Goal: Task Accomplishment & Management: Manage account settings

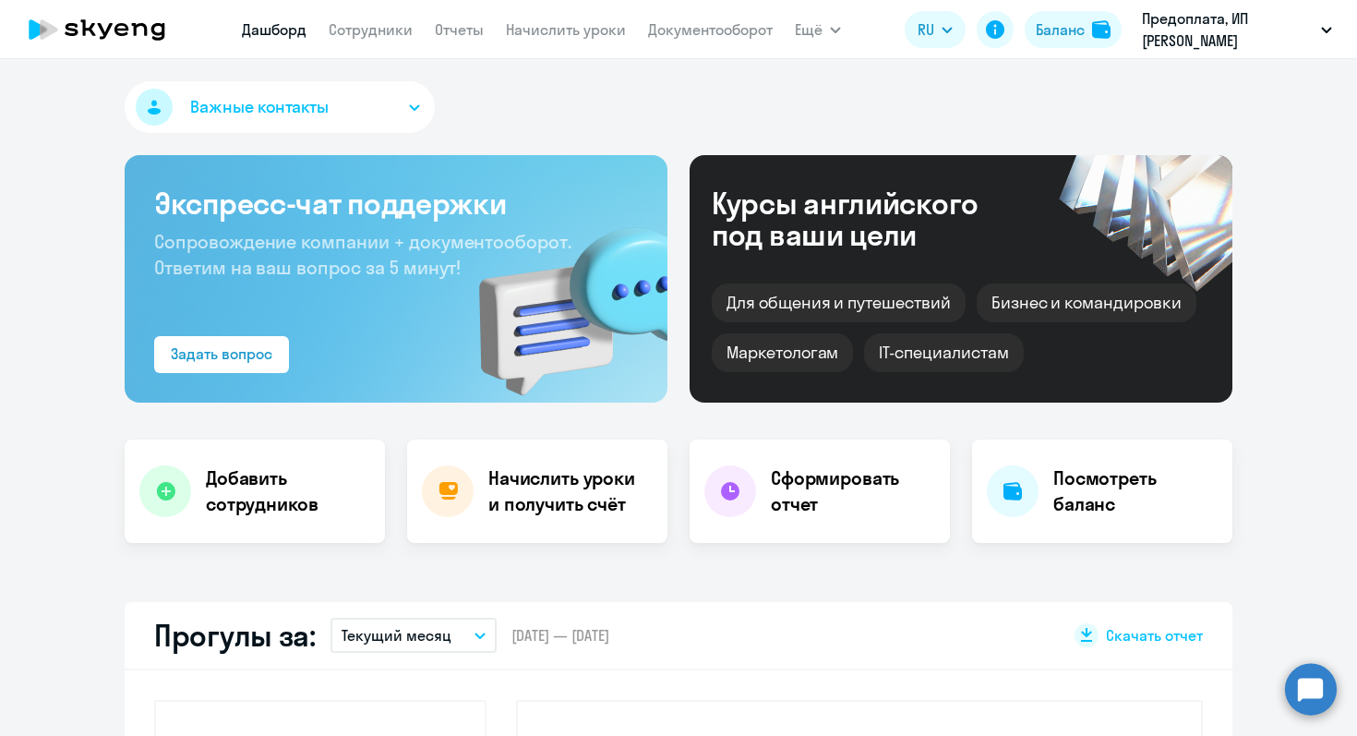
select select "30"
click at [1059, 31] on div "Баланс" at bounding box center [1060, 29] width 49 height 22
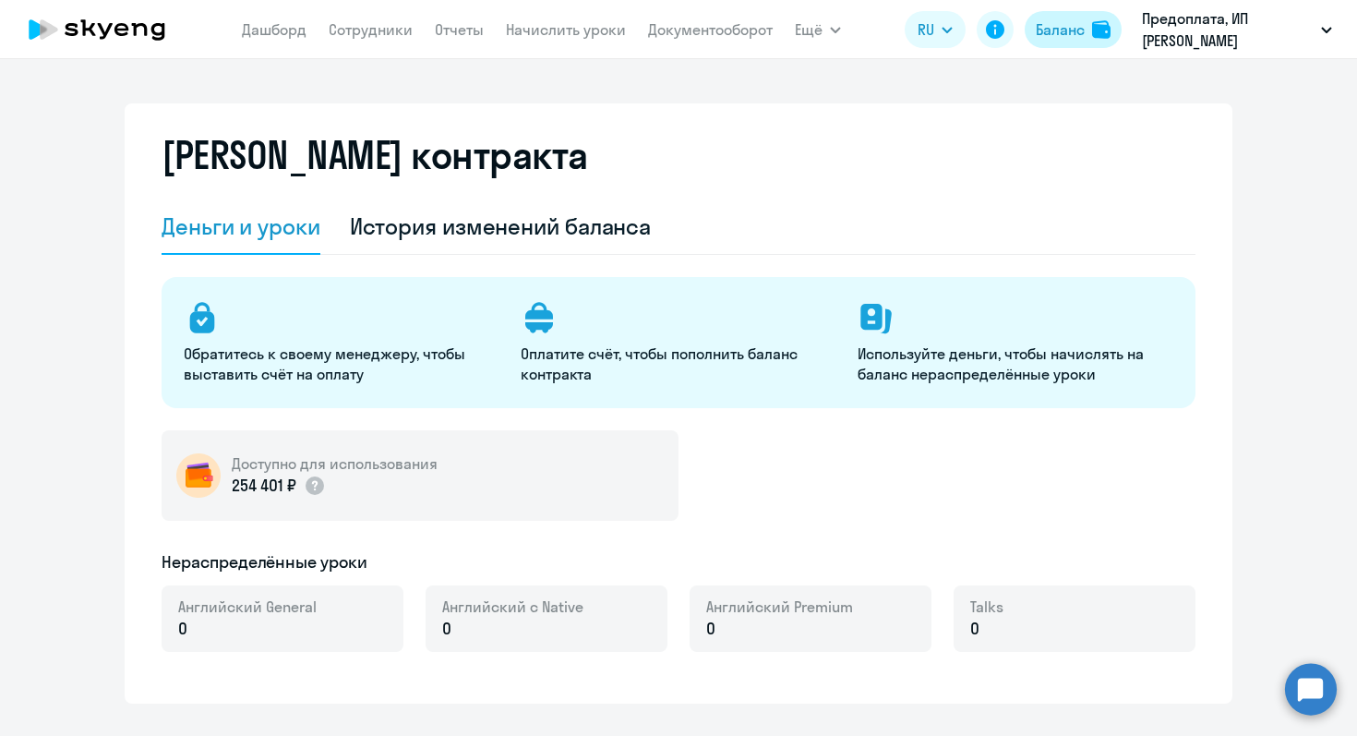
select select "english_adult_not_native_speaker"
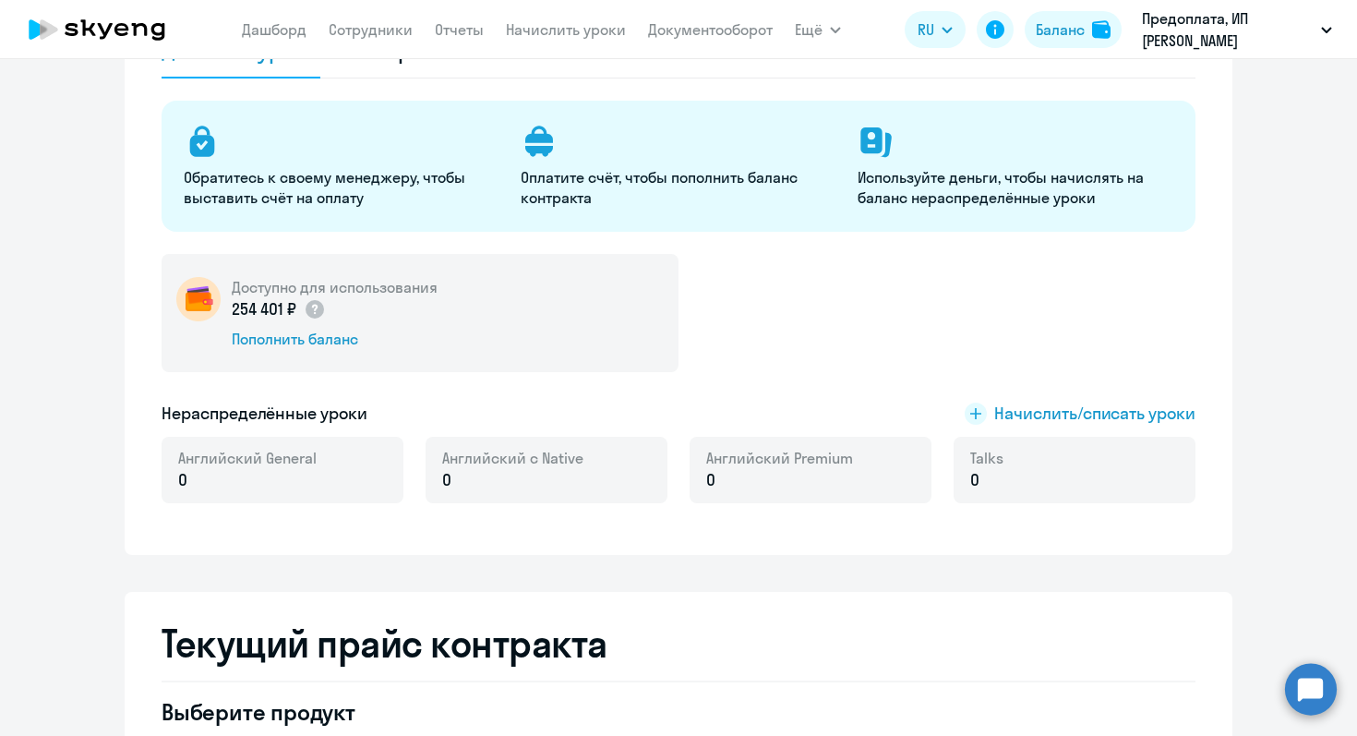
scroll to position [178, 0]
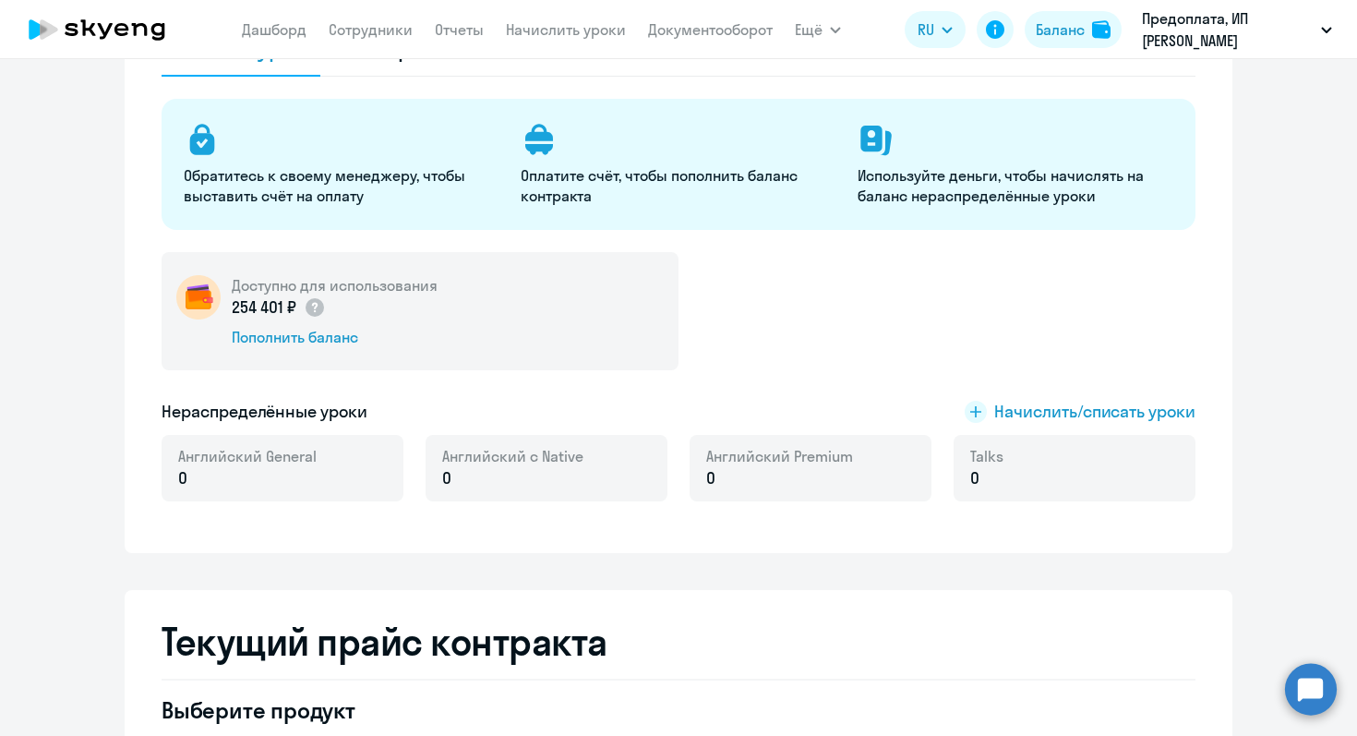
click at [283, 308] on p "254 401 ₽" at bounding box center [279, 307] width 94 height 24
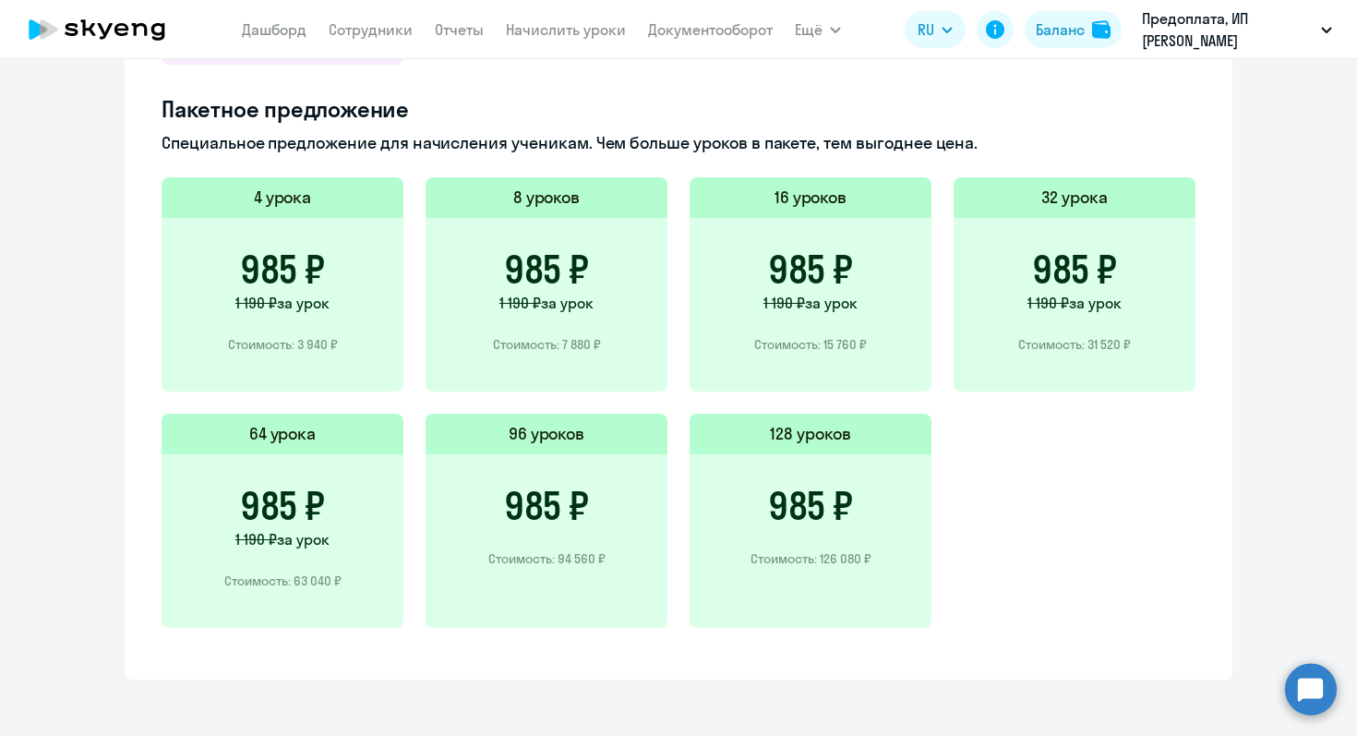
scroll to position [1253, 0]
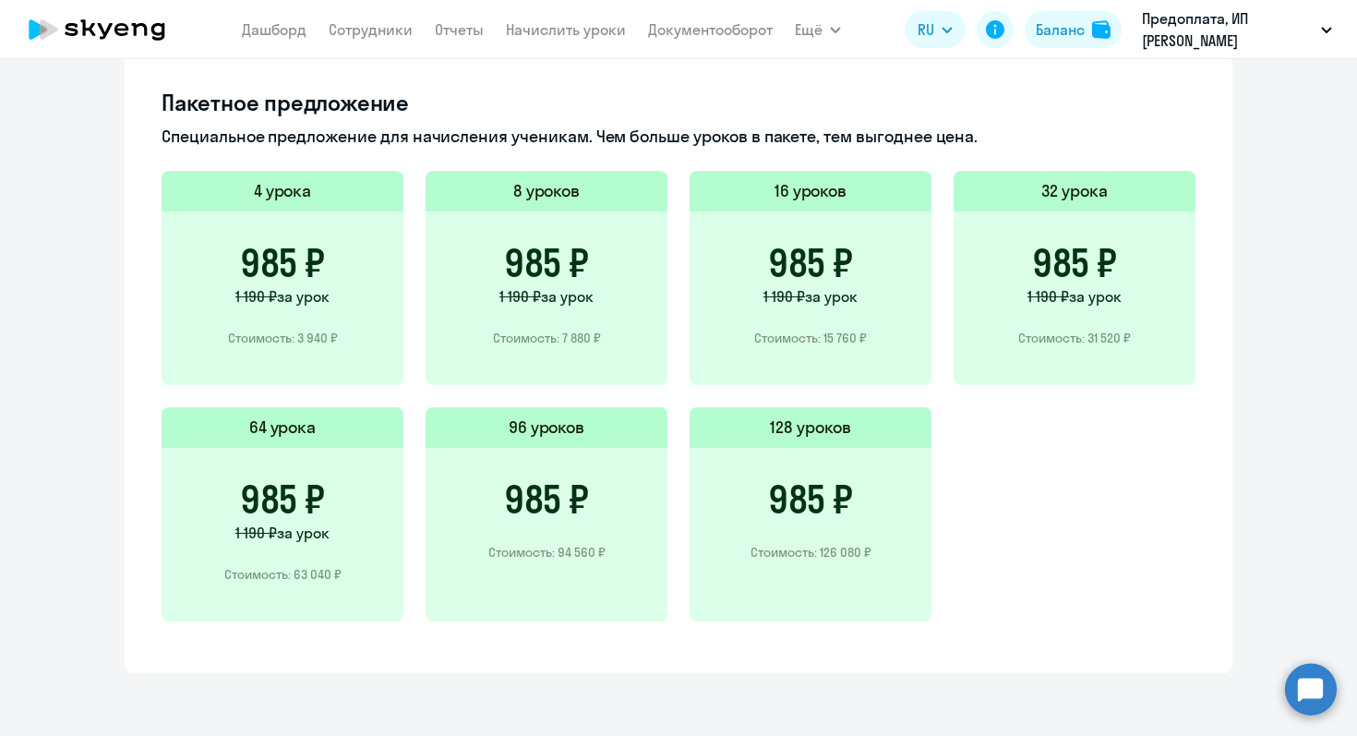
click at [811, 427] on h5 "128 уроков" at bounding box center [810, 427] width 81 height 24
click at [803, 458] on div "985 ₽ Стоимость: 126 080 ₽" at bounding box center [811, 535] width 242 height 174
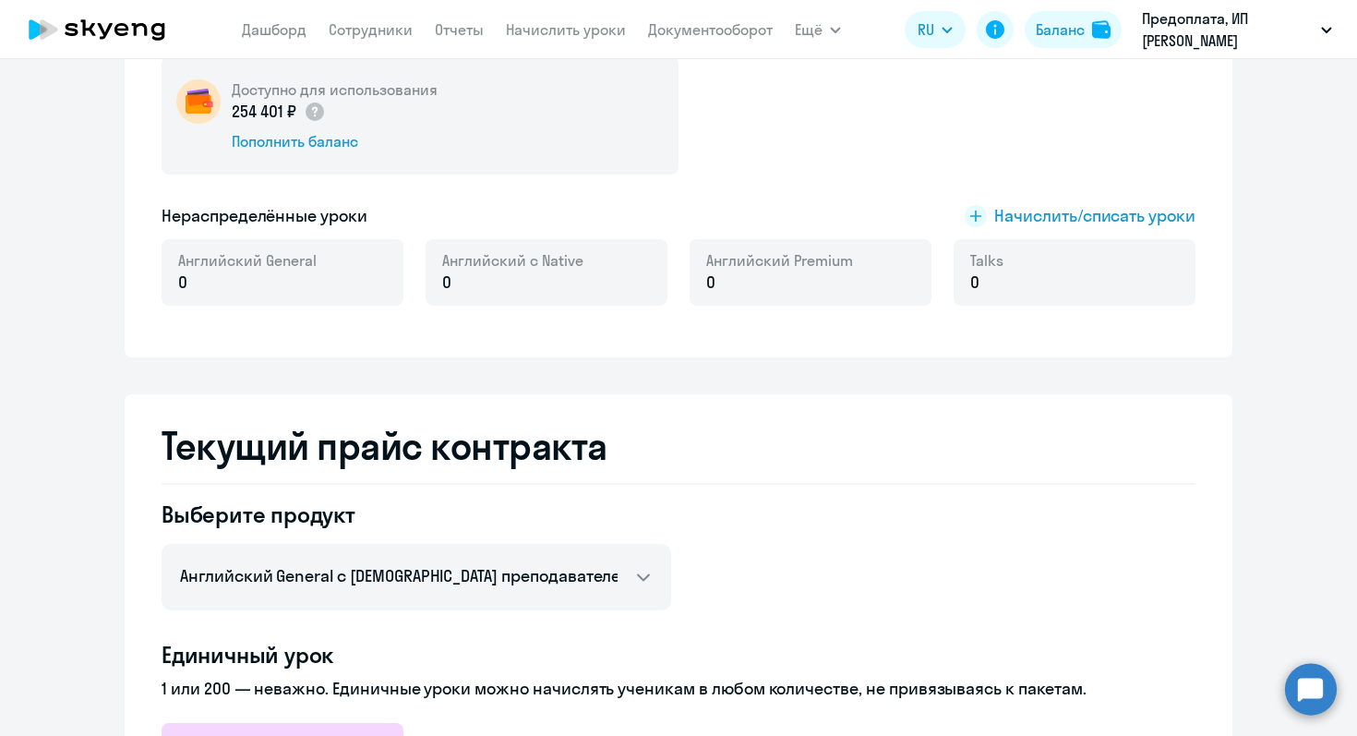
scroll to position [364, 0]
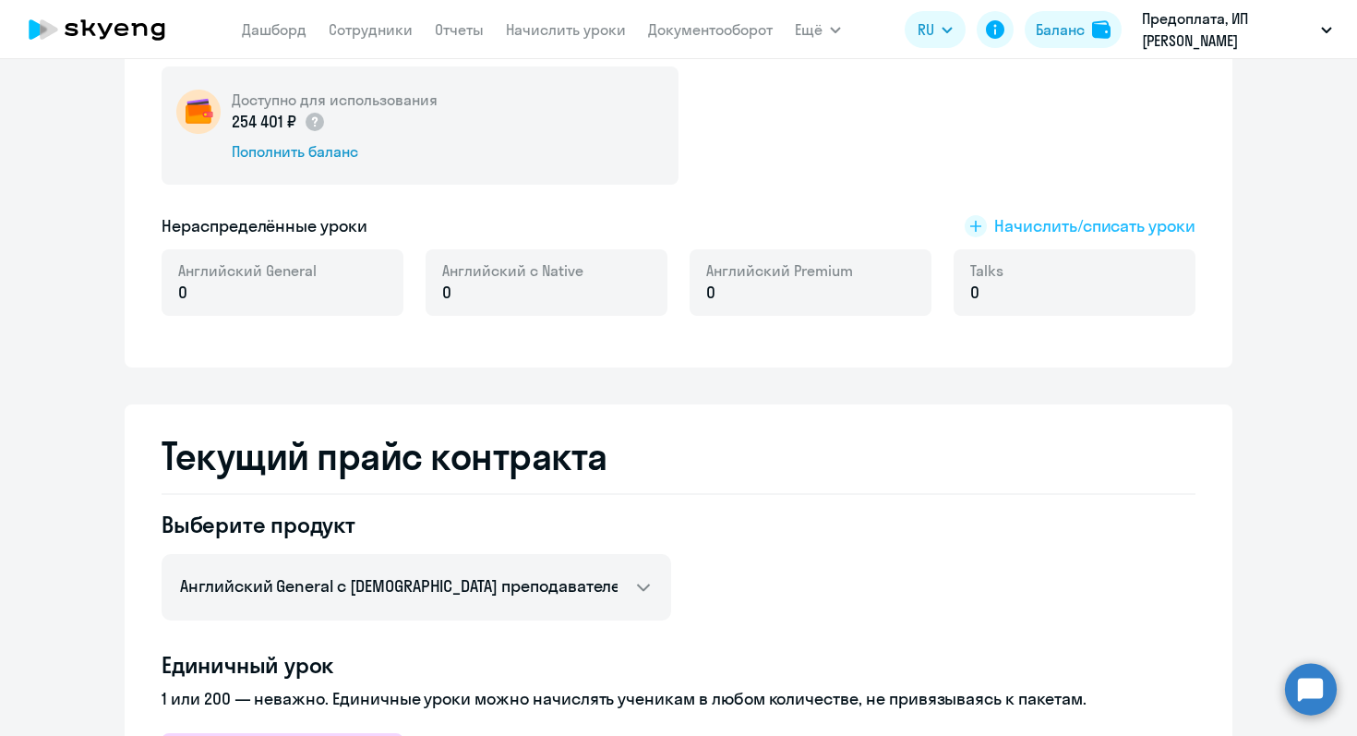
click at [1050, 223] on span "Начислить/списать уроки" at bounding box center [1094, 226] width 201 height 24
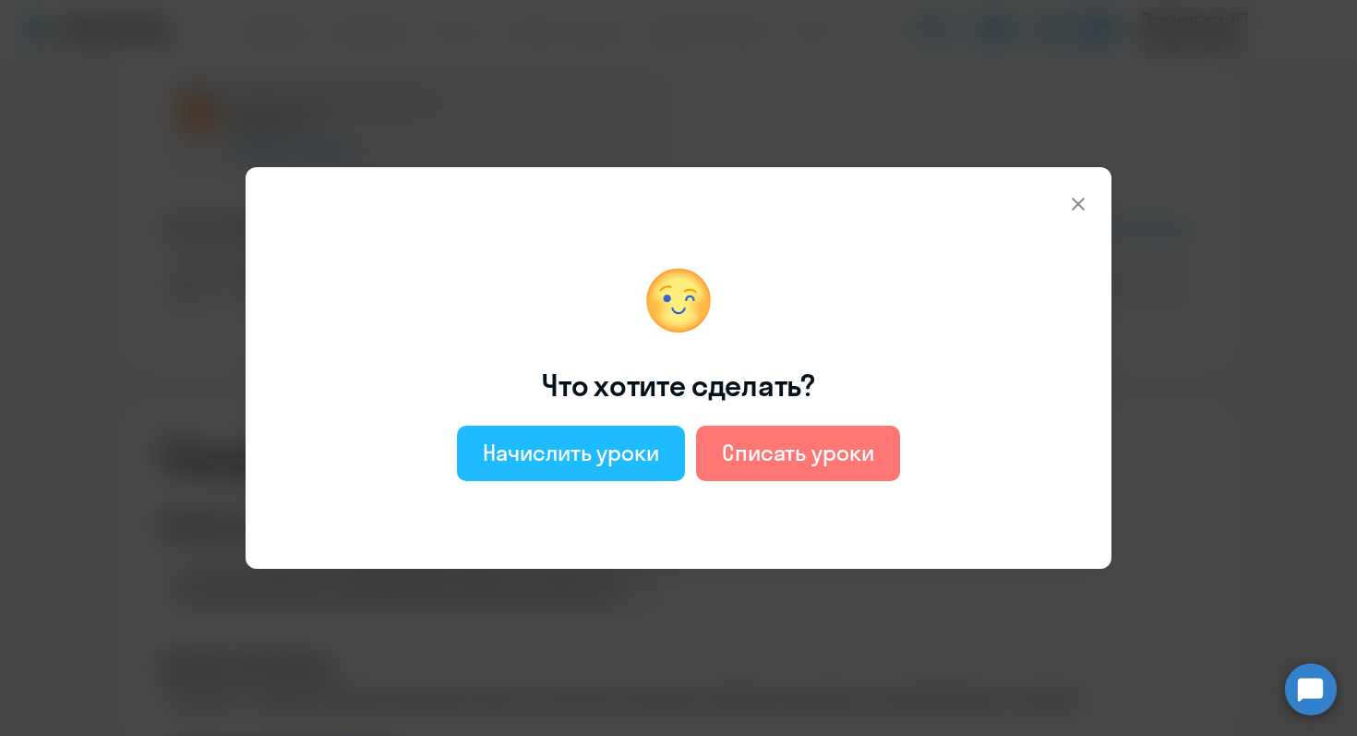
click at [604, 457] on div "Начислить уроки" at bounding box center [571, 453] width 176 height 30
select select "english_adult_not_native_speaker"
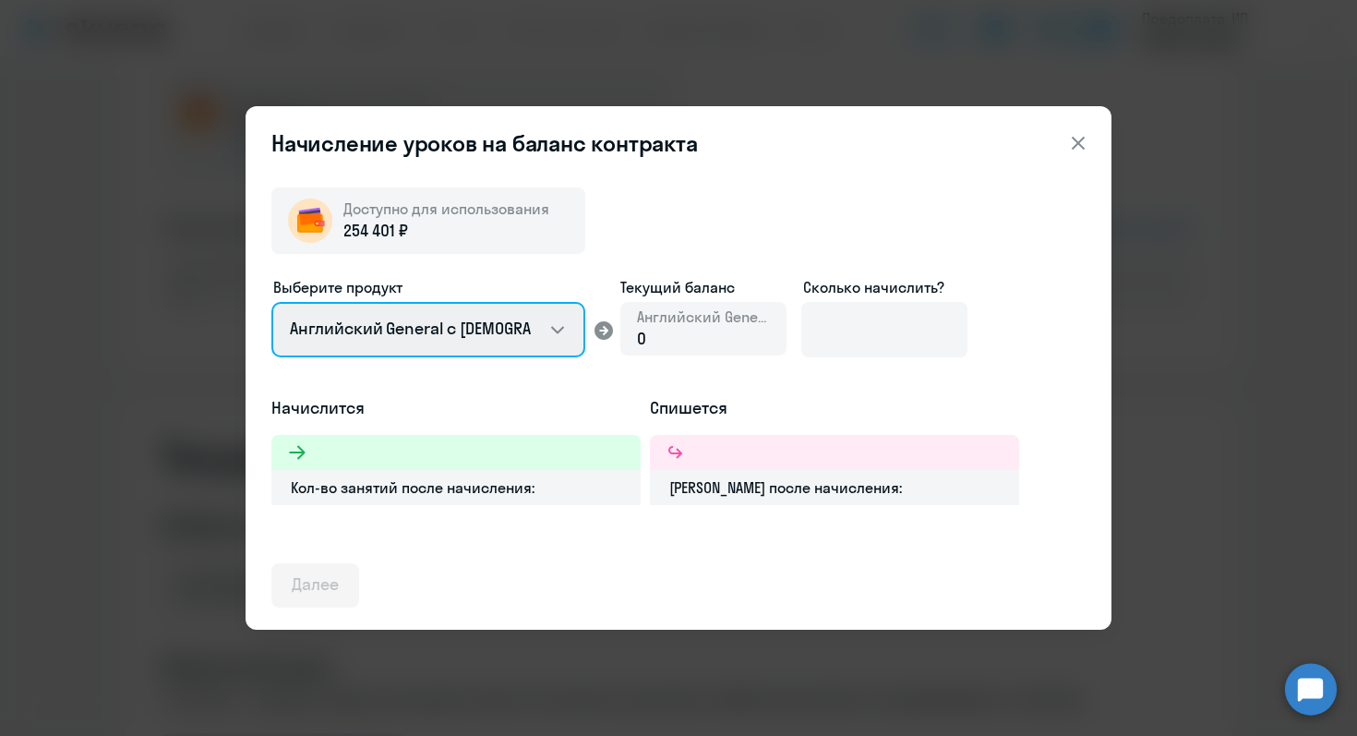
click at [560, 325] on select "Английский General с [DEMOGRAPHIC_DATA] преподавателем Английский General с [DE…" at bounding box center [428, 329] width 314 height 55
click at [271, 302] on select "Английский General с [DEMOGRAPHIC_DATA] преподавателем Английский General с [DE…" at bounding box center [428, 329] width 314 height 55
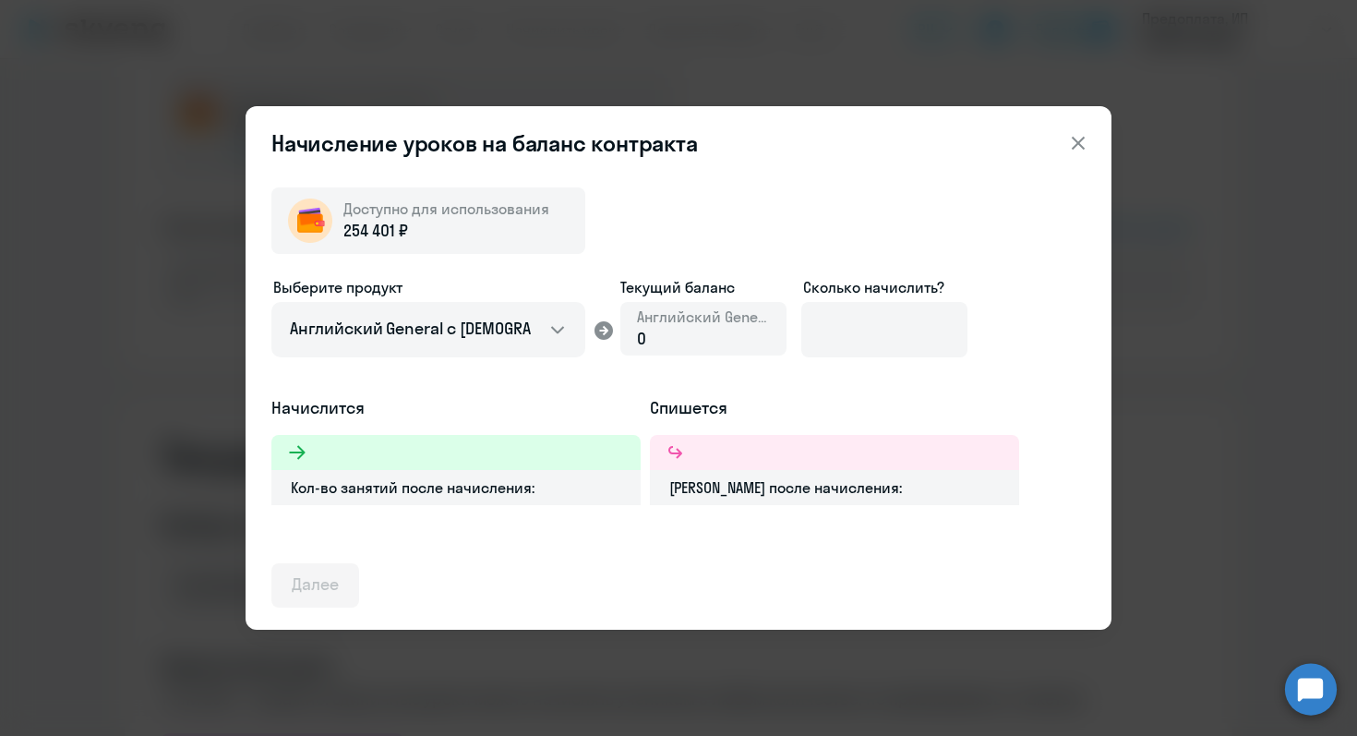
click at [680, 339] on div "0" at bounding box center [703, 339] width 133 height 24
click at [840, 343] on input at bounding box center [884, 329] width 166 height 55
click at [1083, 140] on icon at bounding box center [1078, 143] width 22 height 22
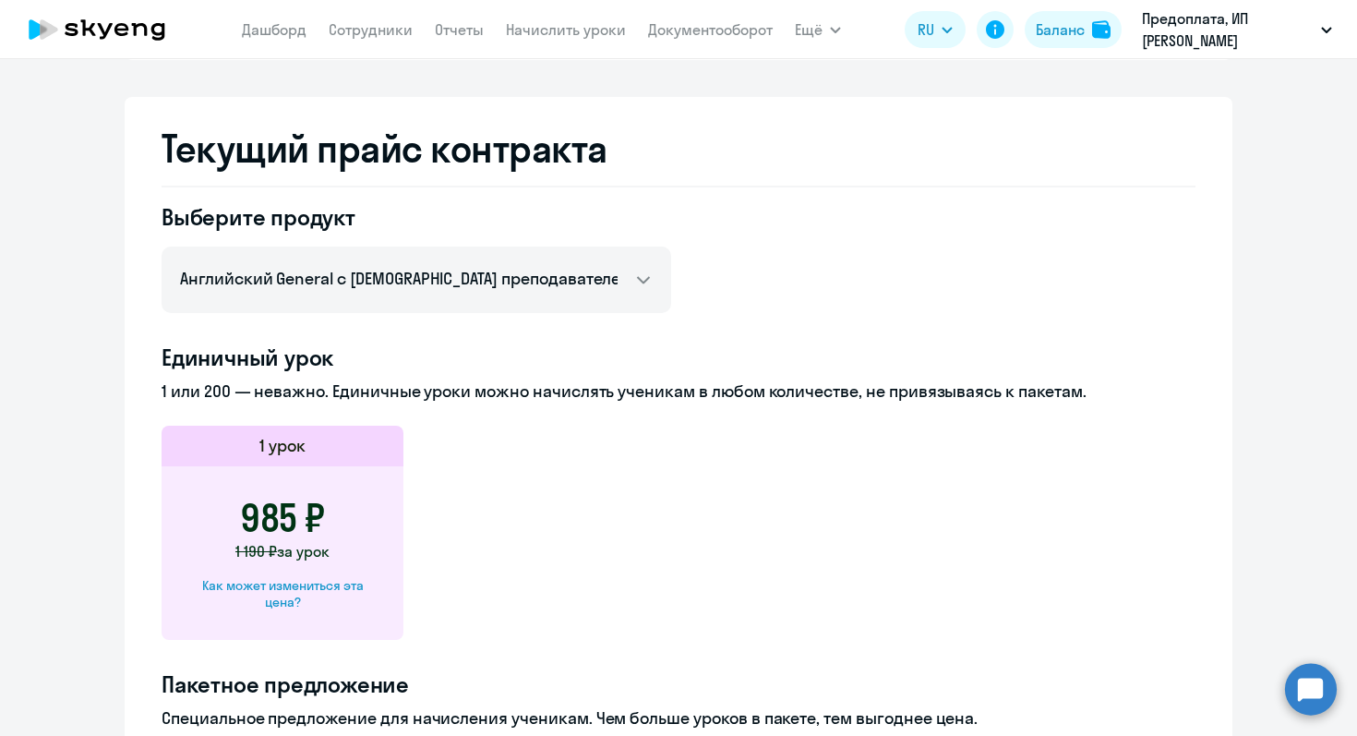
scroll to position [670, 0]
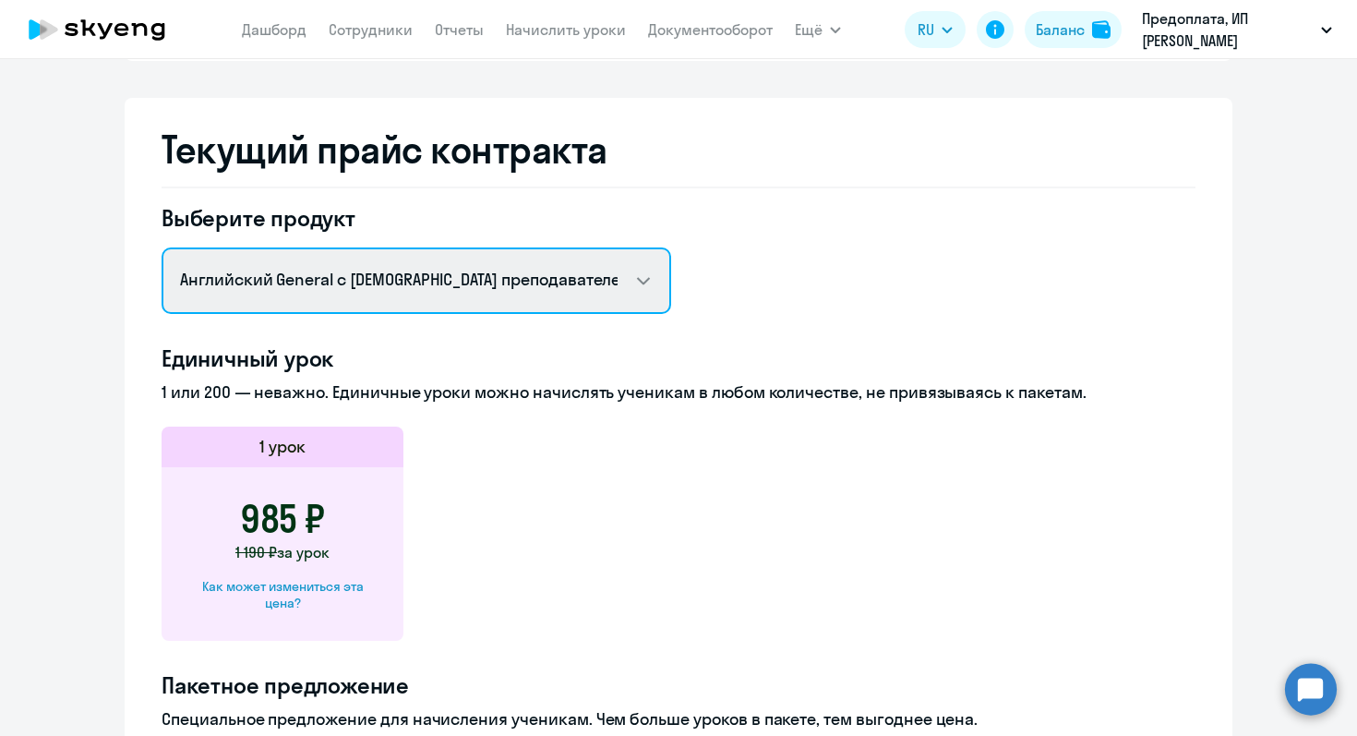
click at [644, 279] on select "Английский General с русскоговорящим преподавателем Английский General с [DEMOG…" at bounding box center [417, 280] width 510 height 66
select select "english_adult_native_speaker"
click at [162, 247] on select "Английский General с русскоговорящим преподавателем Английский General с [DEMOG…" at bounding box center [417, 280] width 510 height 66
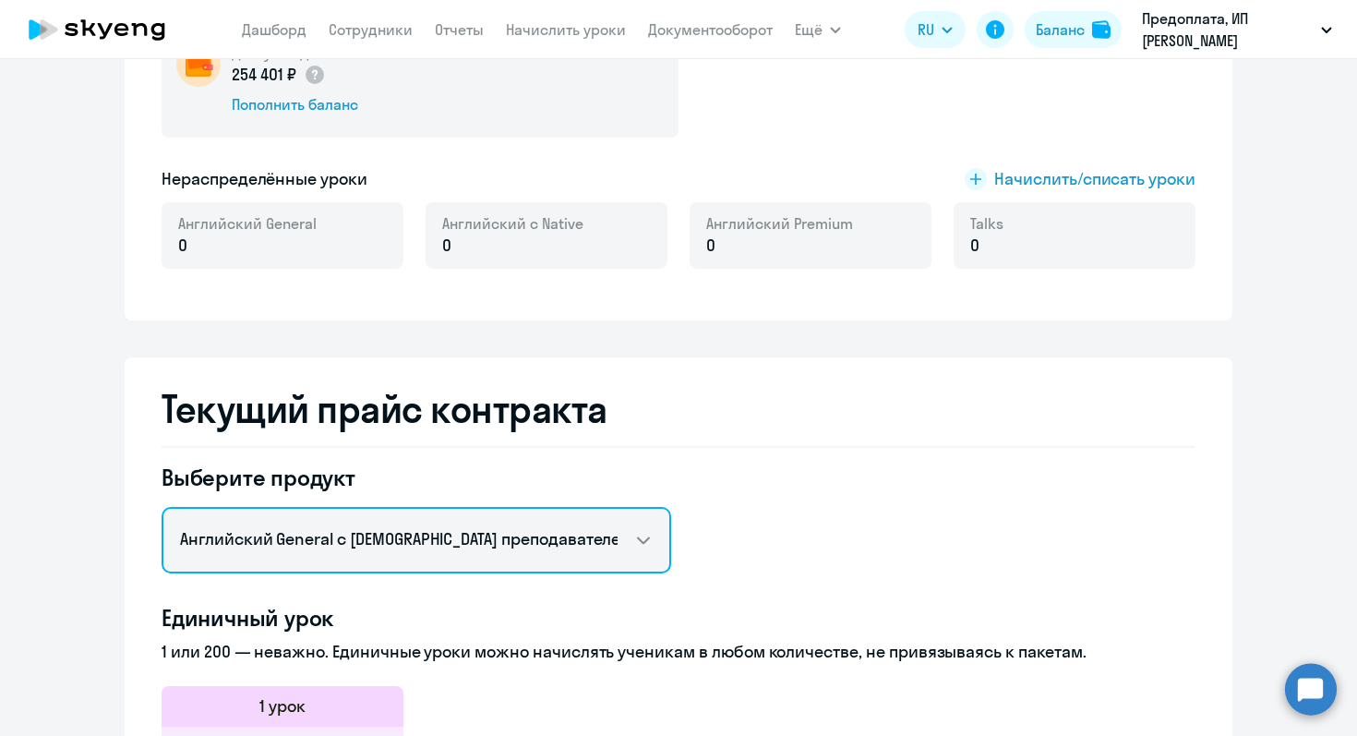
scroll to position [384, 0]
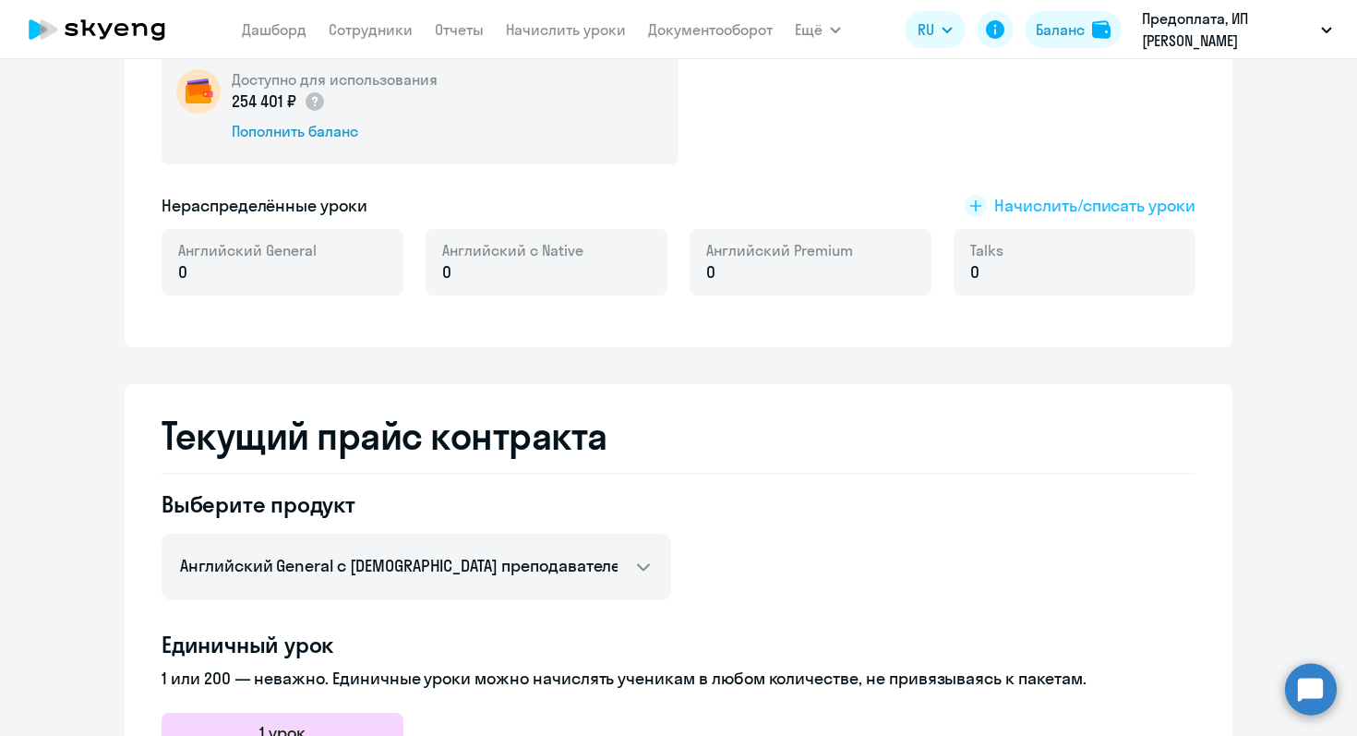
click at [1067, 209] on span "Начислить/списать уроки" at bounding box center [1094, 206] width 201 height 24
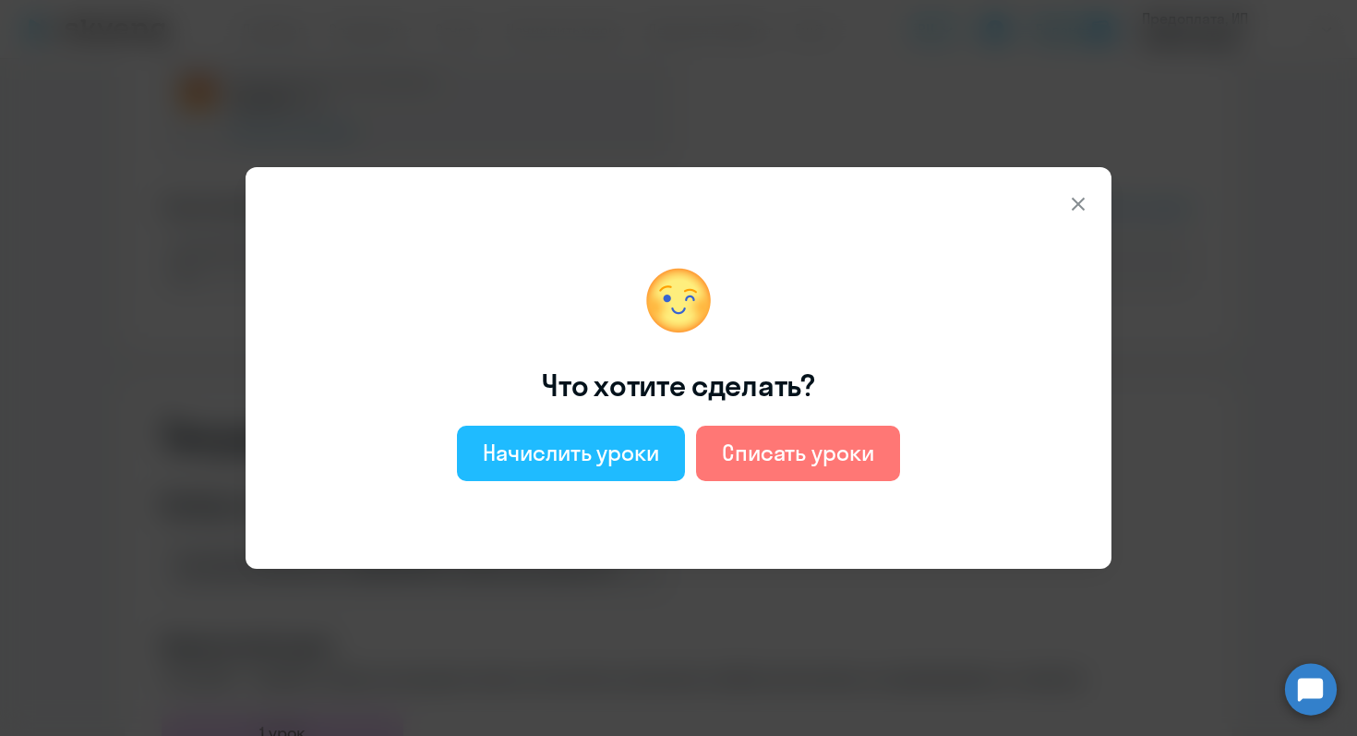
click at [560, 458] on div "Начислить уроки" at bounding box center [571, 453] width 176 height 30
select select "english_adult_not_native_speaker"
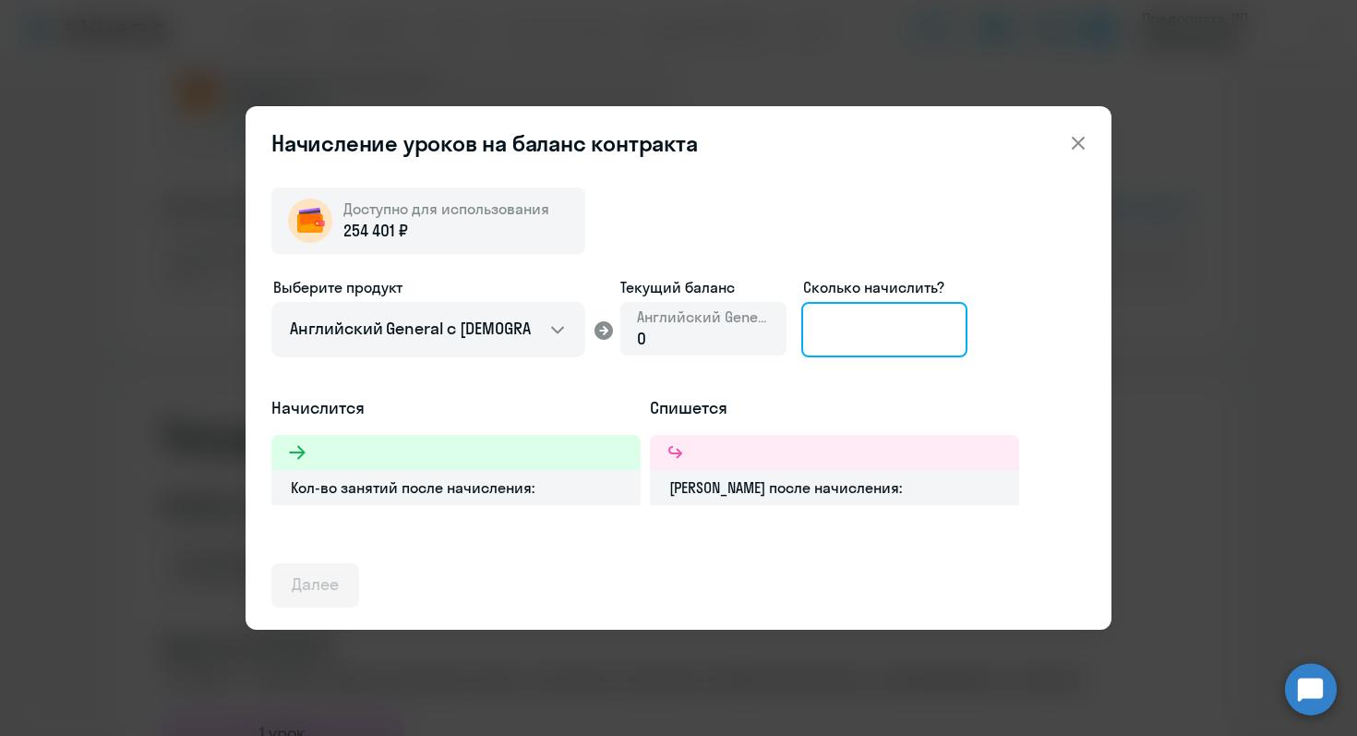
click at [843, 321] on input at bounding box center [884, 329] width 166 height 55
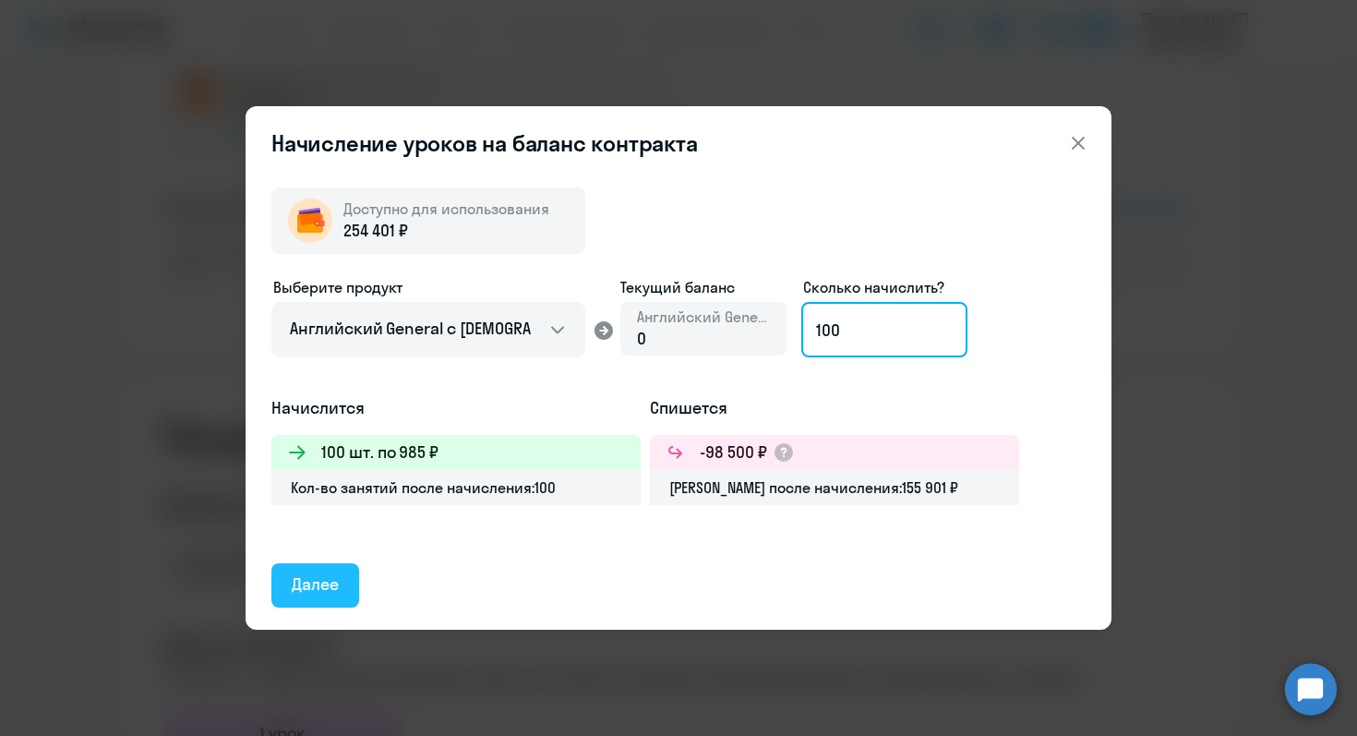
type input "100"
click at [313, 589] on div "Далее" at bounding box center [315, 584] width 47 height 24
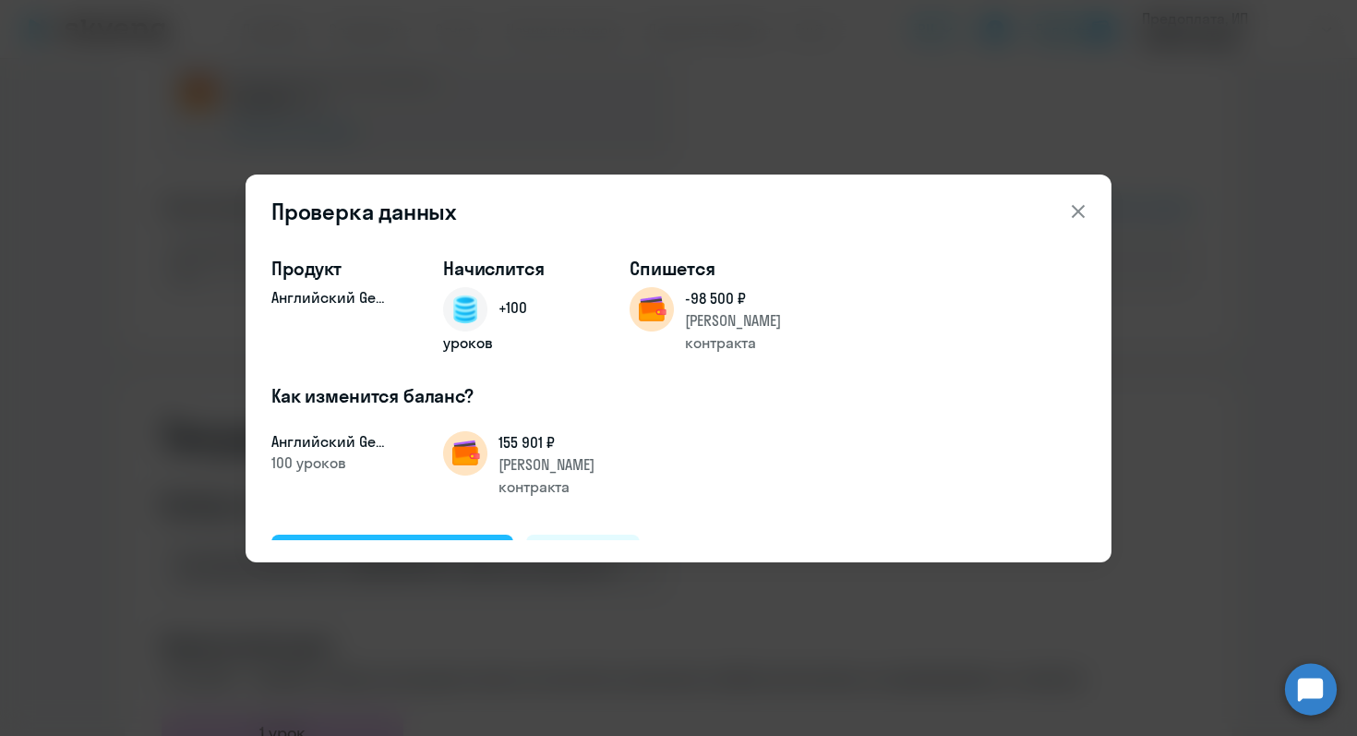
click at [366, 544] on div "Подтвердить и начислить" at bounding box center [392, 556] width 201 height 24
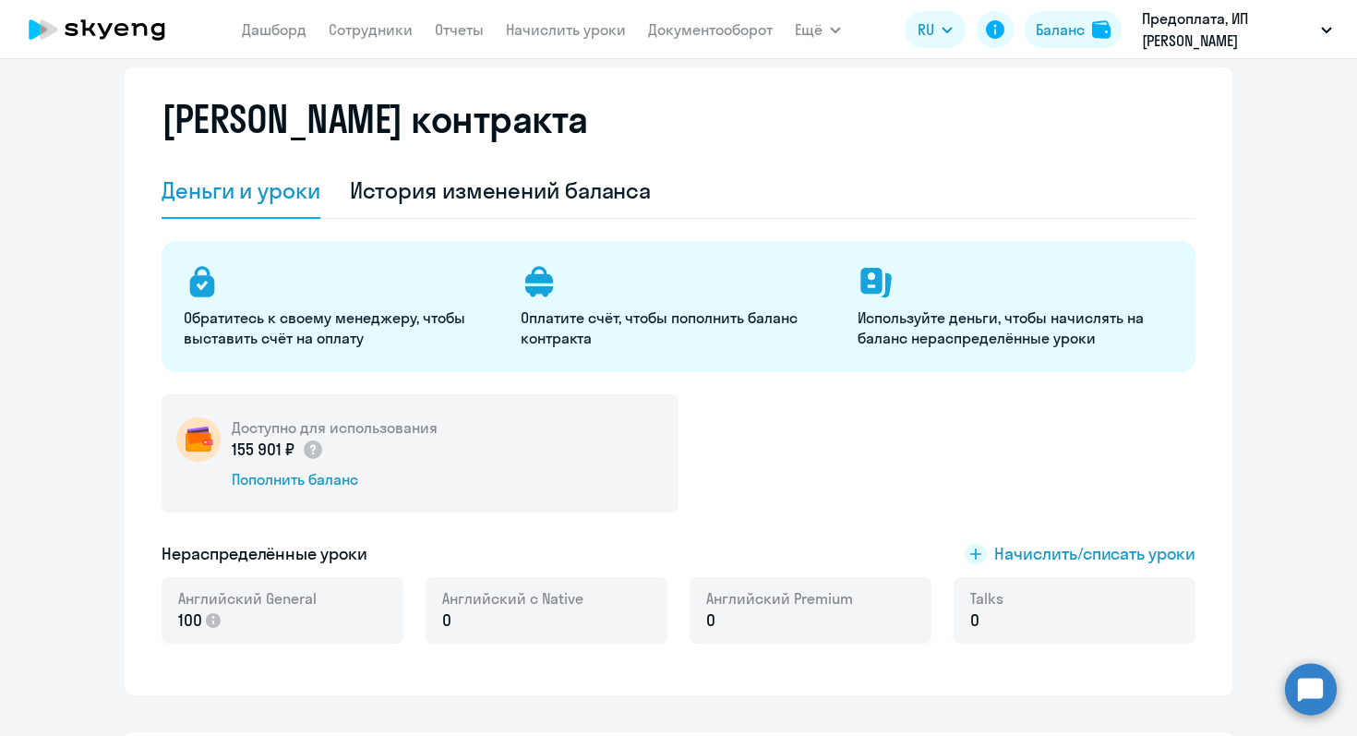
scroll to position [0, 0]
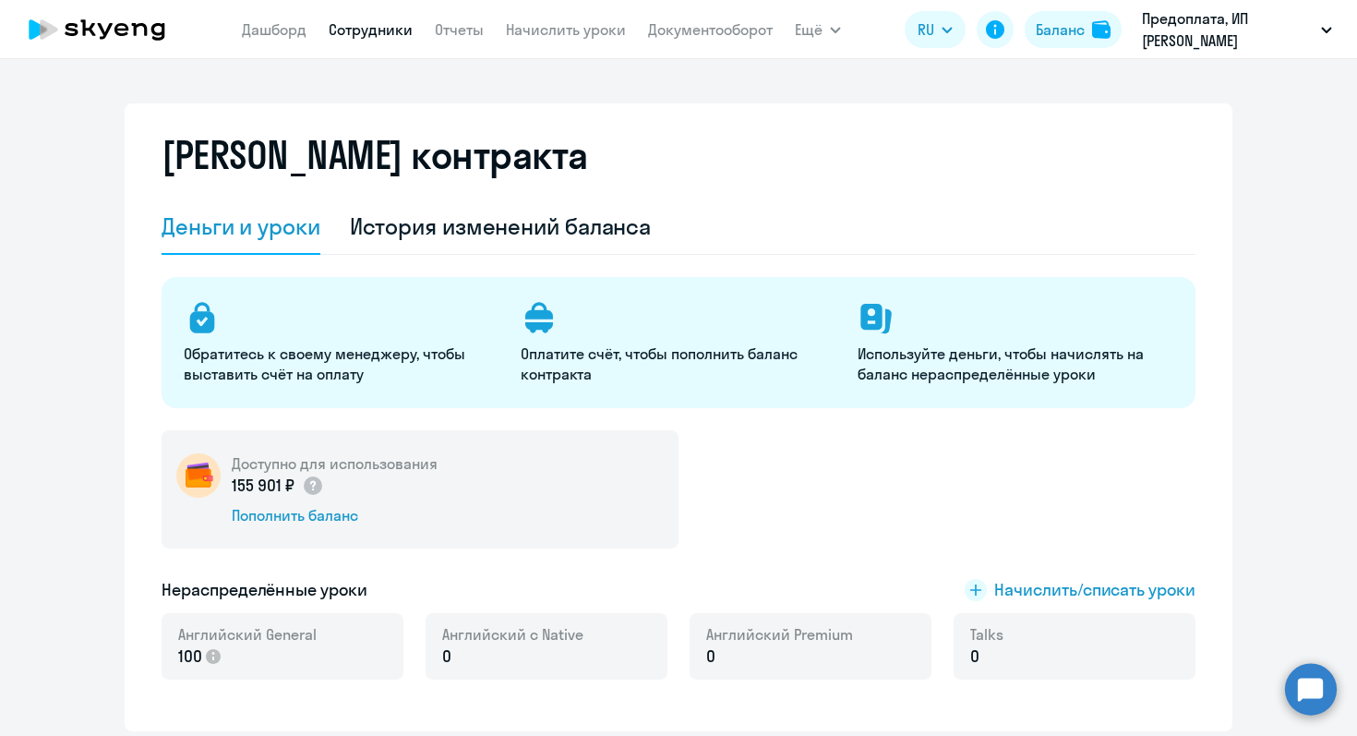
click at [379, 30] on link "Сотрудники" at bounding box center [371, 29] width 84 height 18
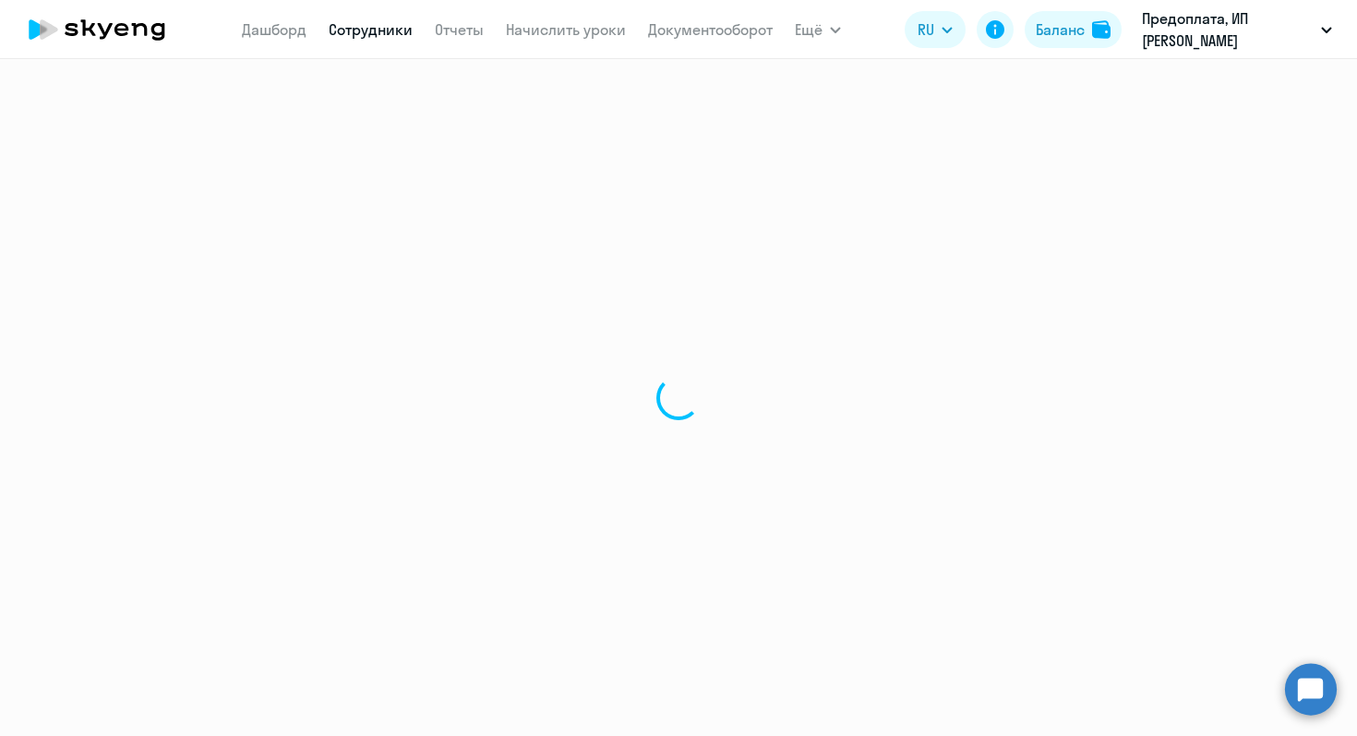
select select "30"
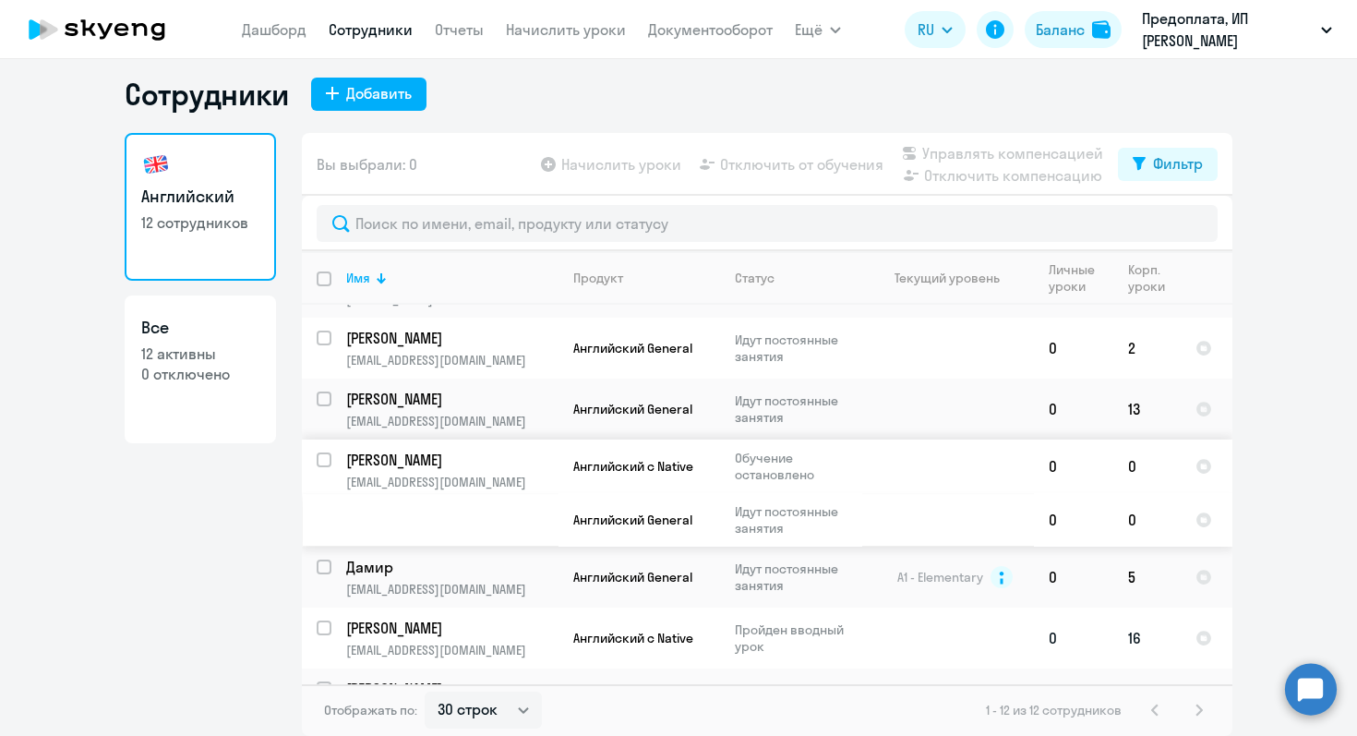
scroll to position [116, 0]
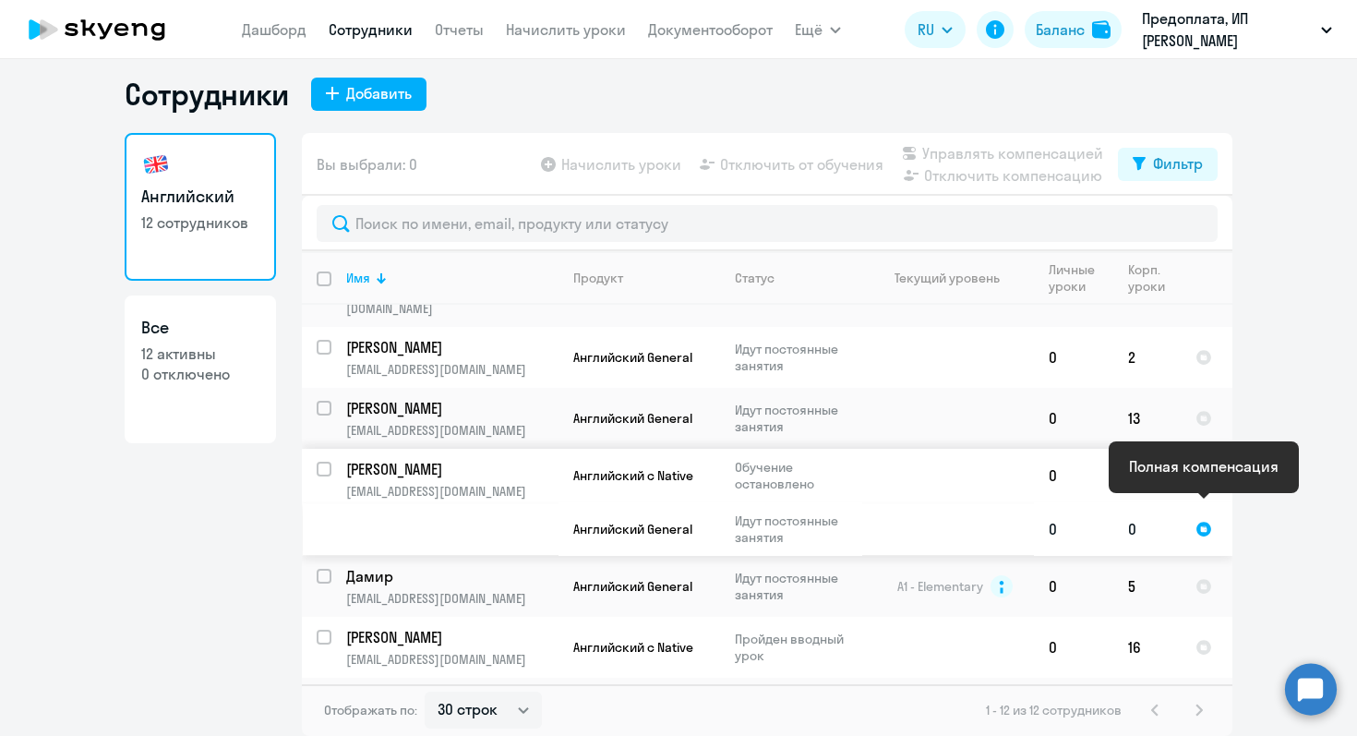
click at [1204, 521] on div at bounding box center [1204, 529] width 17 height 17
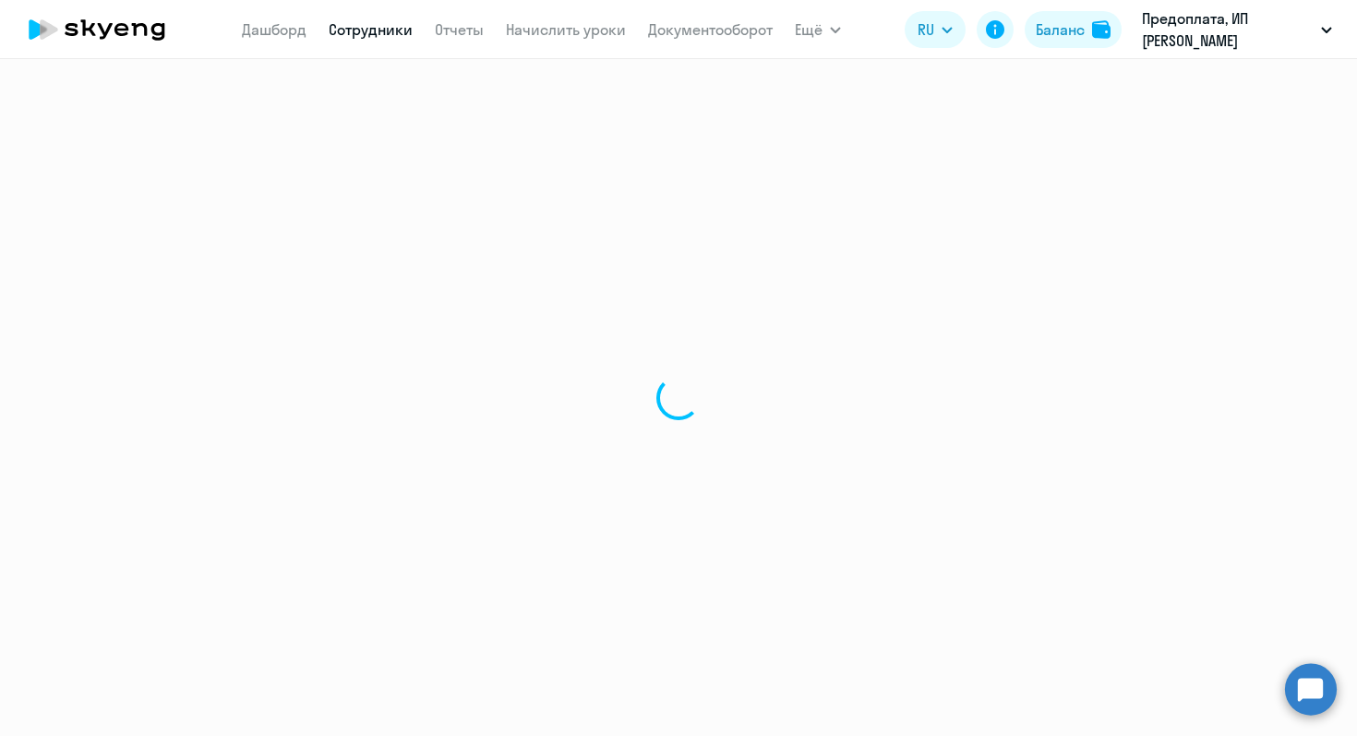
select select "english"
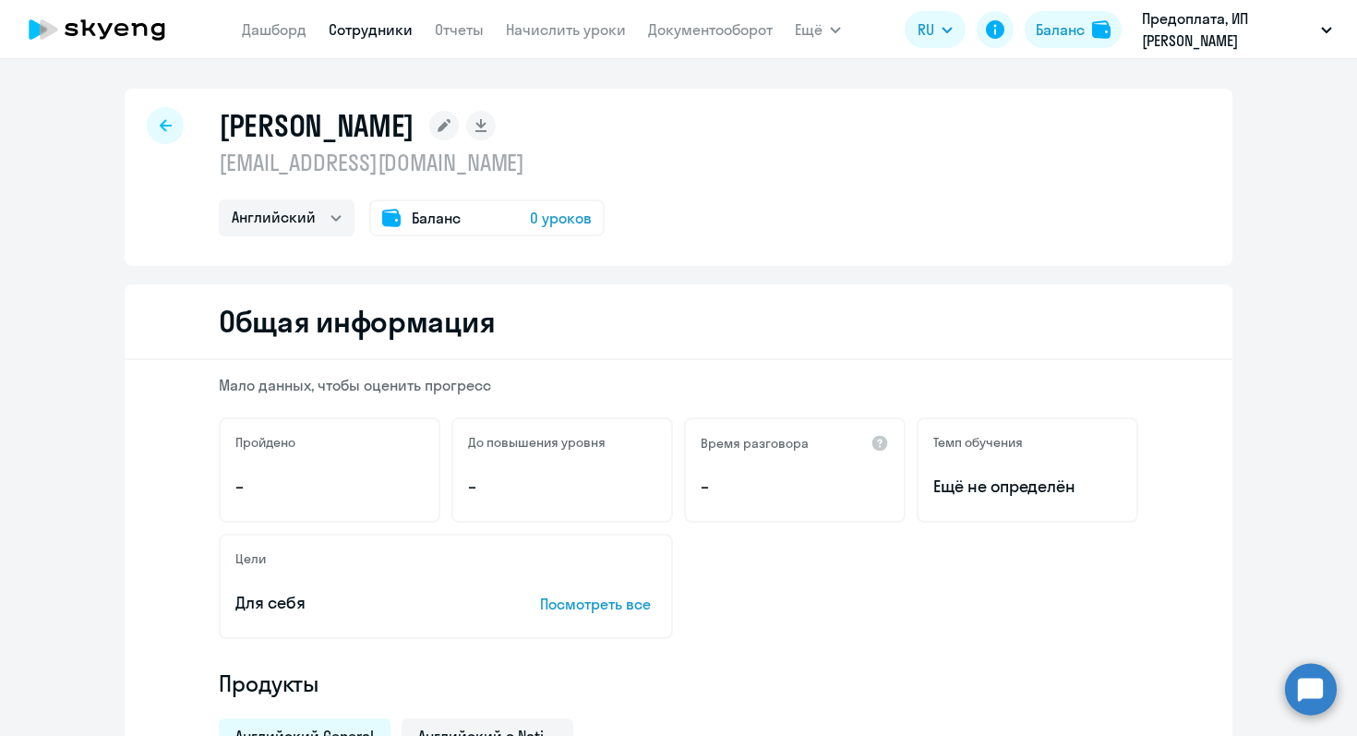
click at [167, 125] on icon at bounding box center [166, 125] width 12 height 12
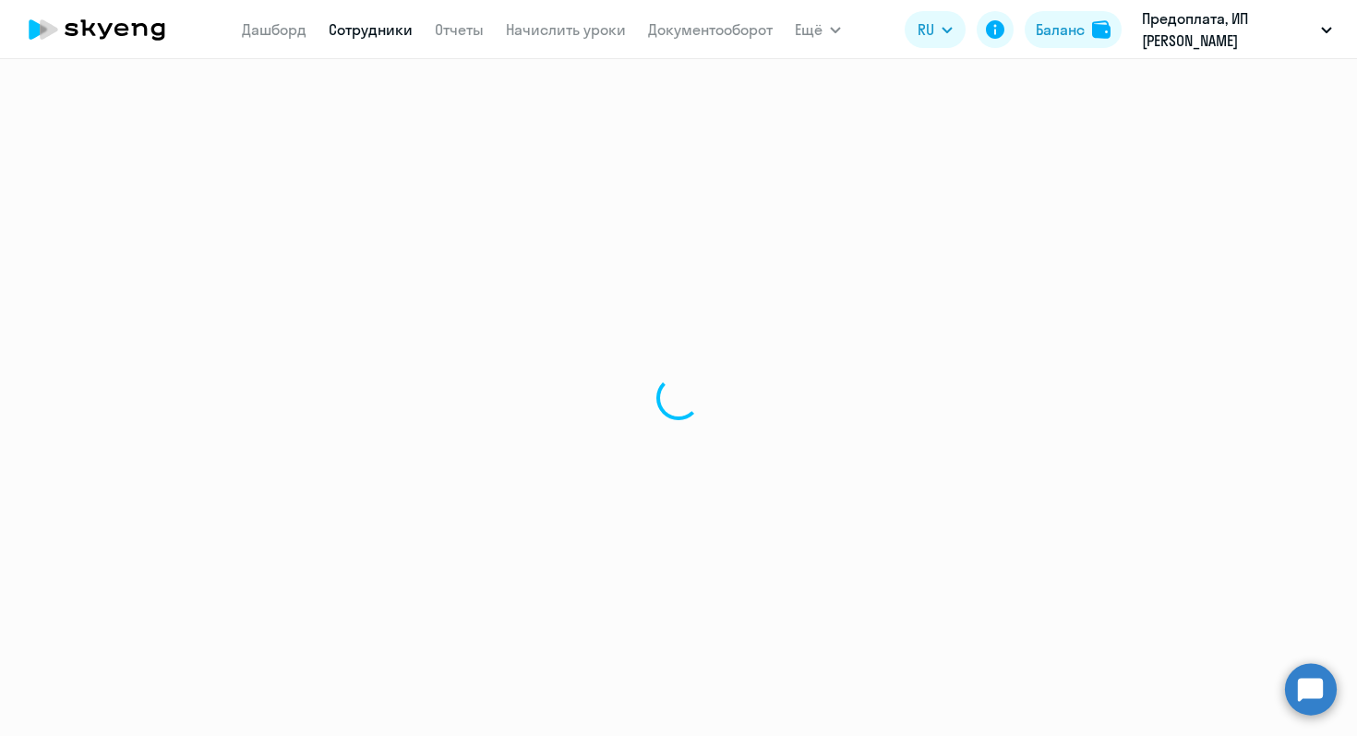
select select "30"
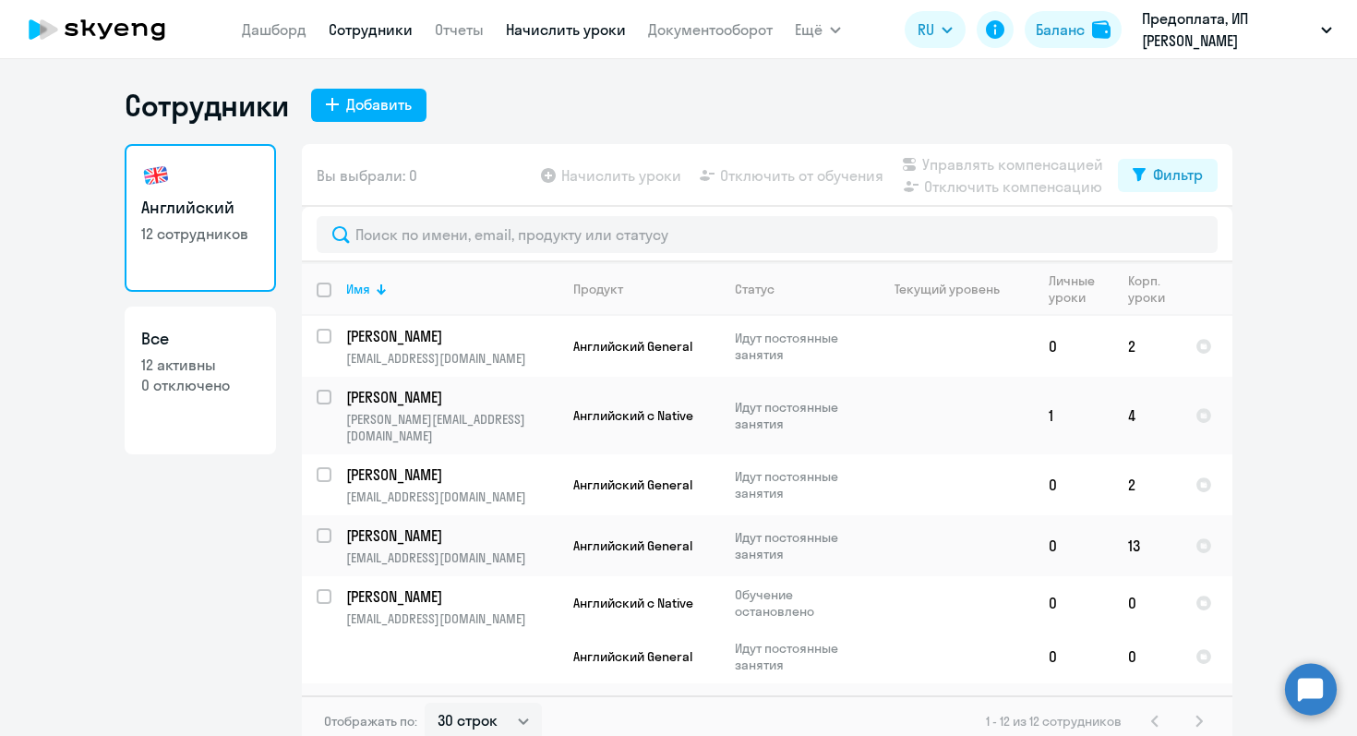
click at [587, 28] on link "Начислить уроки" at bounding box center [566, 29] width 120 height 18
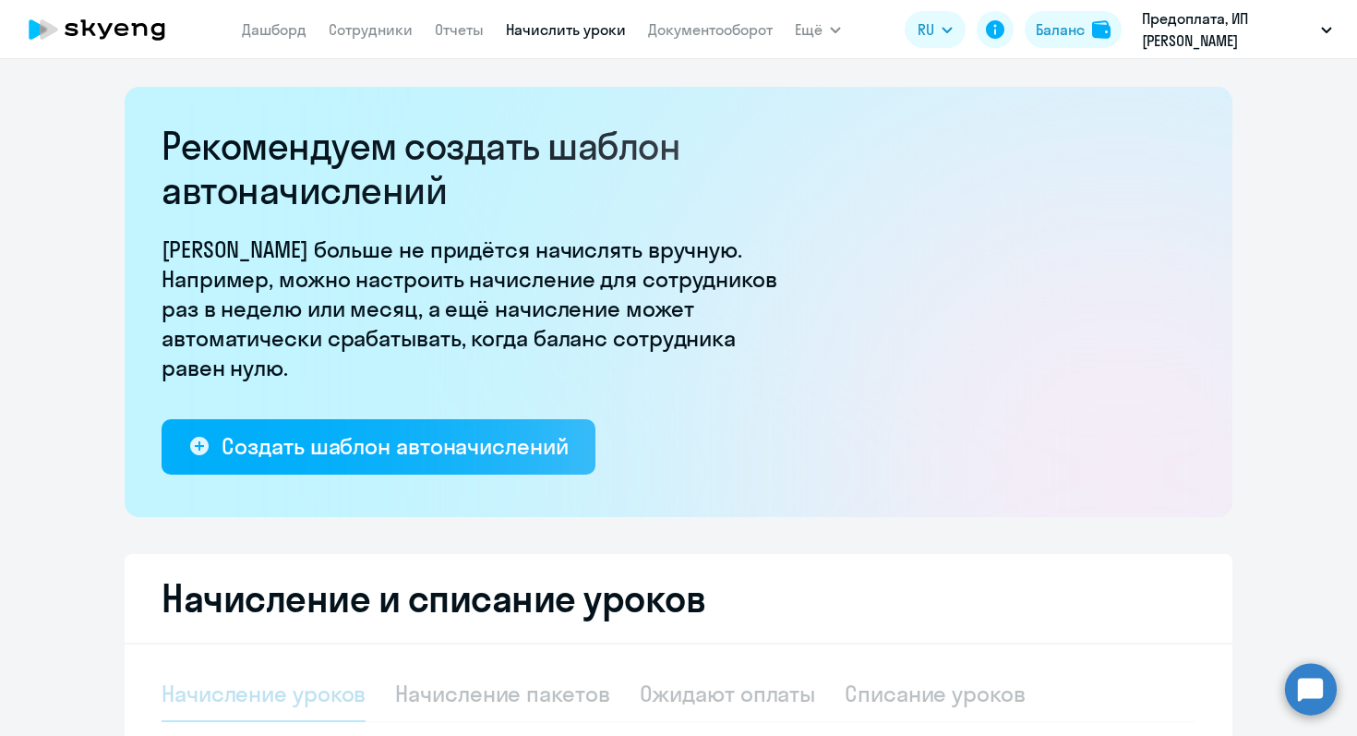
select select "10"
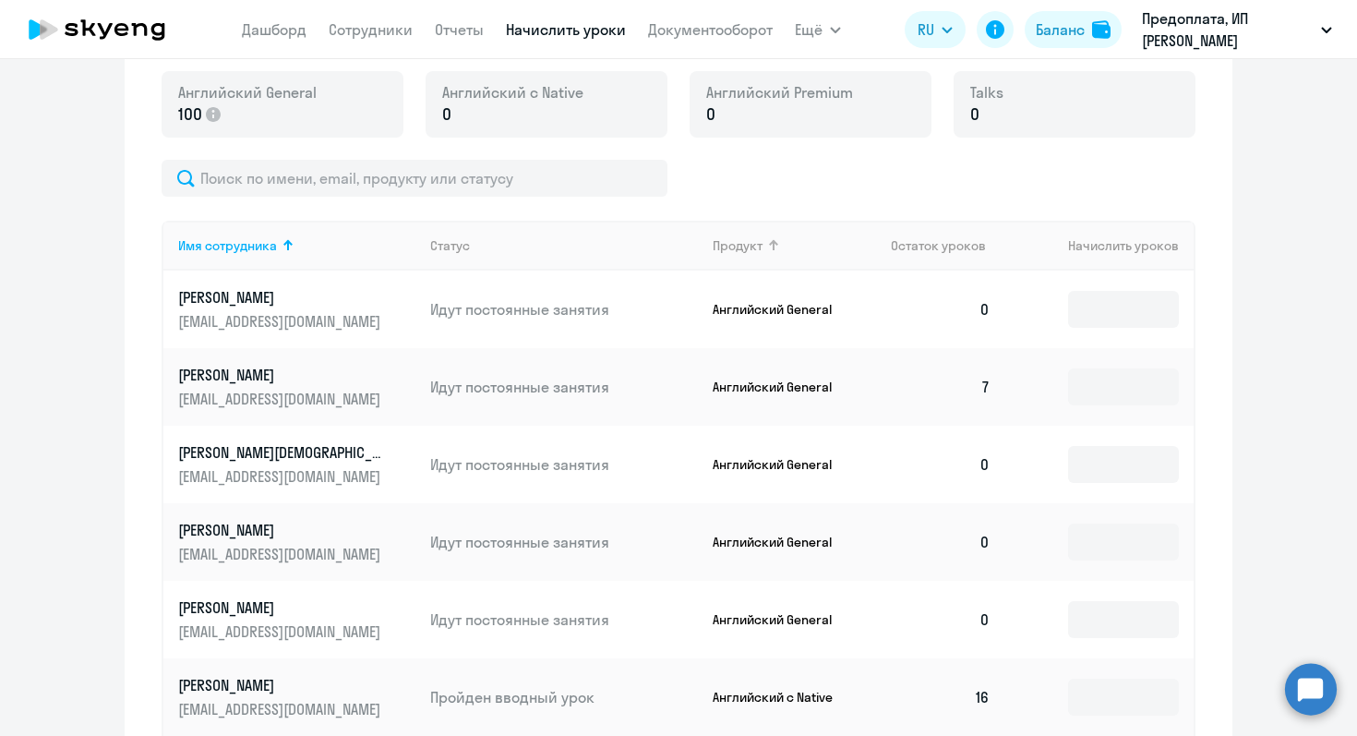
scroll to position [741, 0]
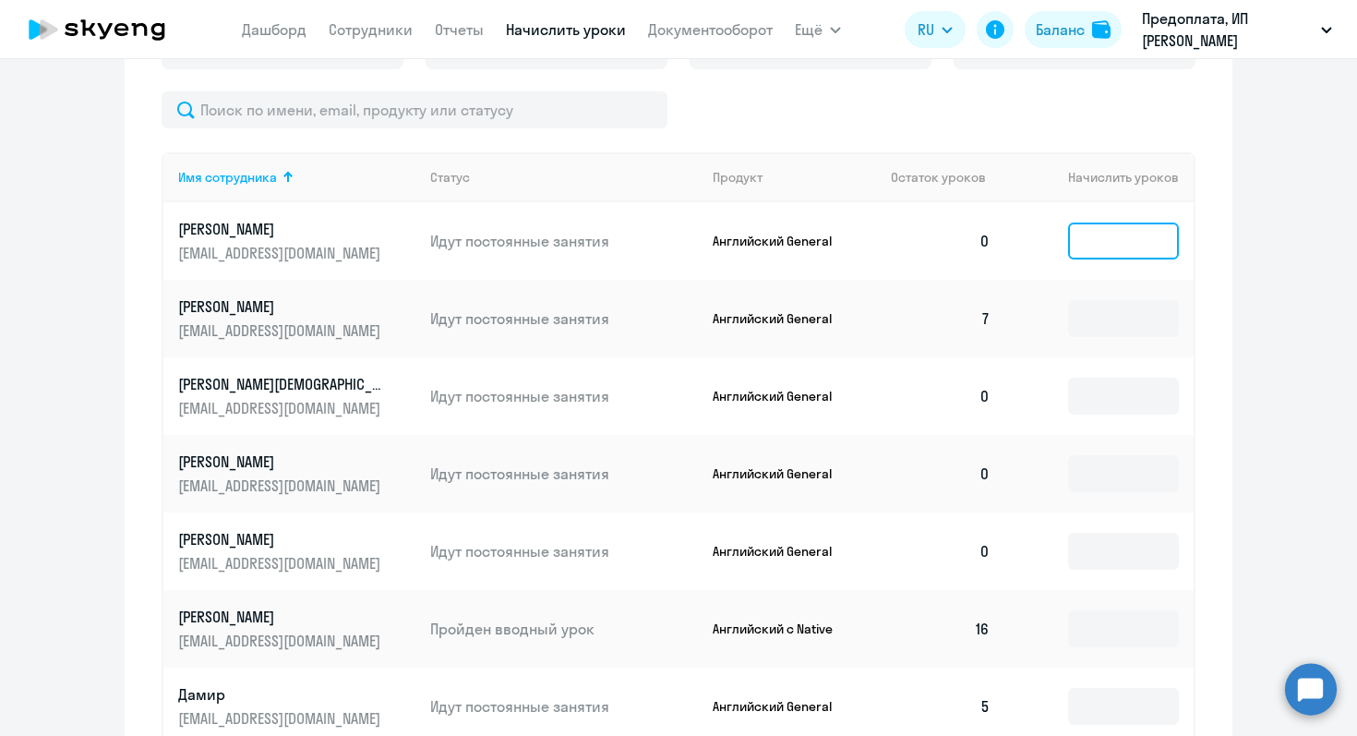
click at [1117, 242] on input at bounding box center [1123, 241] width 111 height 37
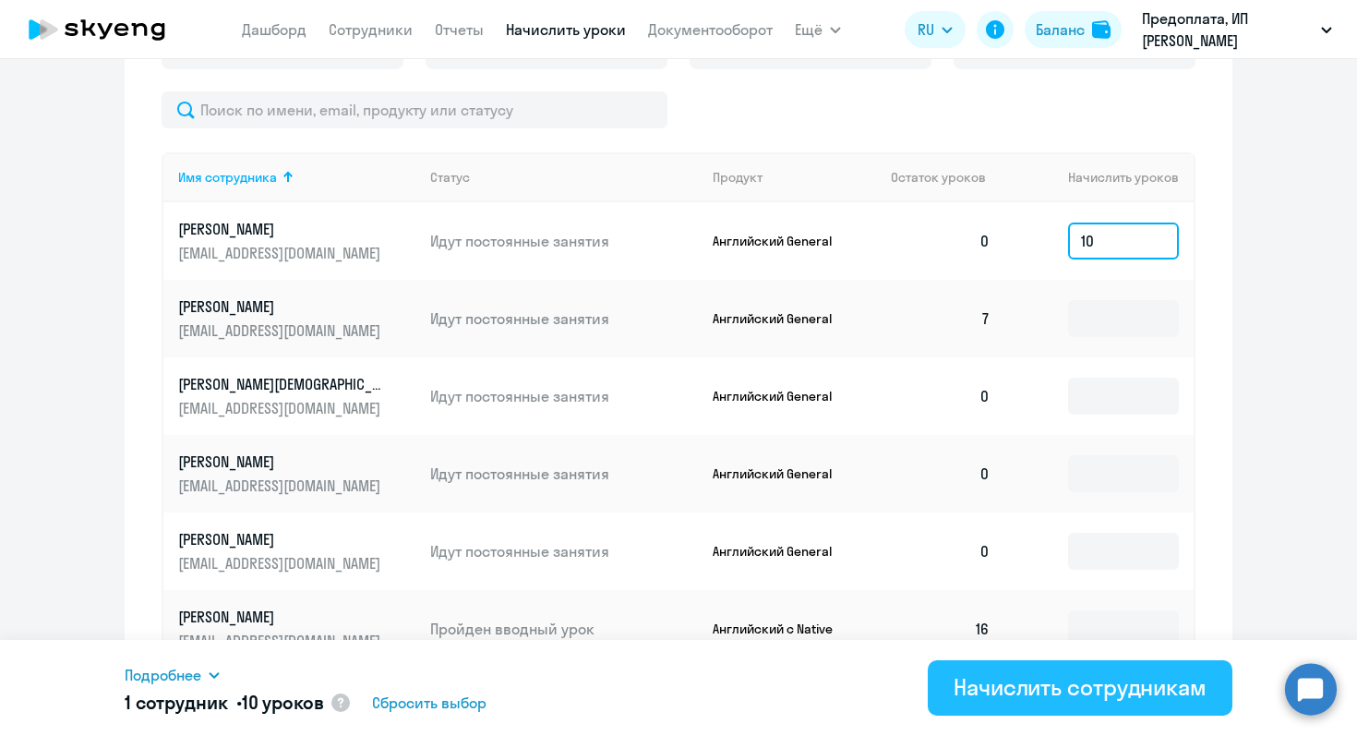
type input "10"
click at [1071, 681] on div "Начислить сотрудникам" at bounding box center [1080, 687] width 253 height 30
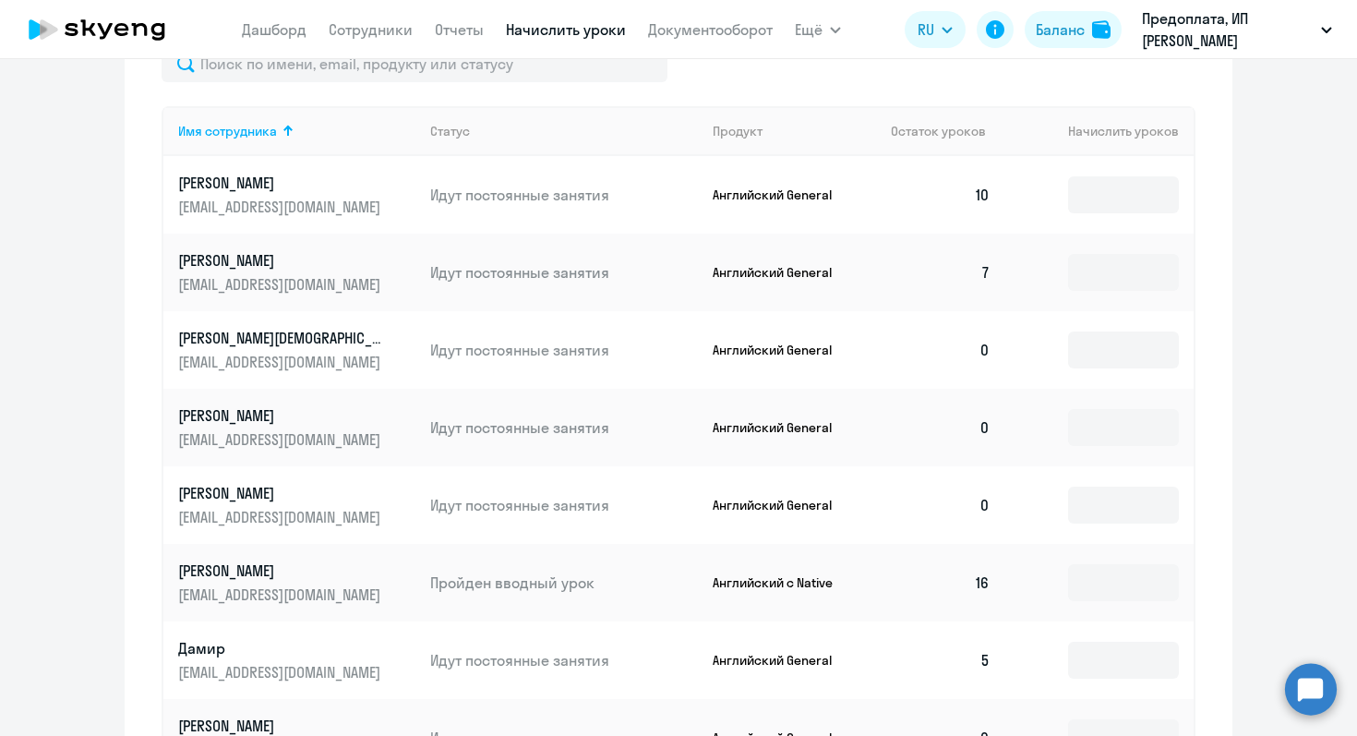
scroll to position [789, 0]
click at [1113, 348] on input at bounding box center [1123, 349] width 111 height 37
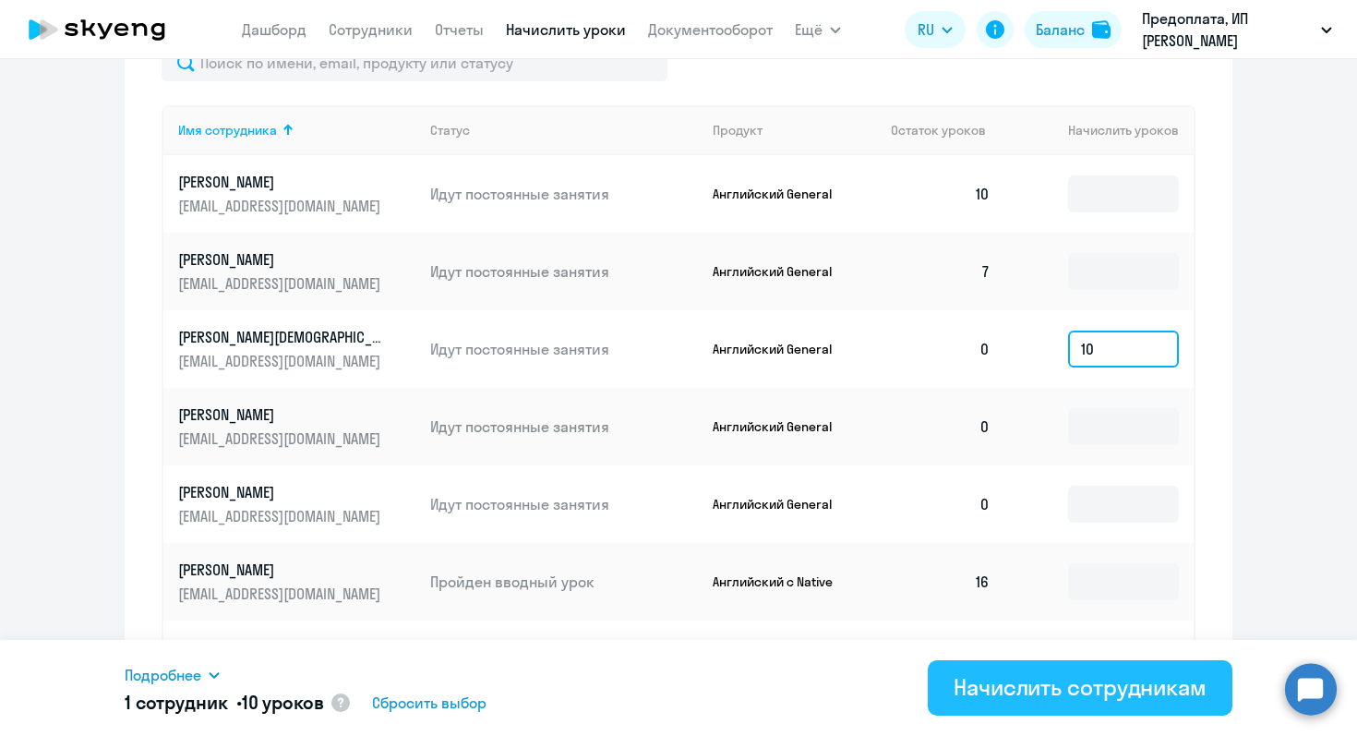
type input "10"
click at [1057, 690] on div "Начислить сотрудникам" at bounding box center [1080, 687] width 253 height 30
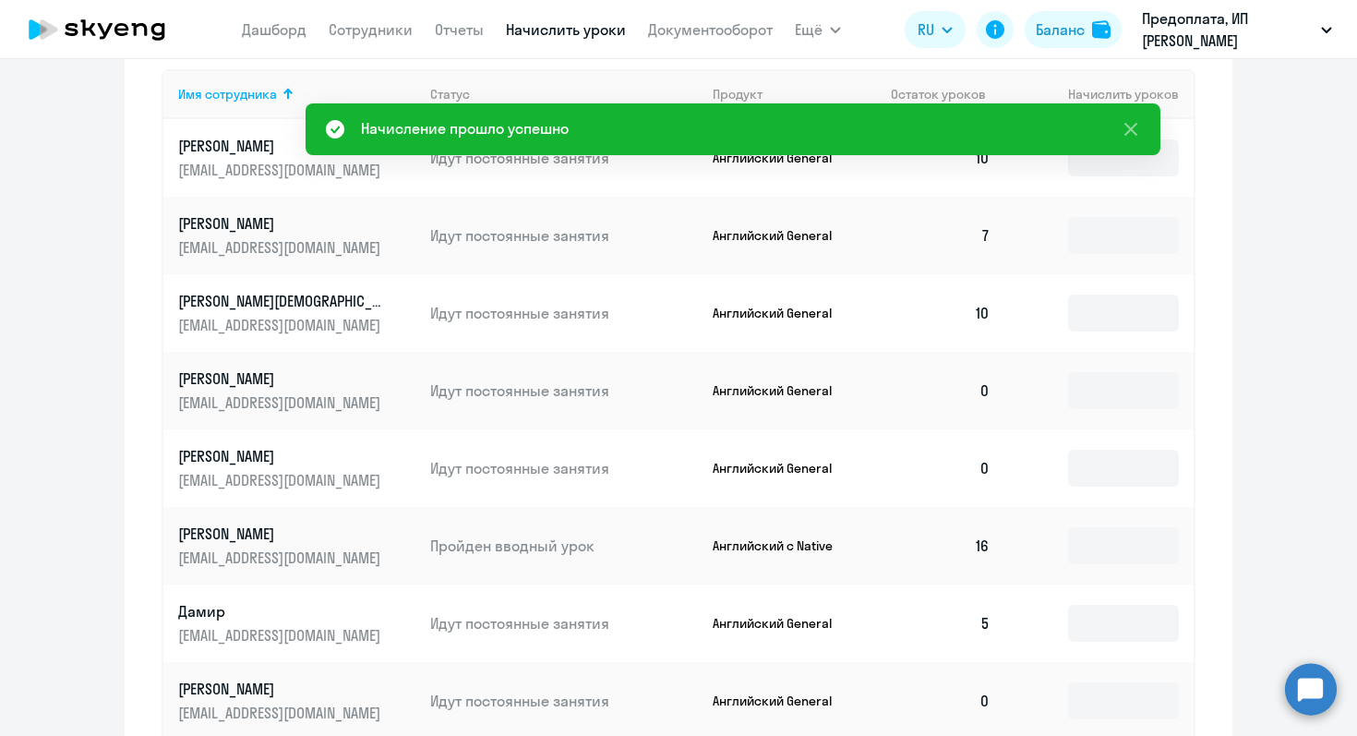
scroll to position [849, 0]
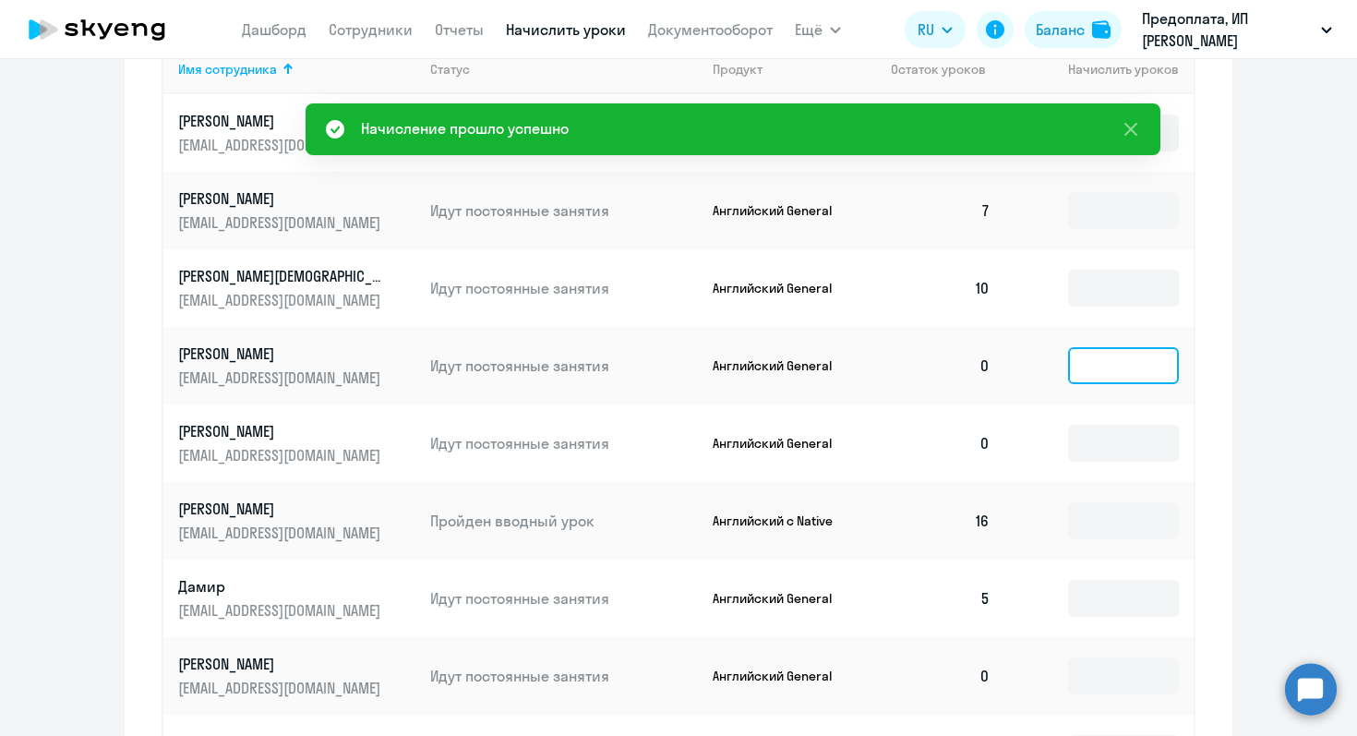
click at [1129, 377] on input at bounding box center [1123, 365] width 111 height 37
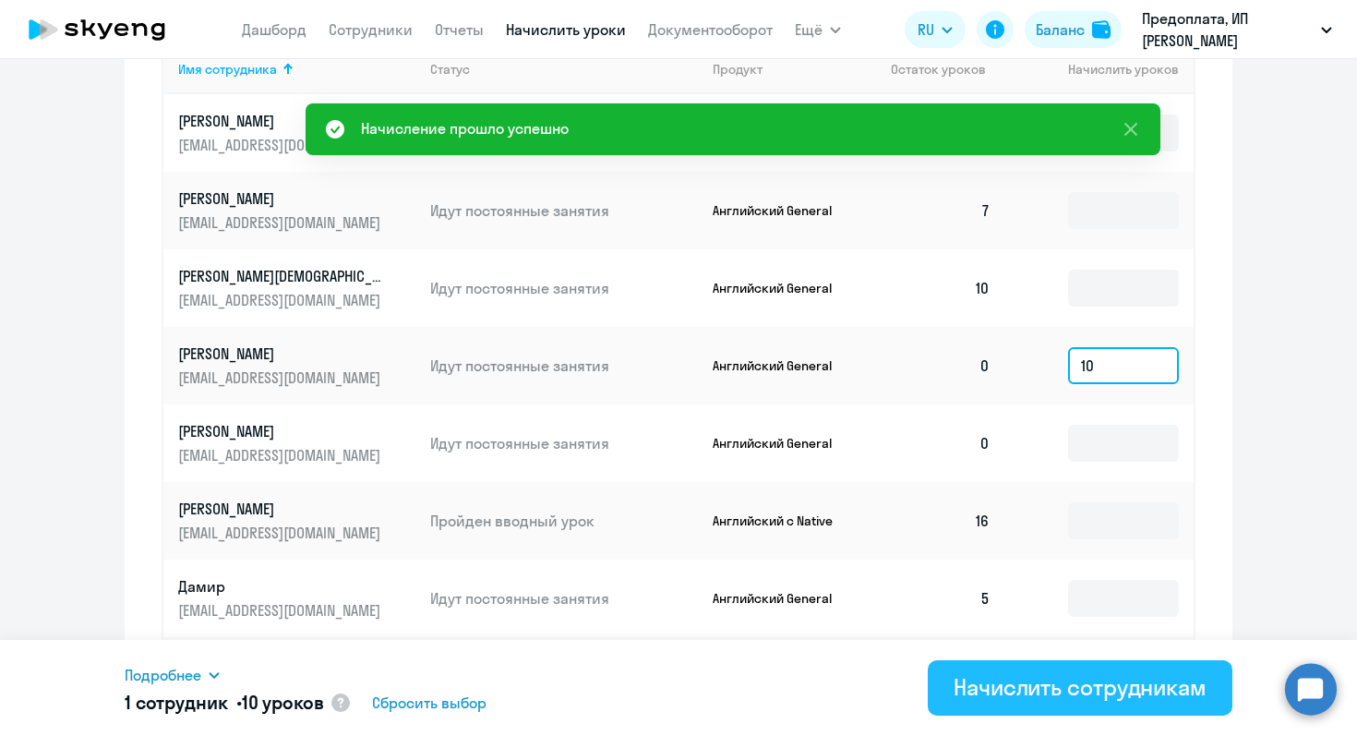
type input "10"
click at [1076, 699] on div "Начислить сотрудникам" at bounding box center [1080, 687] width 253 height 30
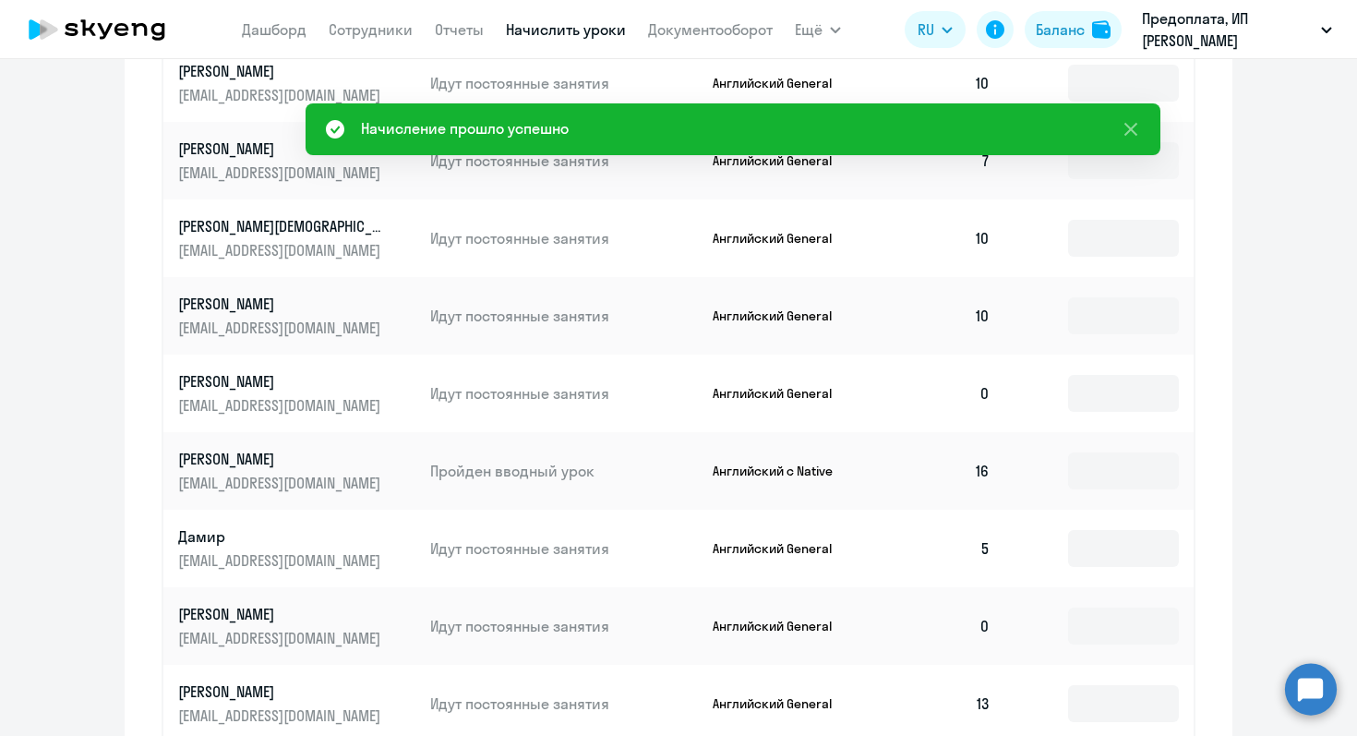
scroll to position [902, 0]
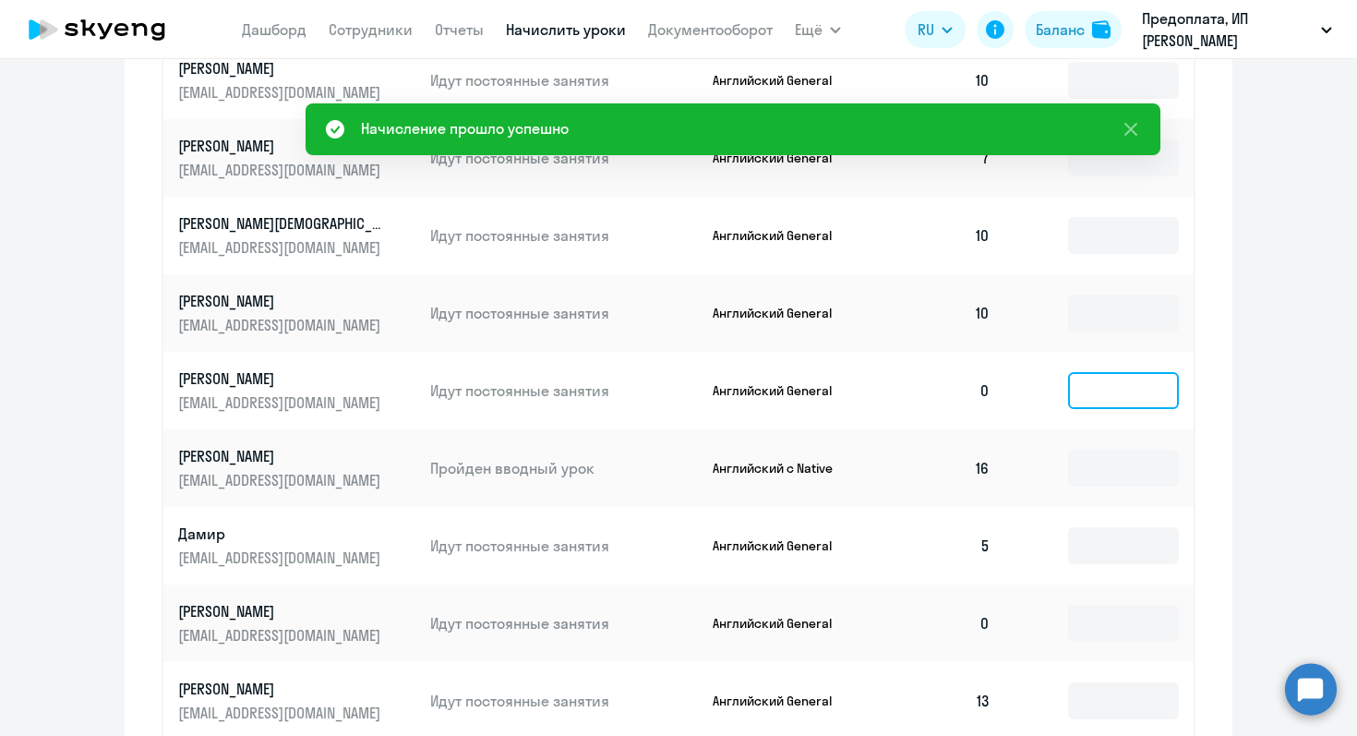
click at [1128, 394] on input at bounding box center [1123, 390] width 111 height 37
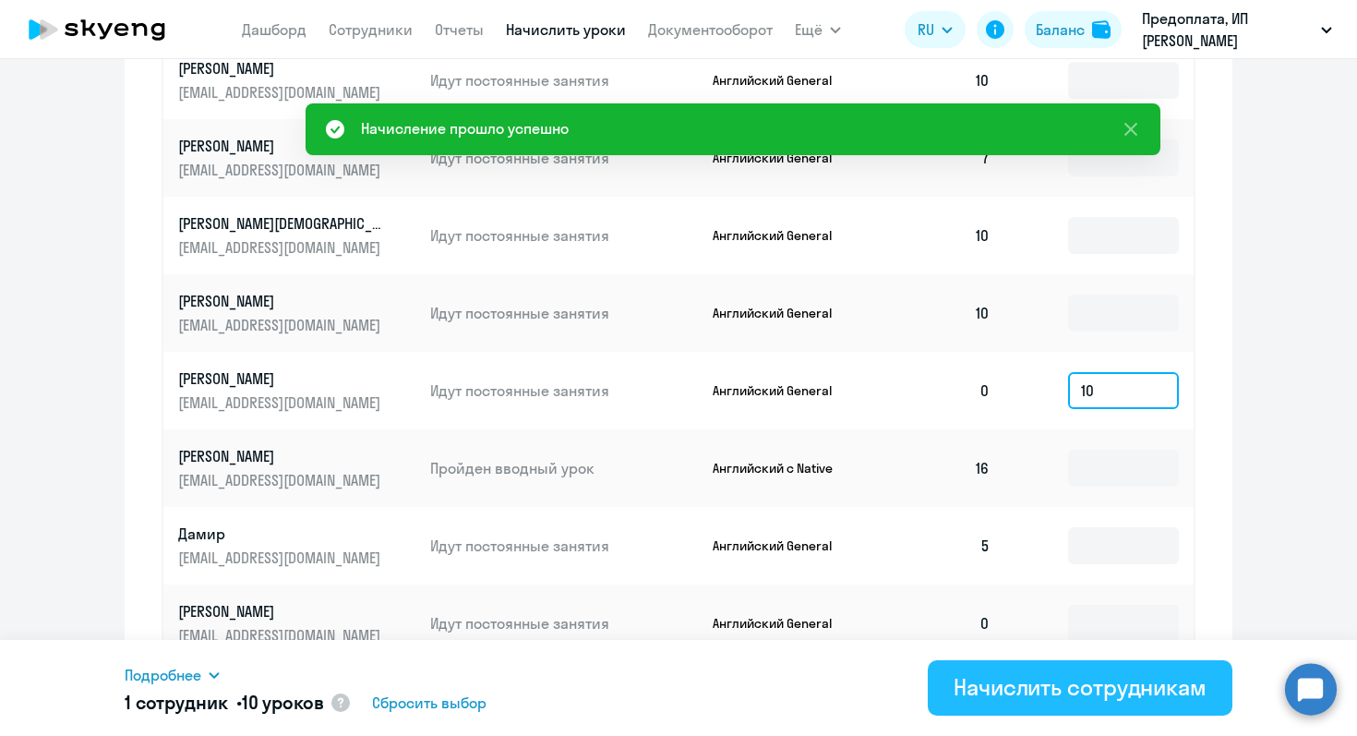
type input "10"
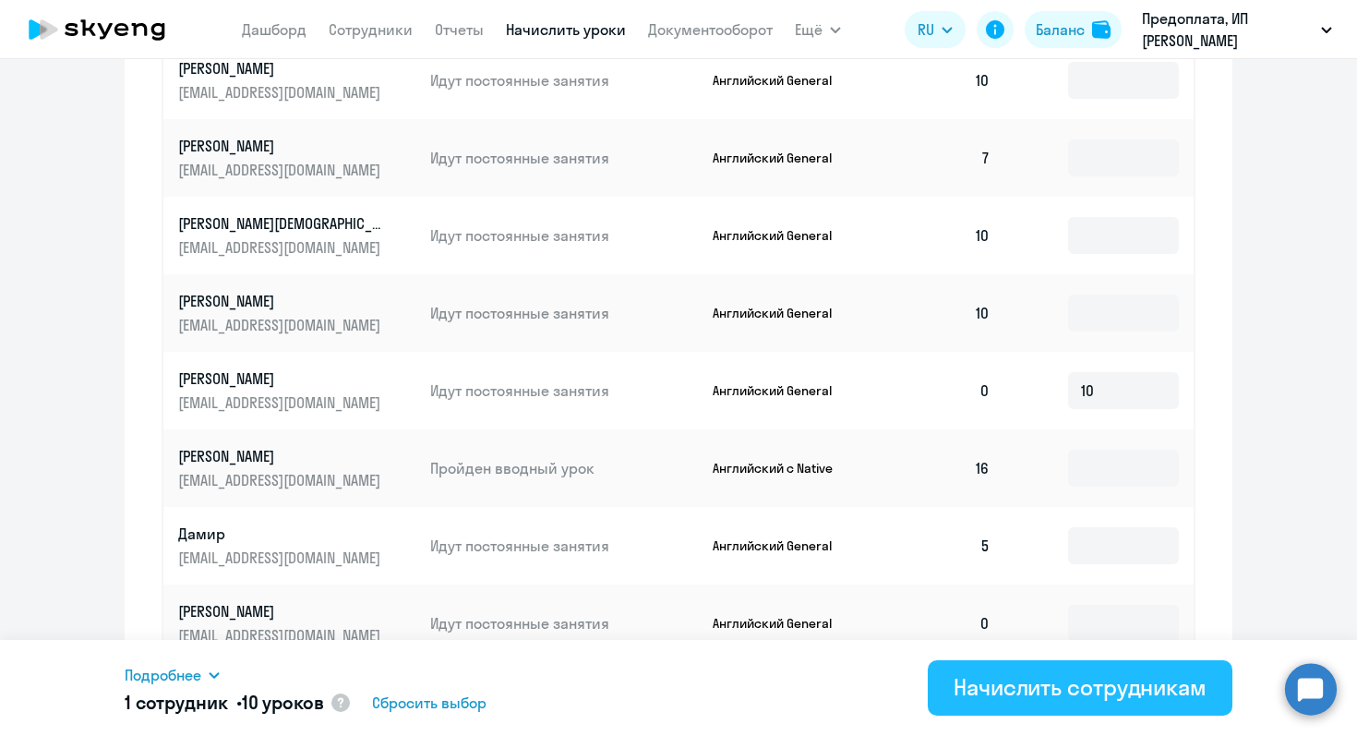
click at [1071, 692] on div "Начислить сотрудникам" at bounding box center [1080, 687] width 253 height 30
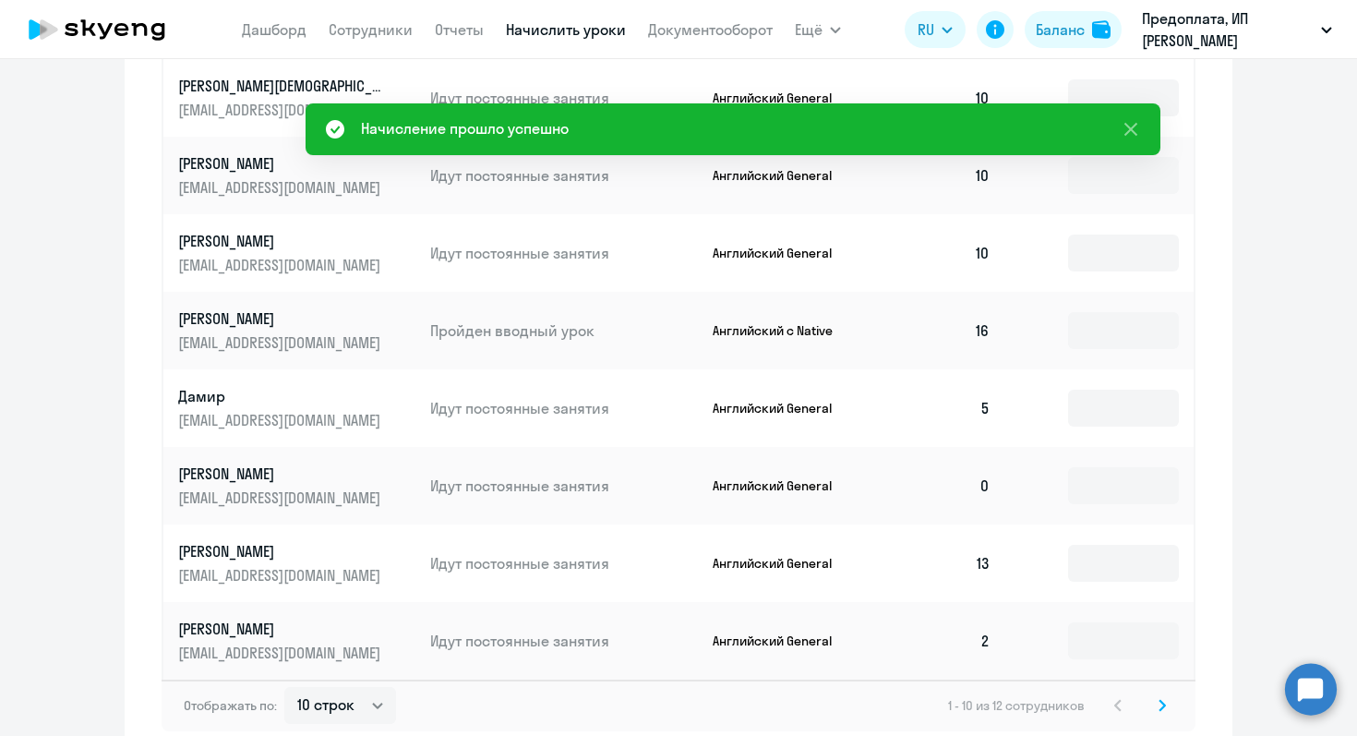
scroll to position [1070, 0]
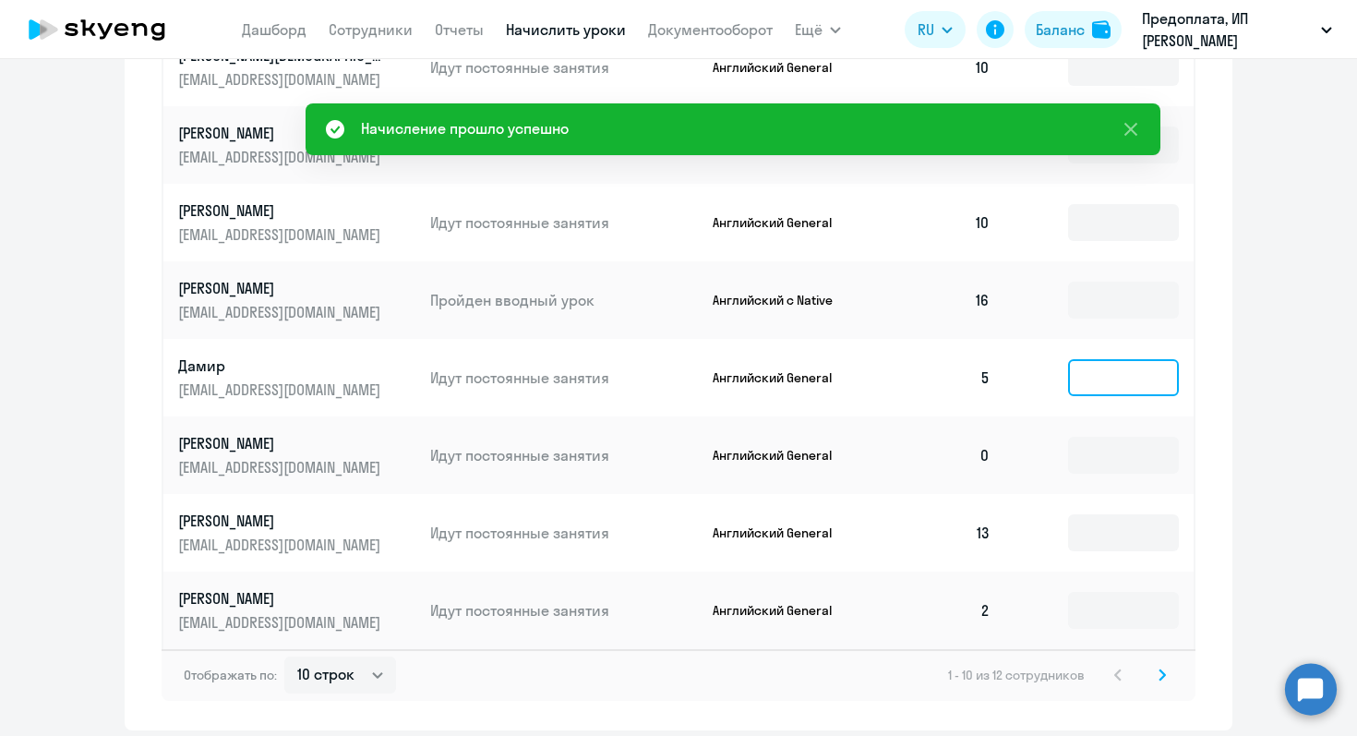
click at [1105, 382] on input at bounding box center [1123, 377] width 111 height 37
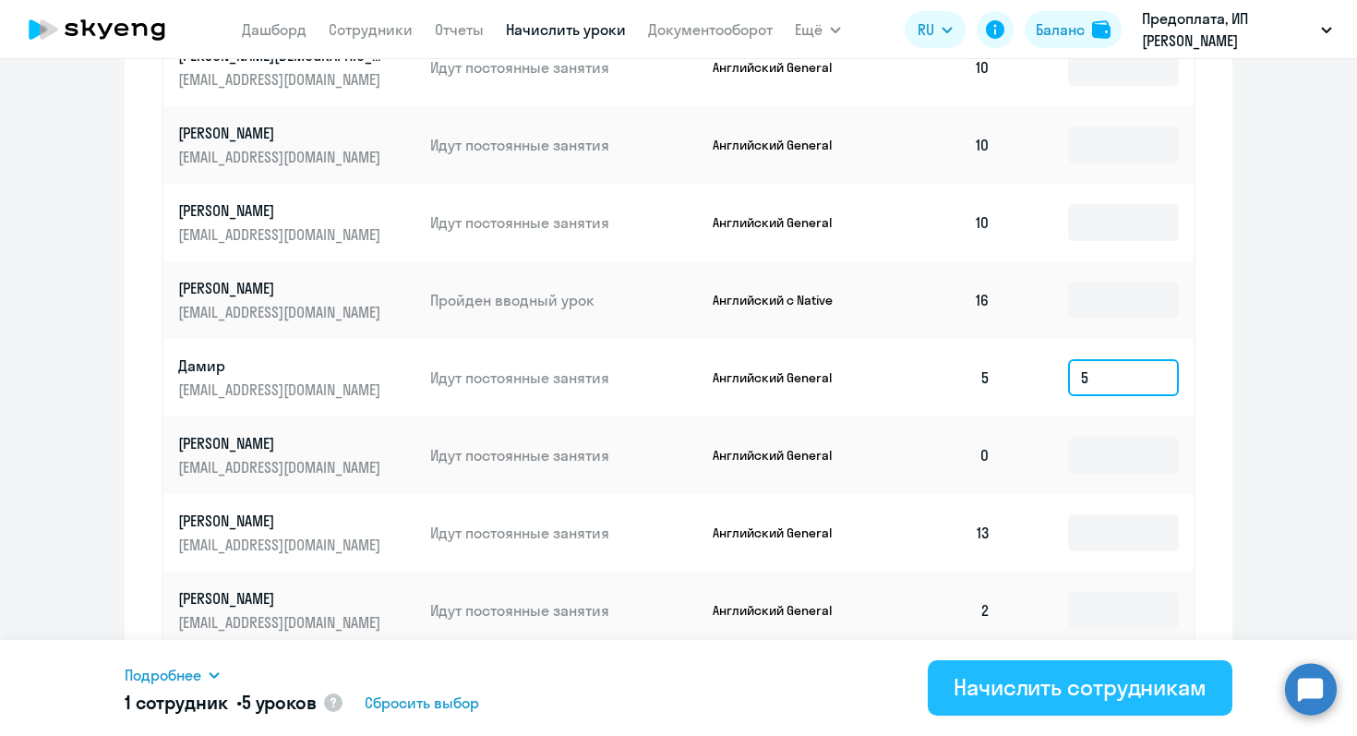
type input "5"
click at [1045, 692] on div "Начислить сотрудникам" at bounding box center [1080, 687] width 253 height 30
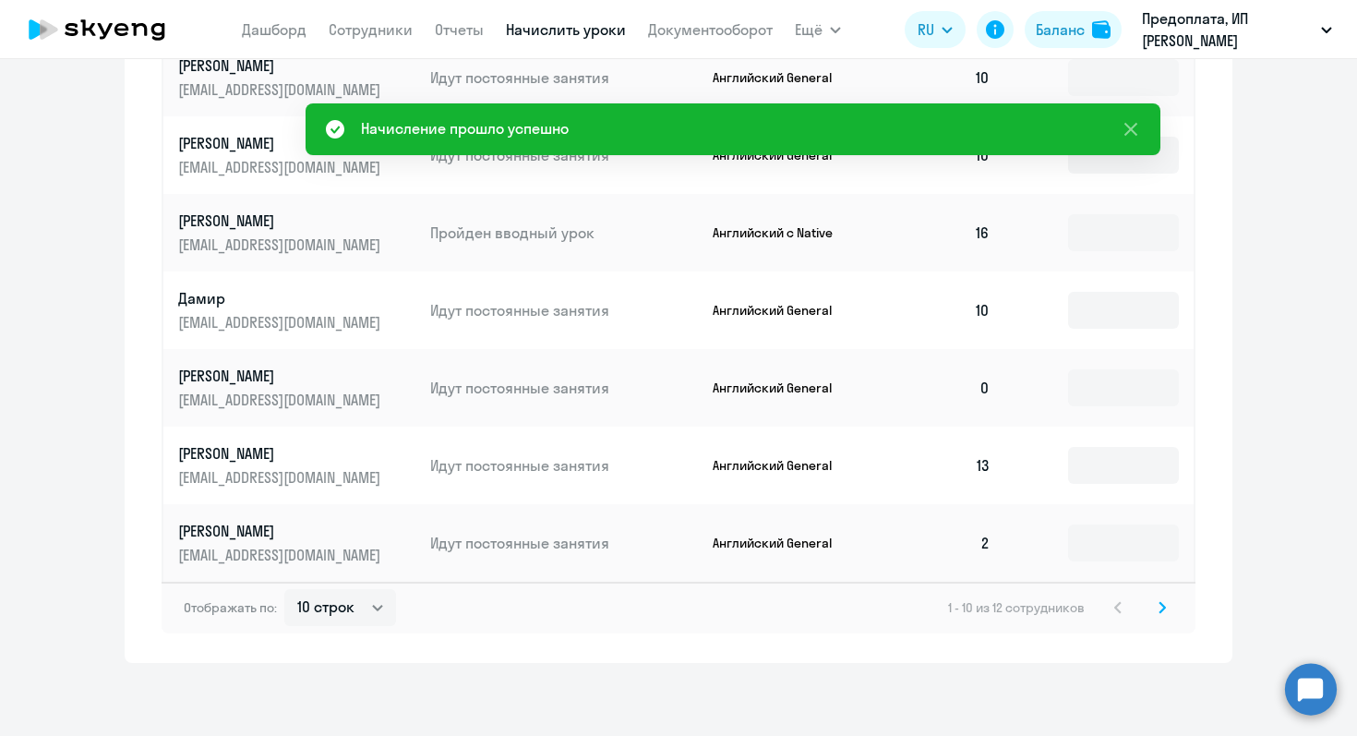
scroll to position [1138, 0]
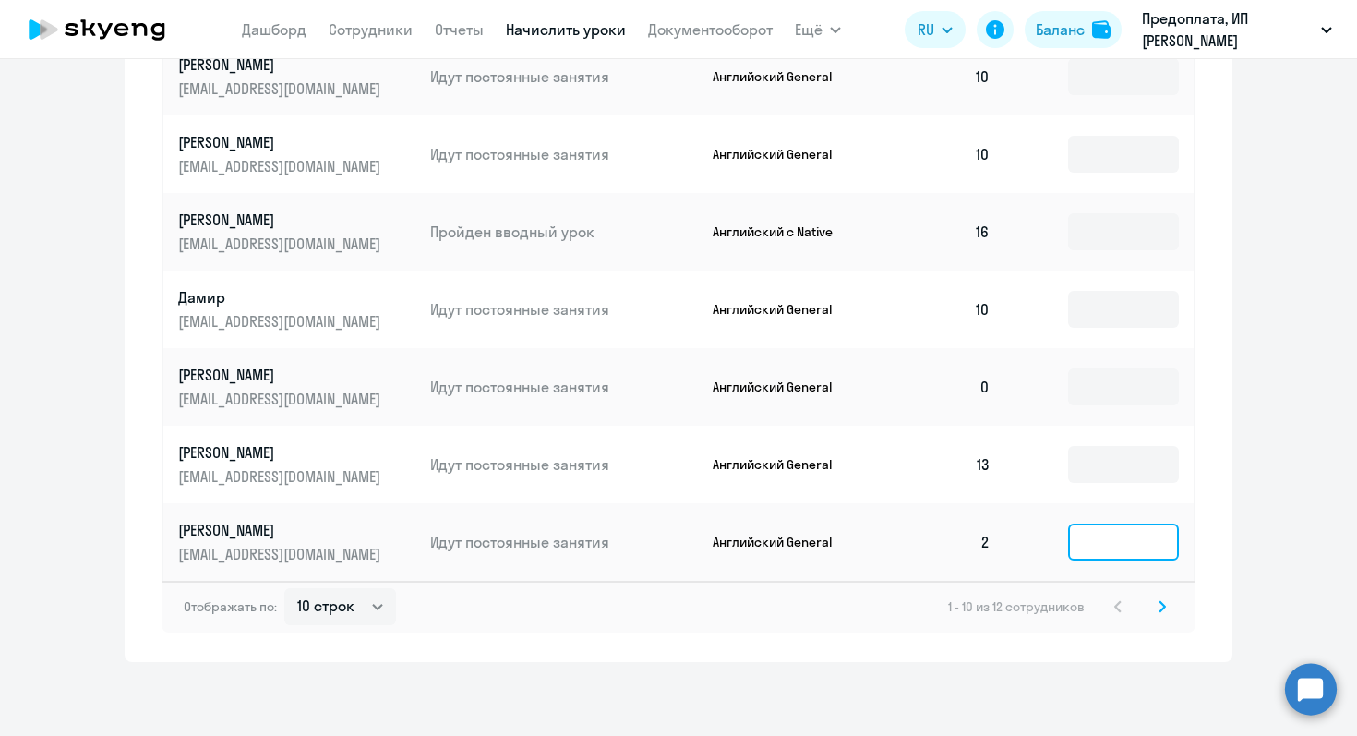
click at [1105, 544] on input at bounding box center [1123, 542] width 111 height 37
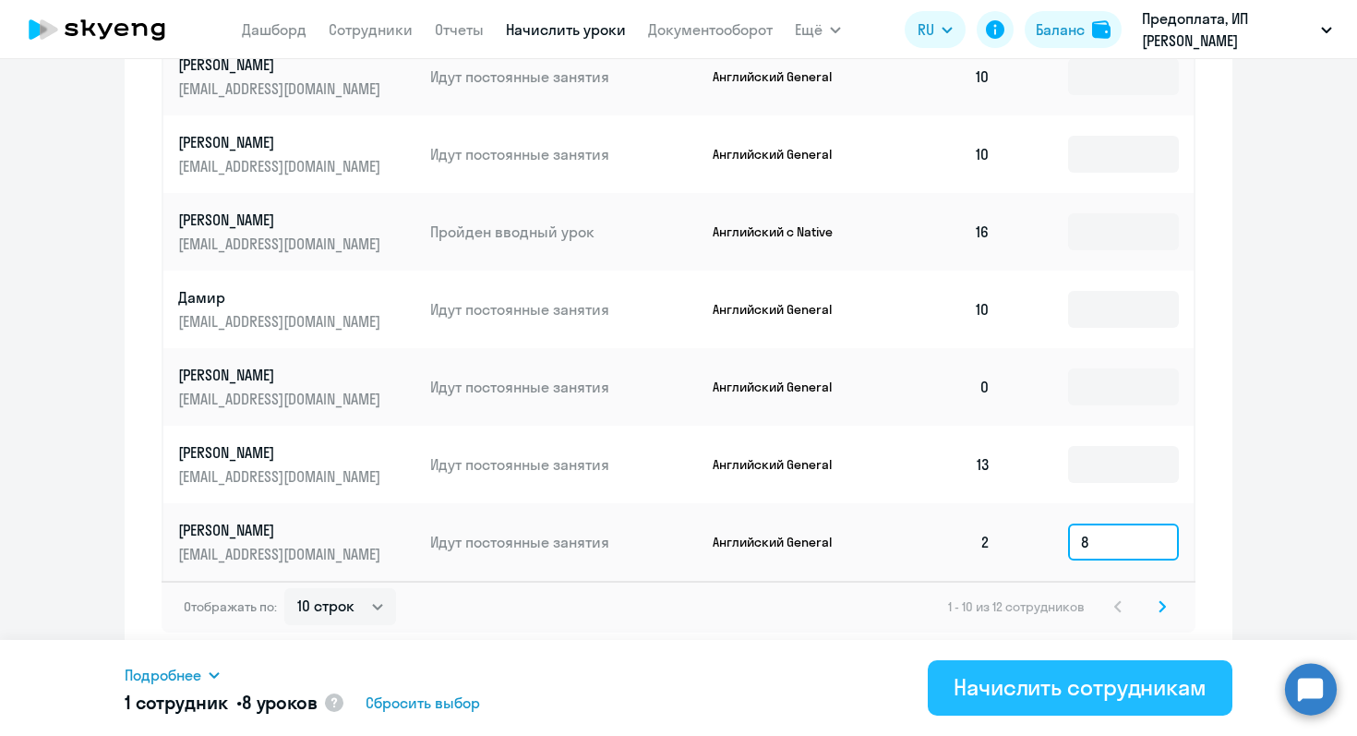
type input "8"
click at [1033, 693] on div "Начислить сотрудникам" at bounding box center [1080, 687] width 253 height 30
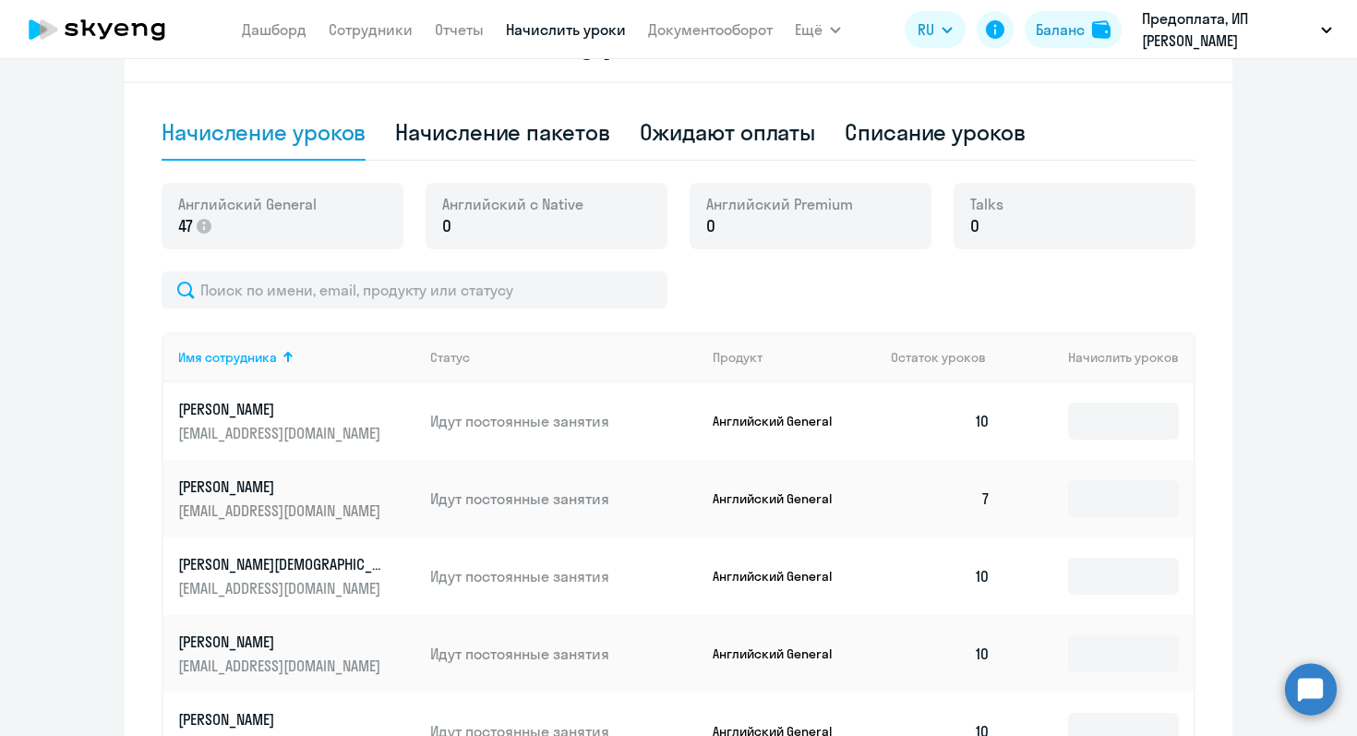
scroll to position [572, 0]
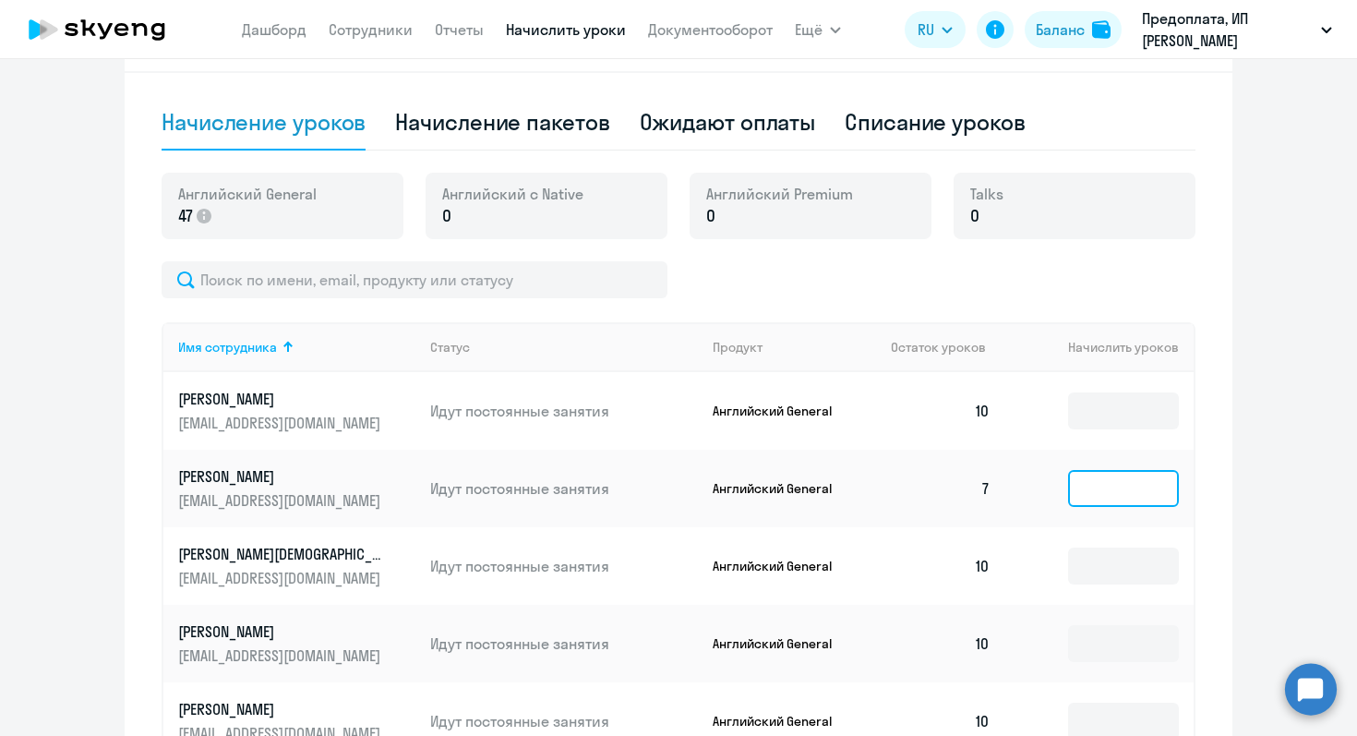
click at [1095, 495] on input at bounding box center [1123, 488] width 111 height 37
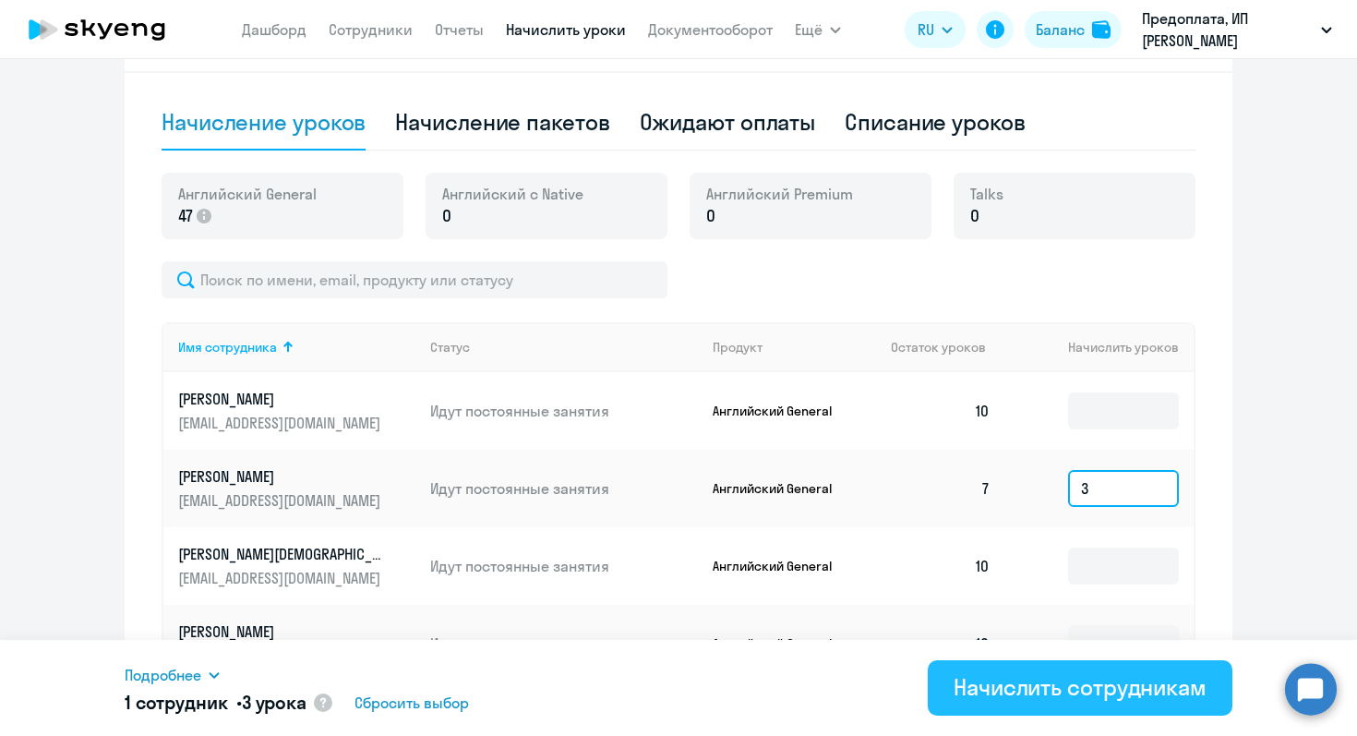
type input "3"
click at [1071, 694] on div "Начислить сотрудникам" at bounding box center [1080, 687] width 253 height 30
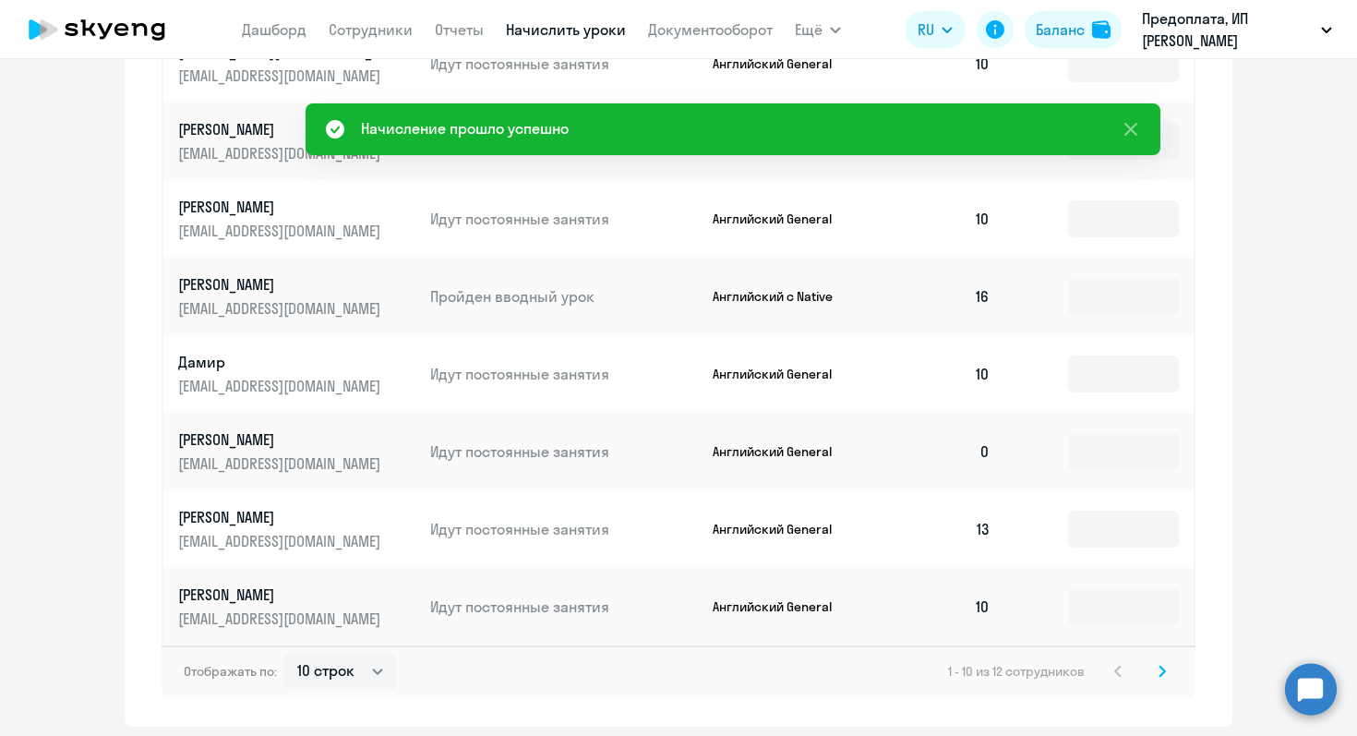
scroll to position [1113, 0]
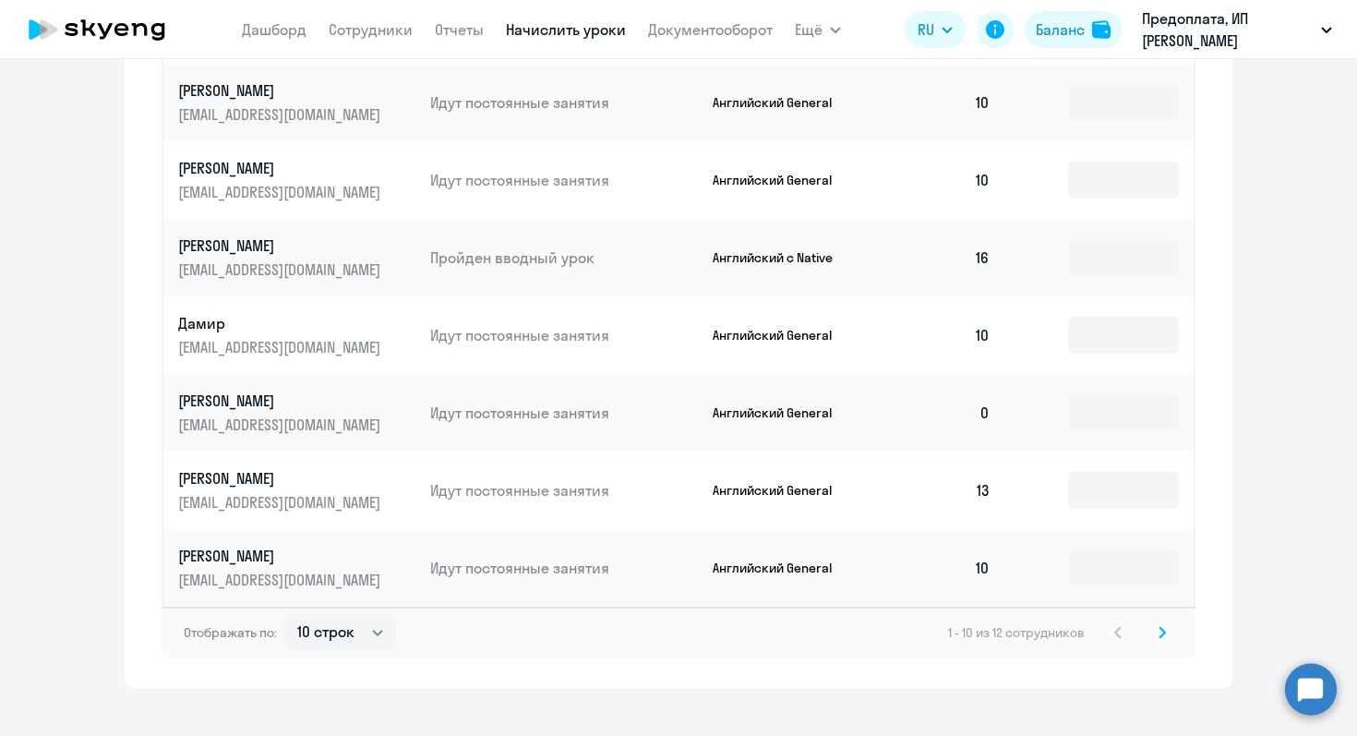
click at [1156, 641] on svg-icon at bounding box center [1162, 632] width 22 height 22
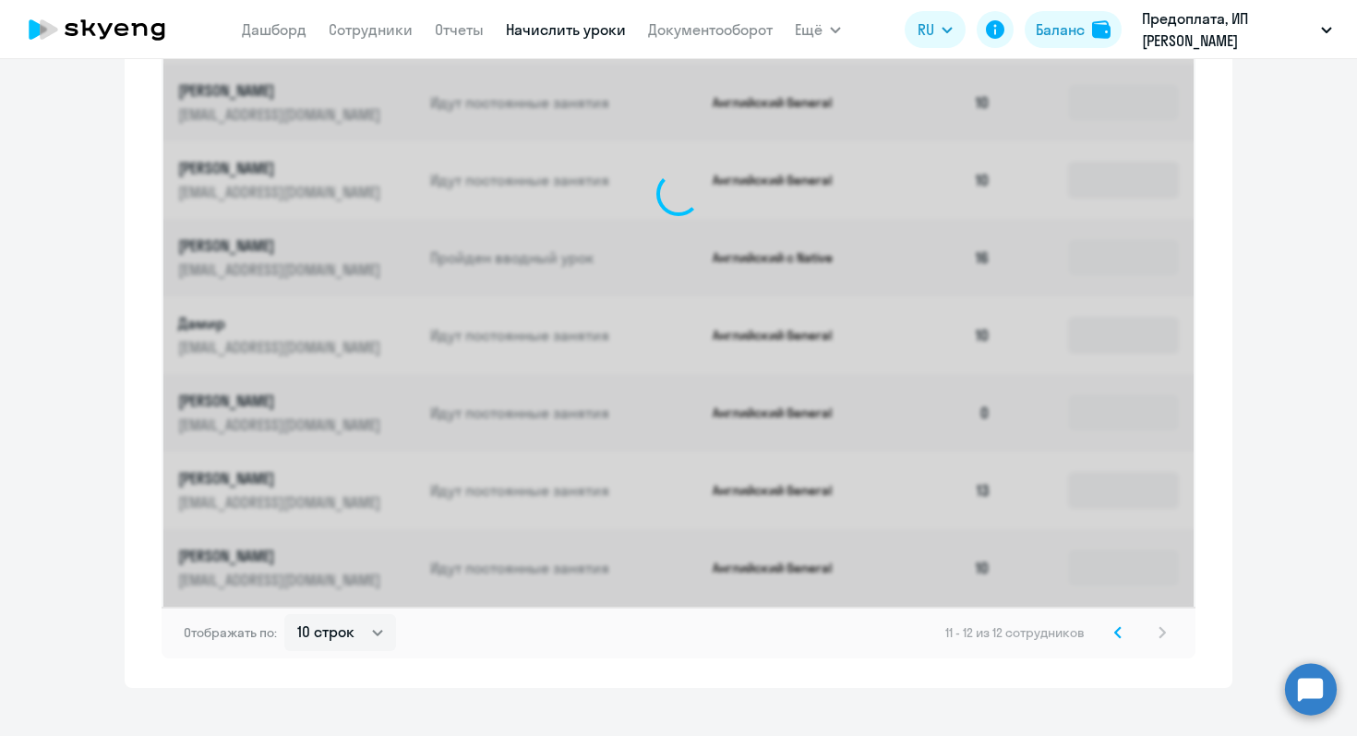
scroll to position [590, 0]
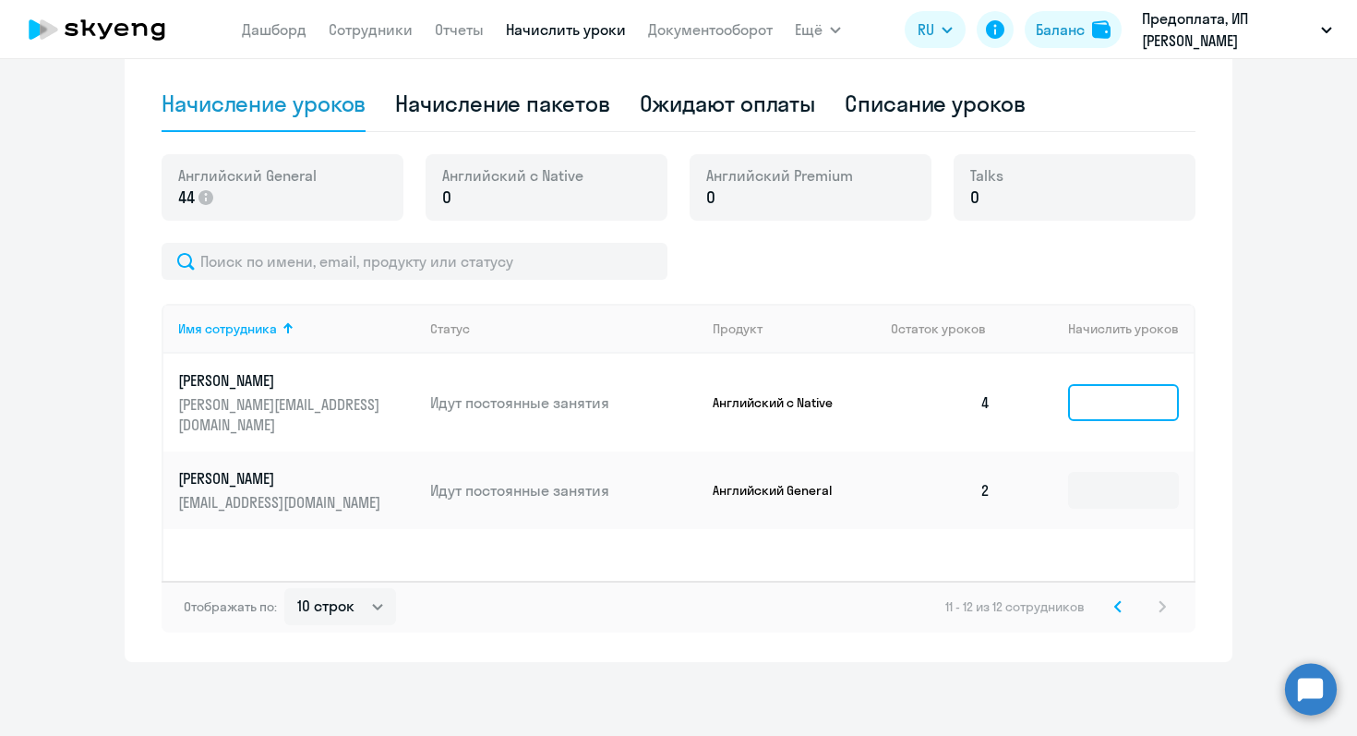
click at [1102, 397] on input at bounding box center [1123, 402] width 111 height 37
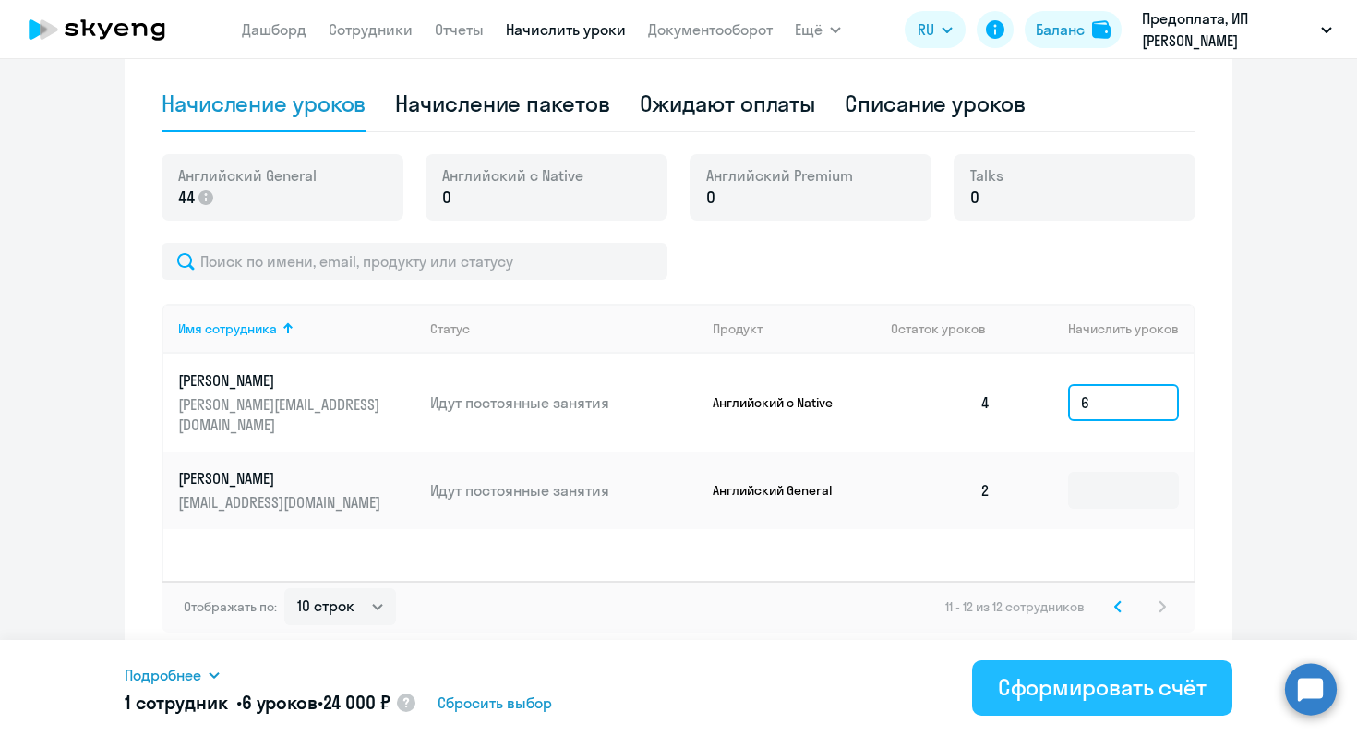
type input "6"
click at [1060, 689] on div "Сформировать счёт" at bounding box center [1102, 687] width 209 height 30
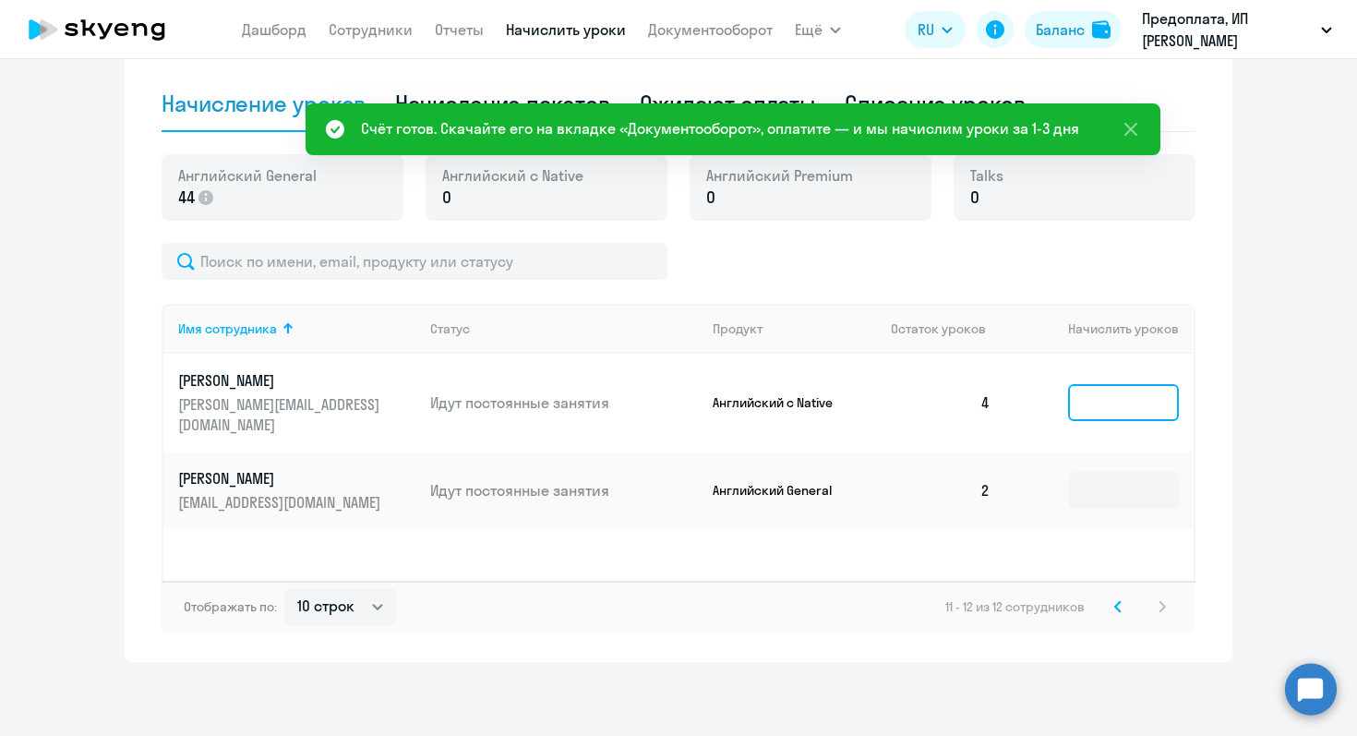
click at [1105, 392] on input at bounding box center [1123, 402] width 111 height 37
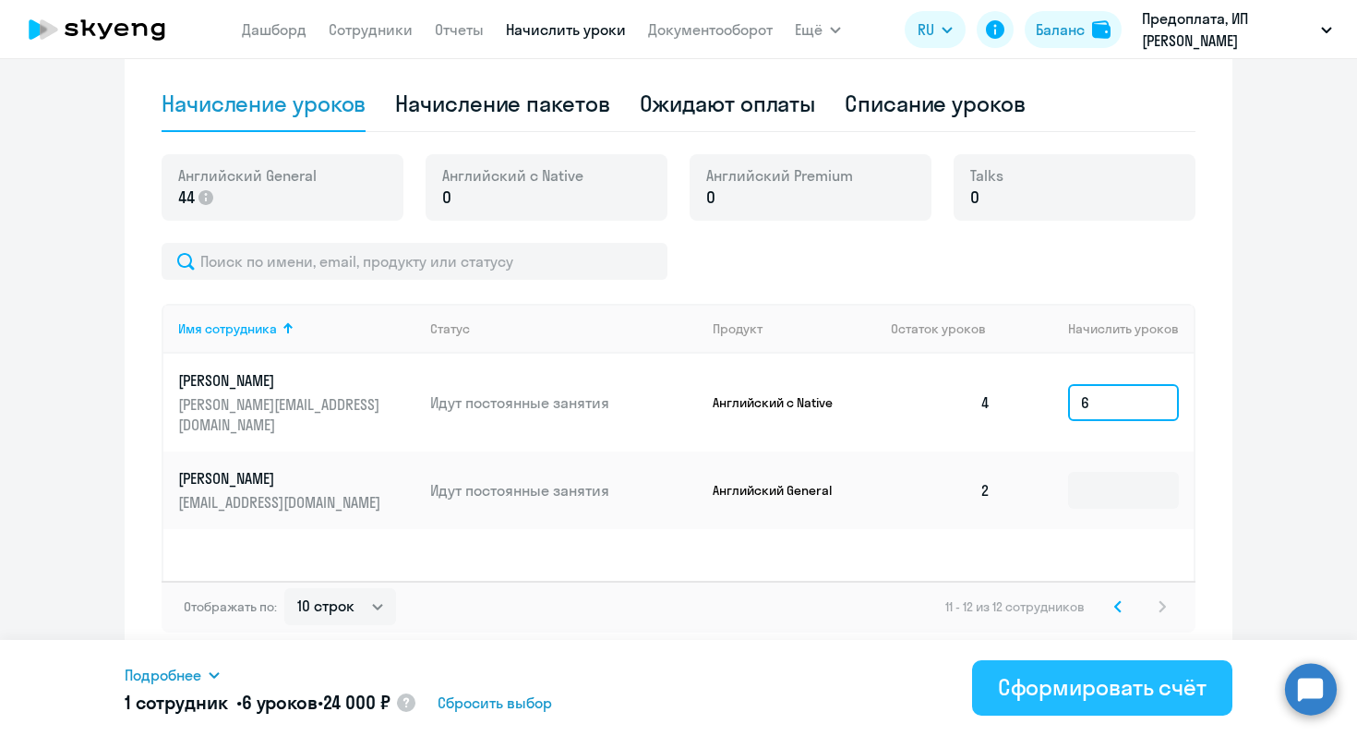
type input "6"
click at [1067, 690] on div "Сформировать счёт" at bounding box center [1102, 687] width 209 height 30
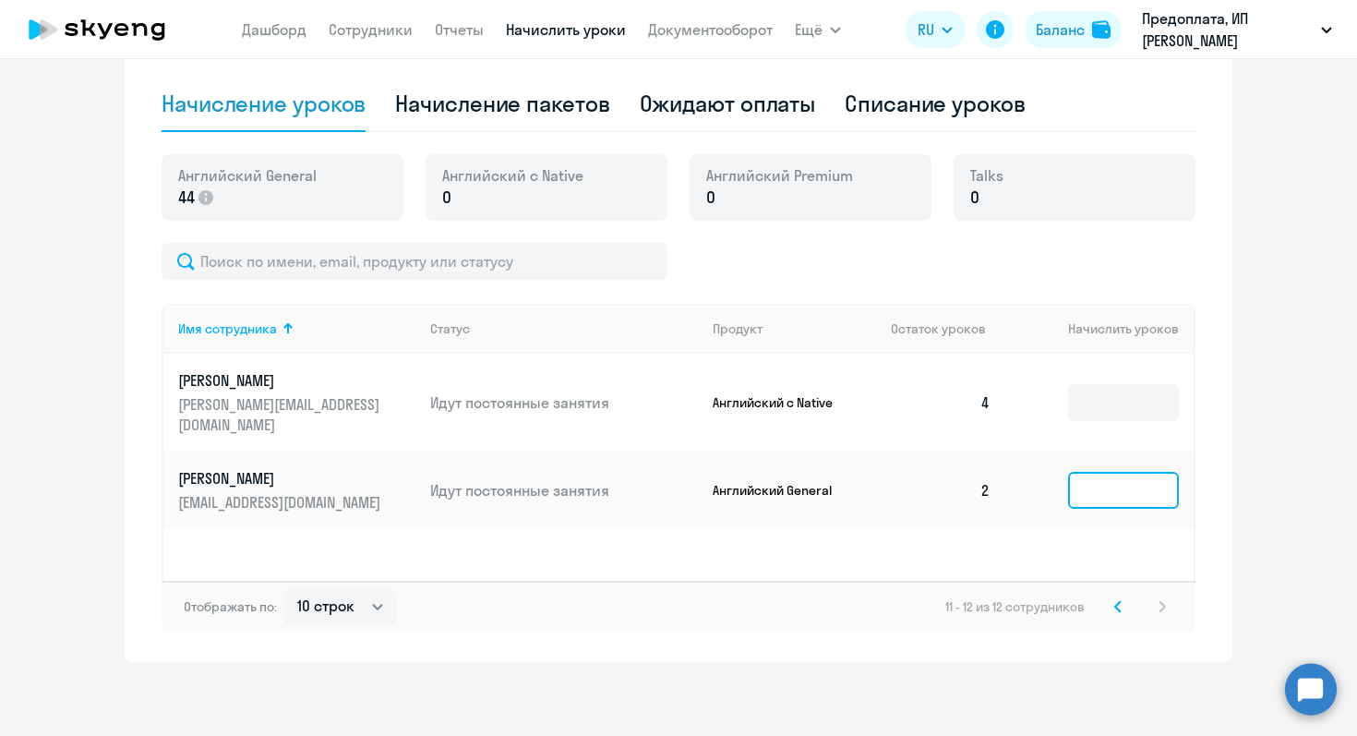
click at [1124, 487] on input at bounding box center [1123, 490] width 111 height 37
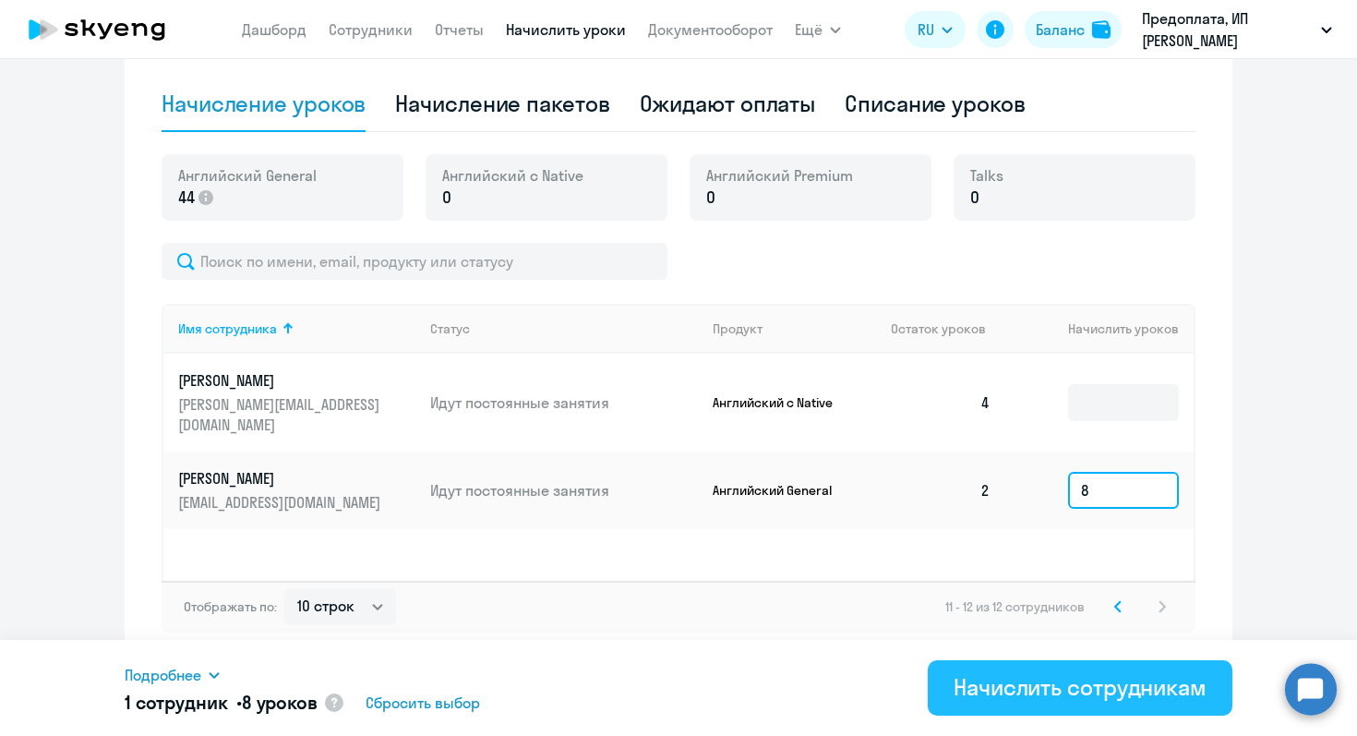
type input "8"
click at [1080, 686] on div "Начислить сотрудникам" at bounding box center [1080, 687] width 253 height 30
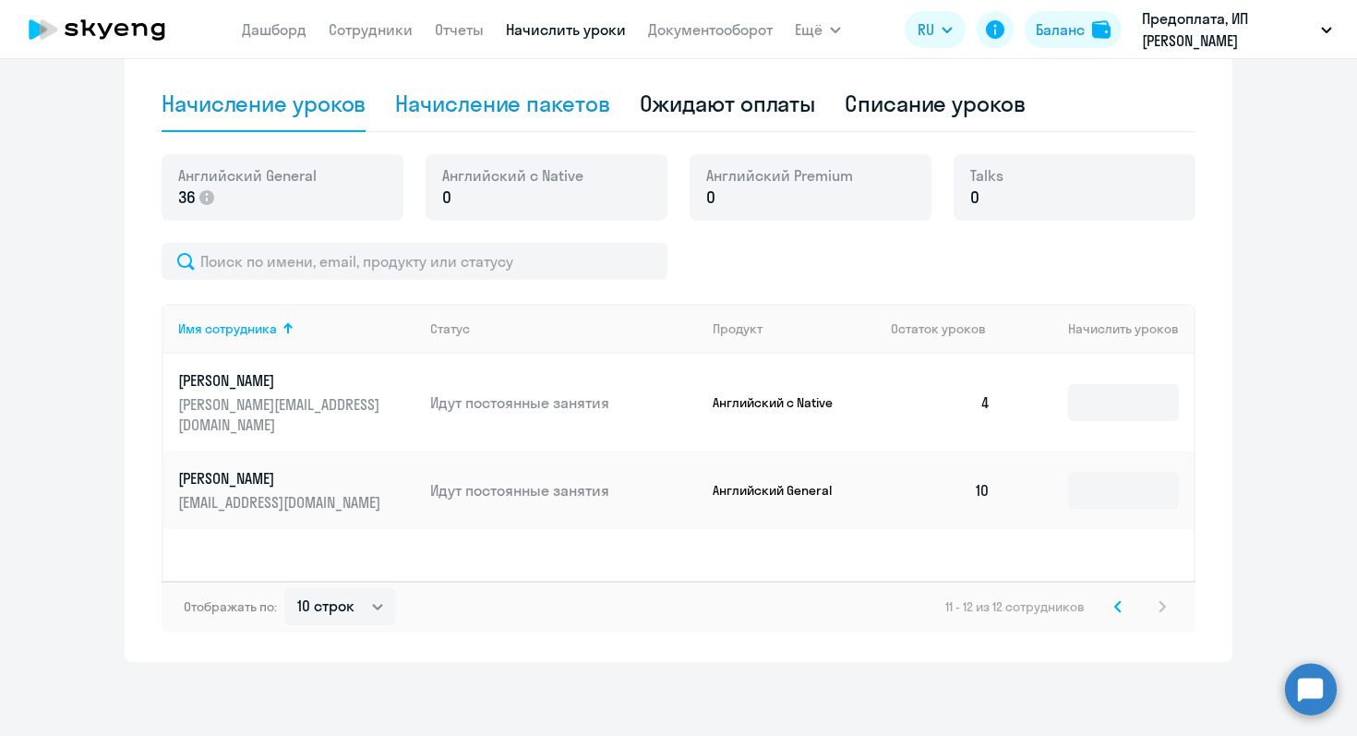
click at [534, 113] on div "Начисление пакетов" at bounding box center [502, 104] width 214 height 30
select select "10"
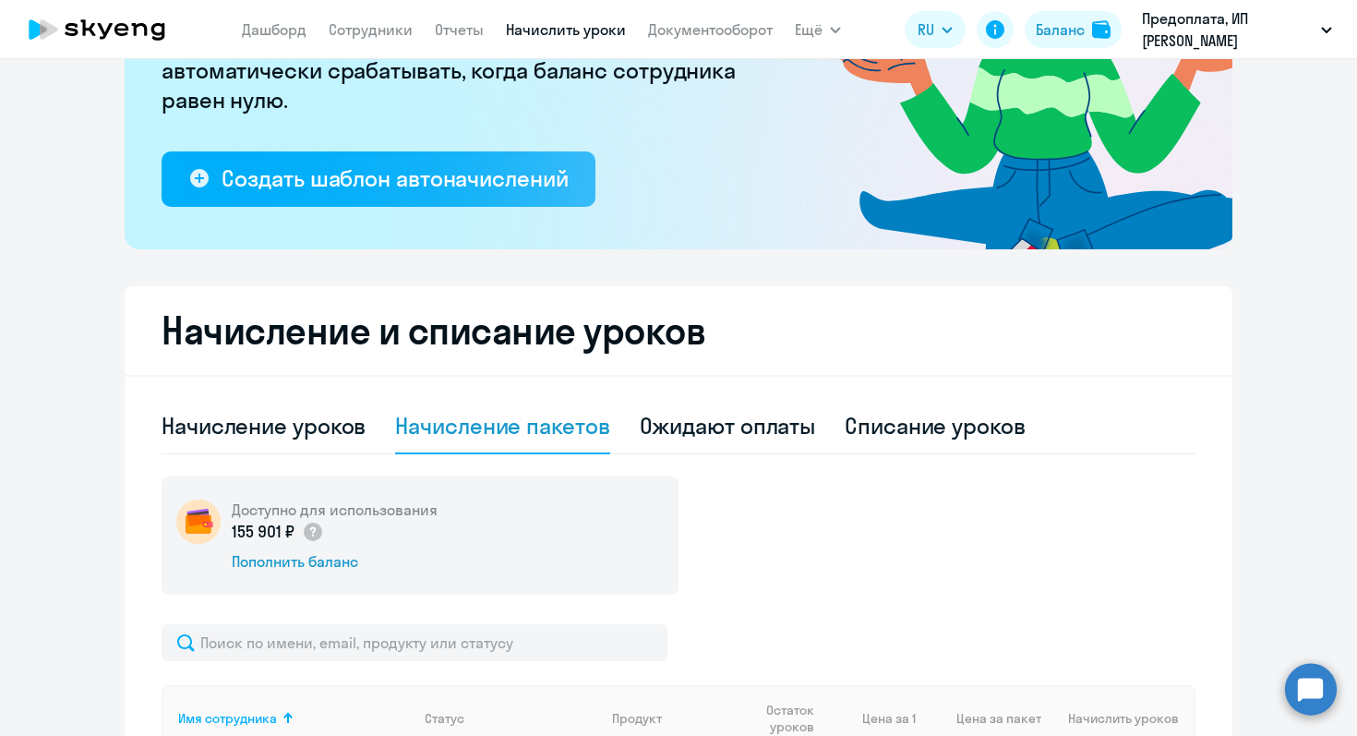
scroll to position [267, 0]
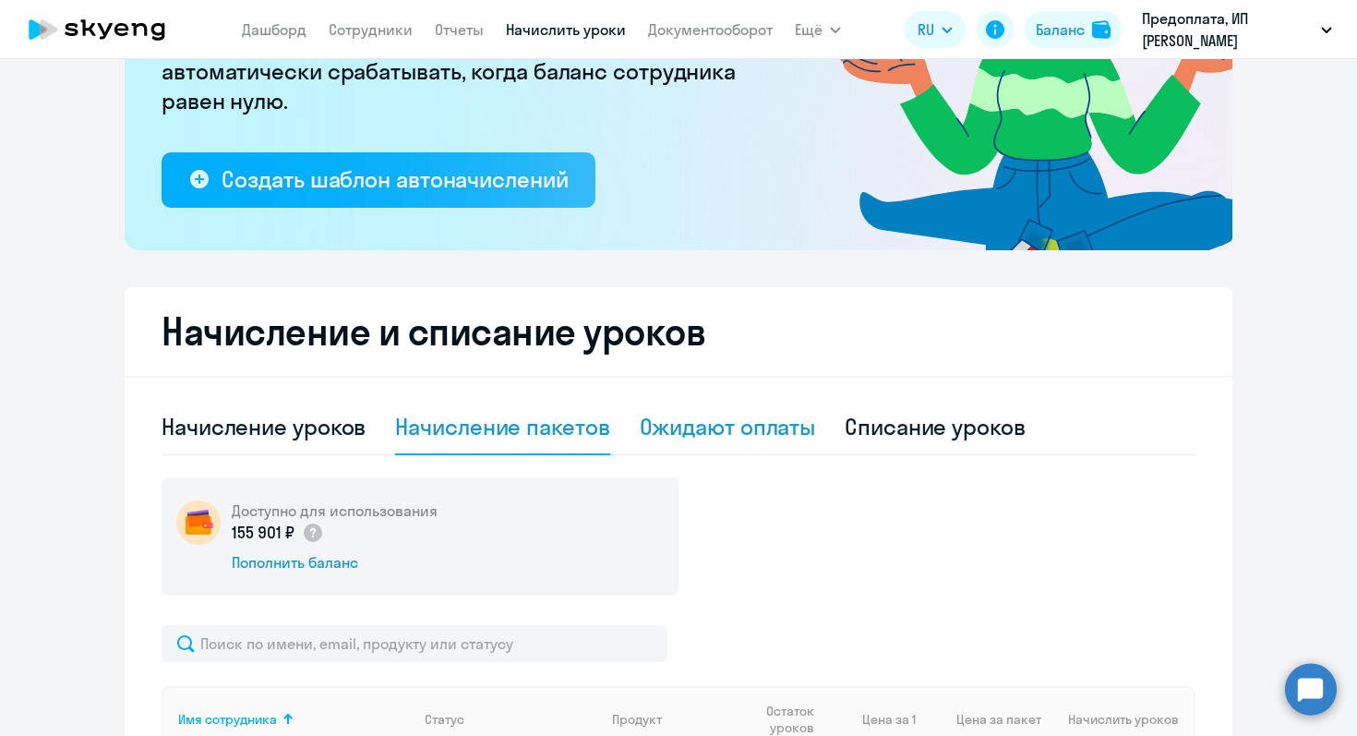
click at [781, 428] on div "Ожидают оплаты" at bounding box center [728, 427] width 176 height 30
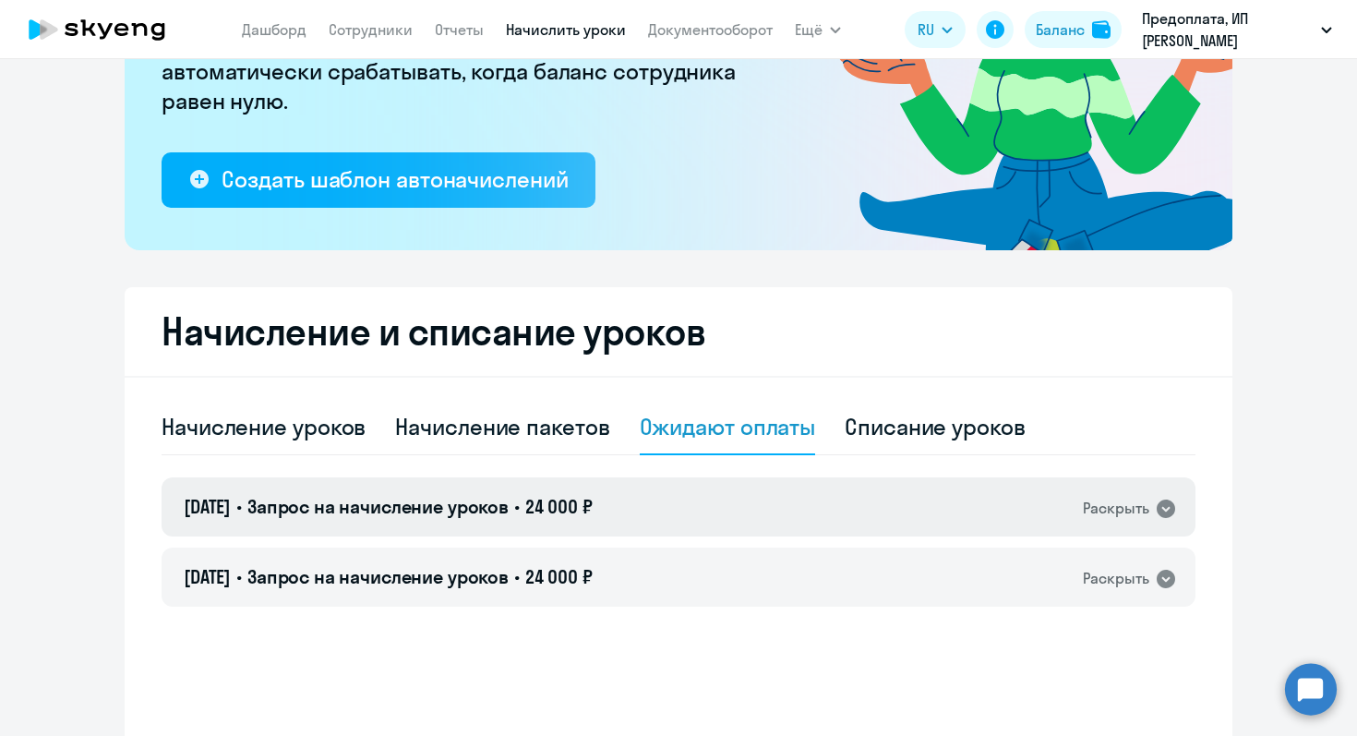
click at [1166, 512] on icon at bounding box center [1166, 509] width 18 height 18
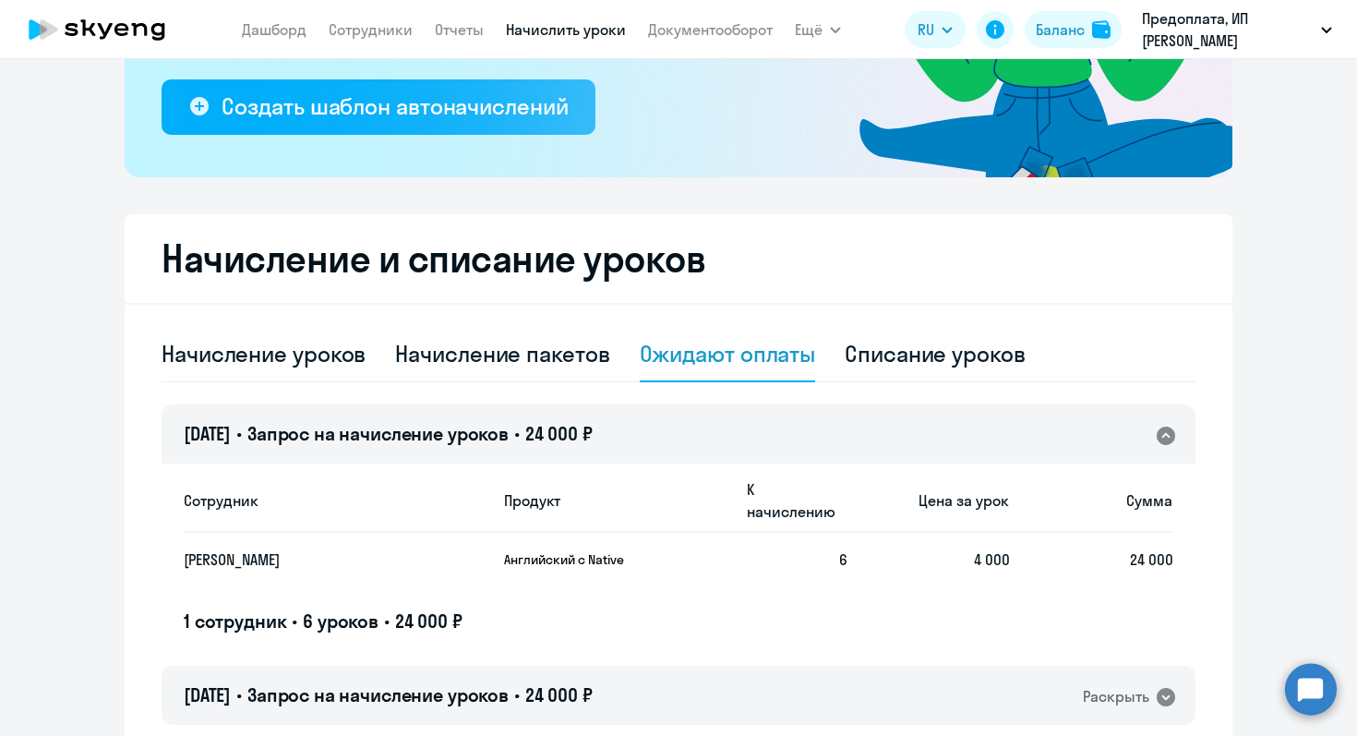
scroll to position [410, 0]
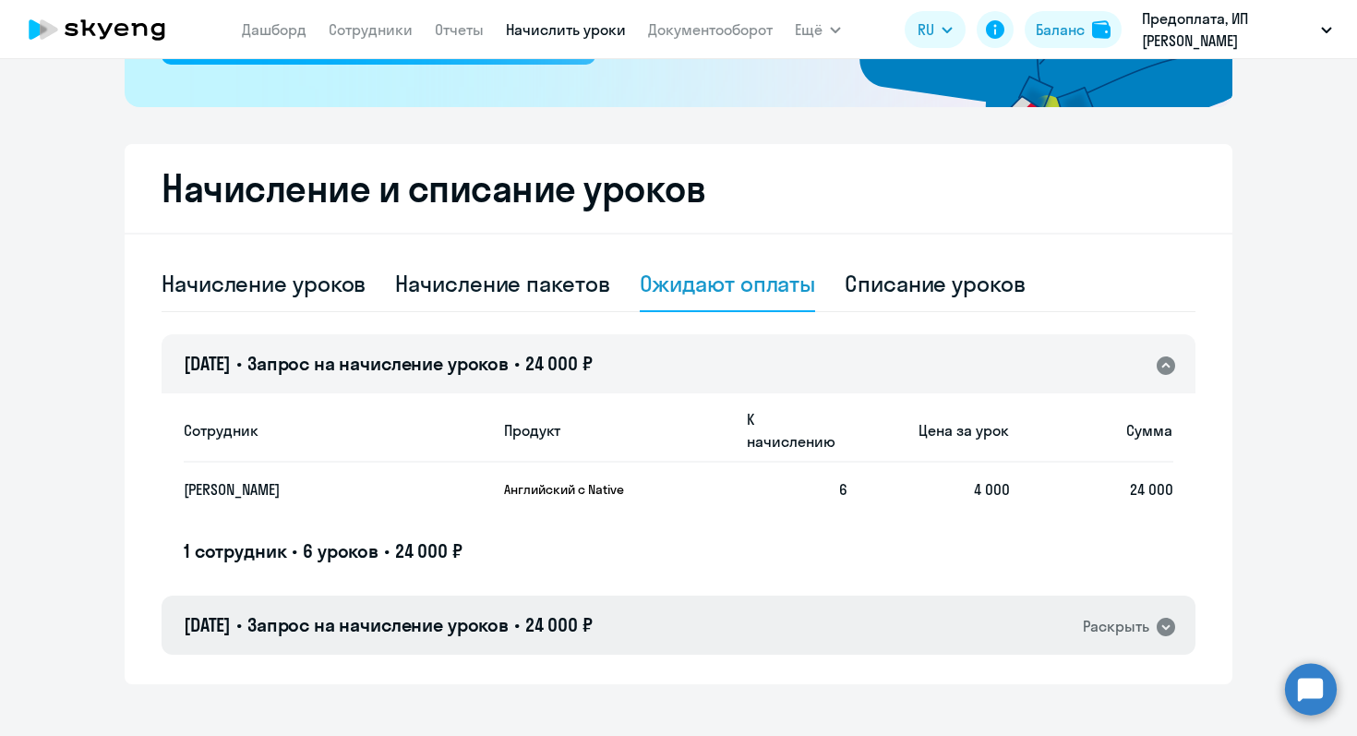
click at [1165, 618] on icon at bounding box center [1166, 627] width 18 height 18
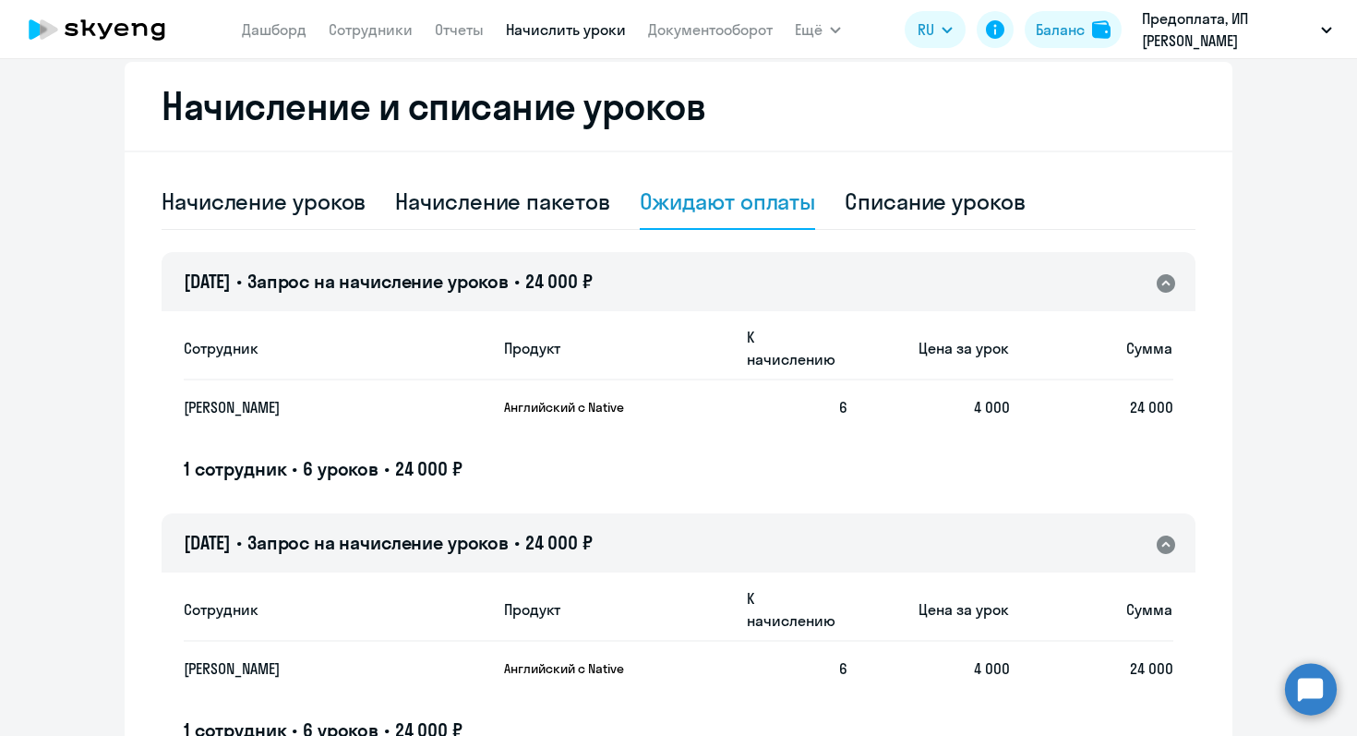
scroll to position [579, 0]
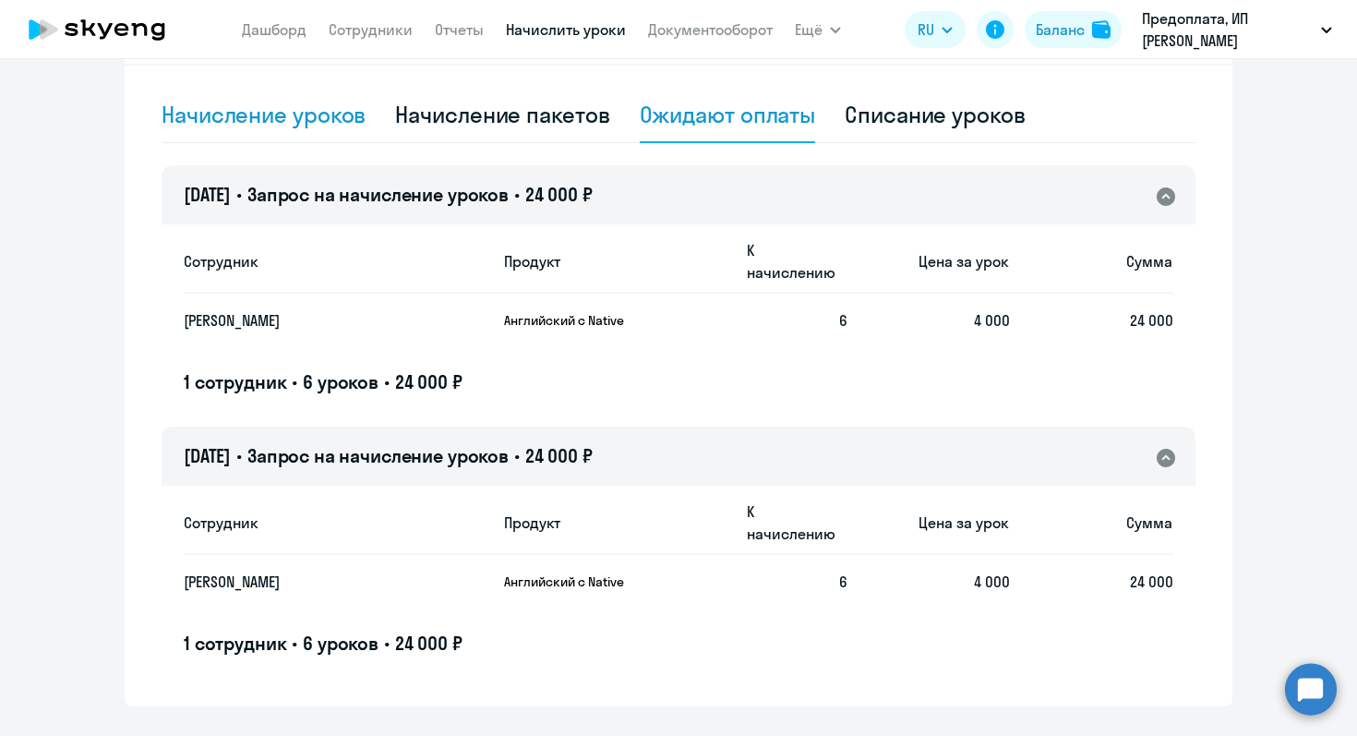
click at [307, 115] on div "Начисление уроков" at bounding box center [264, 115] width 204 height 30
select select "10"
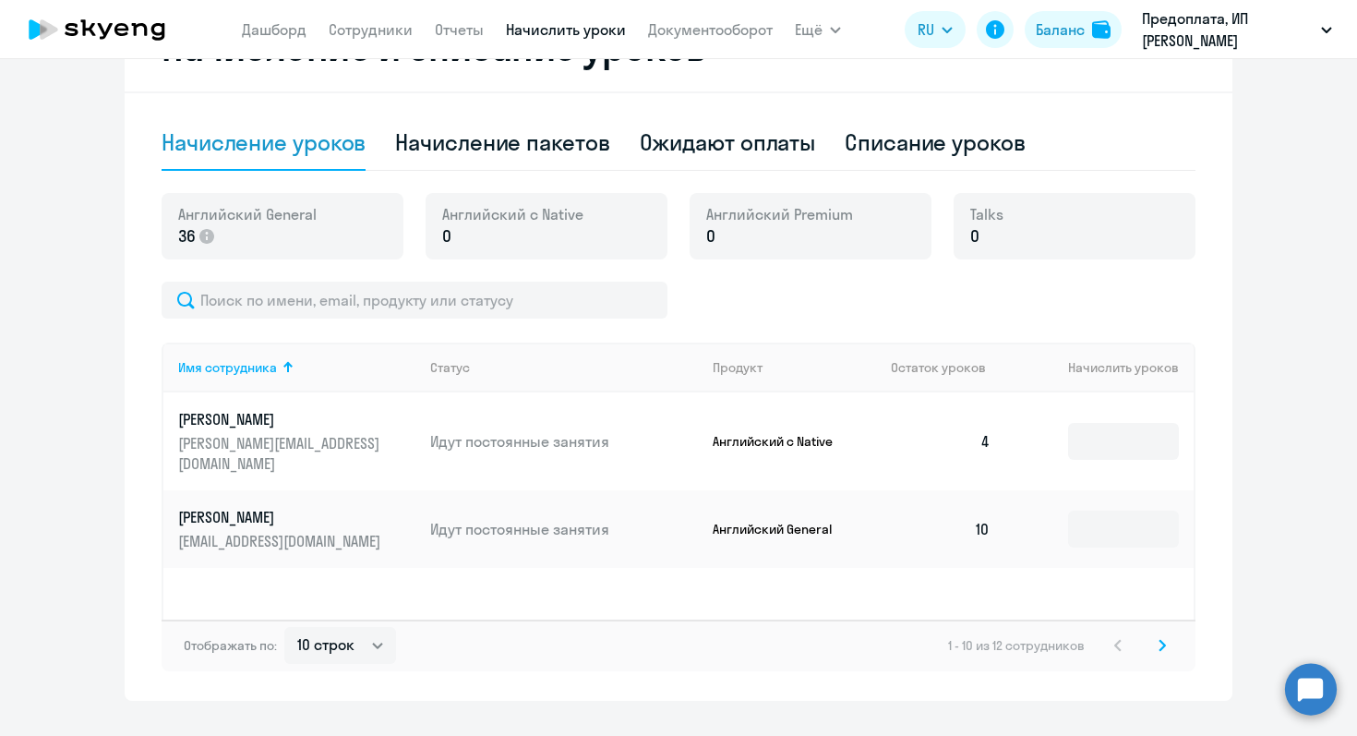
scroll to position [590, 0]
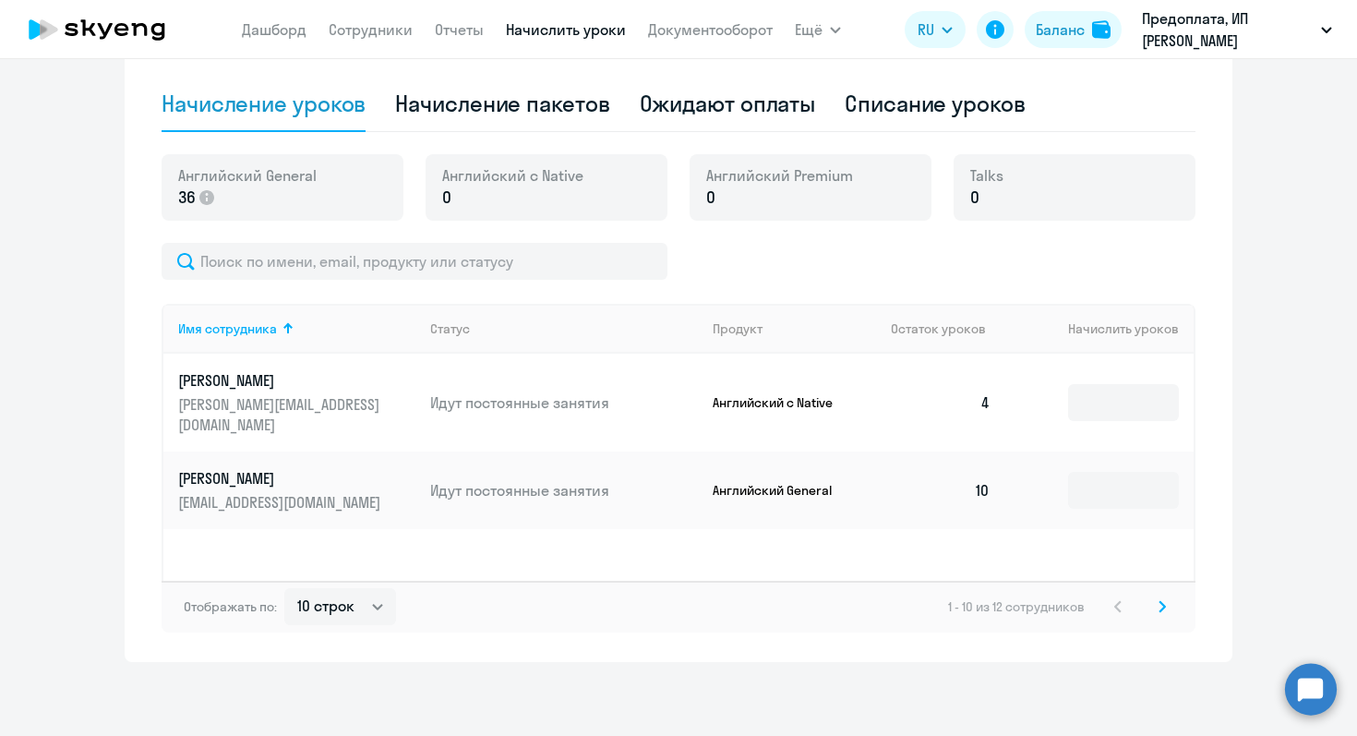
click at [1163, 605] on icon at bounding box center [1163, 606] width 6 height 10
click at [1117, 608] on icon at bounding box center [1118, 606] width 6 height 10
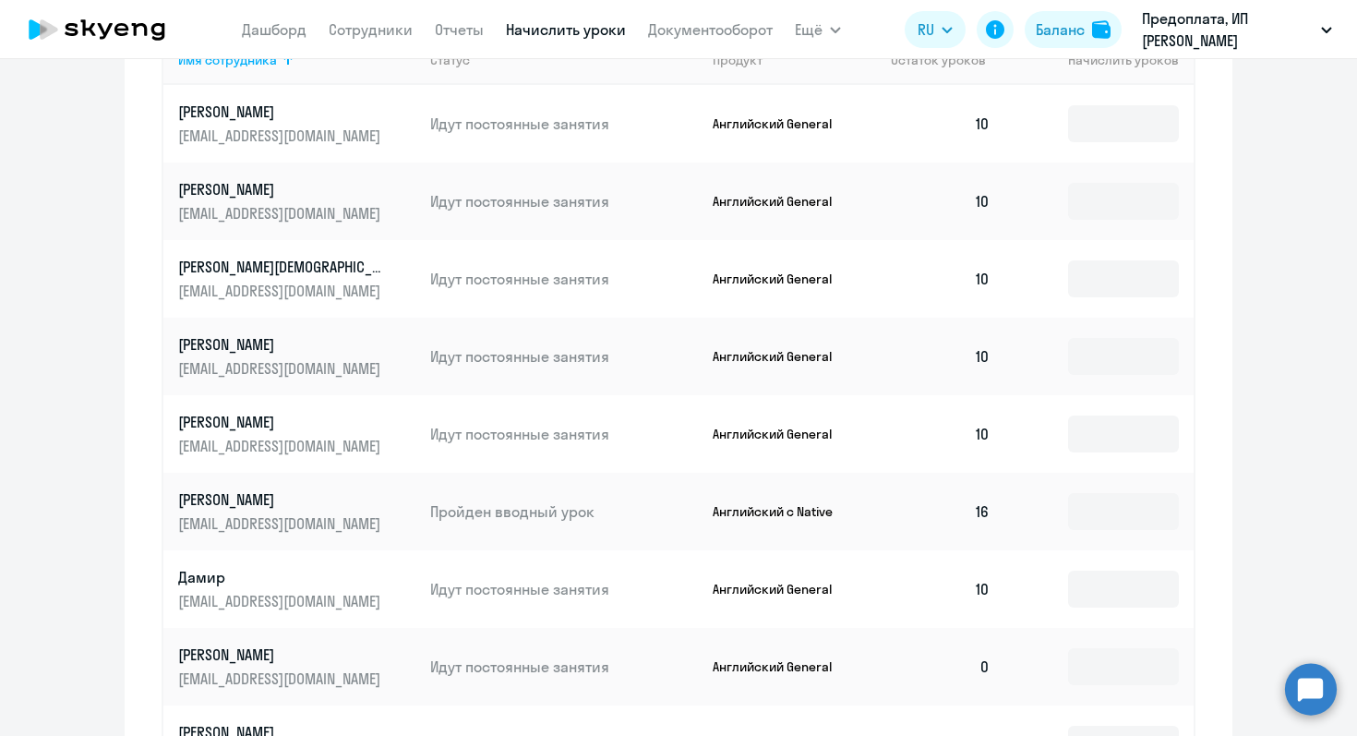
scroll to position [888, 0]
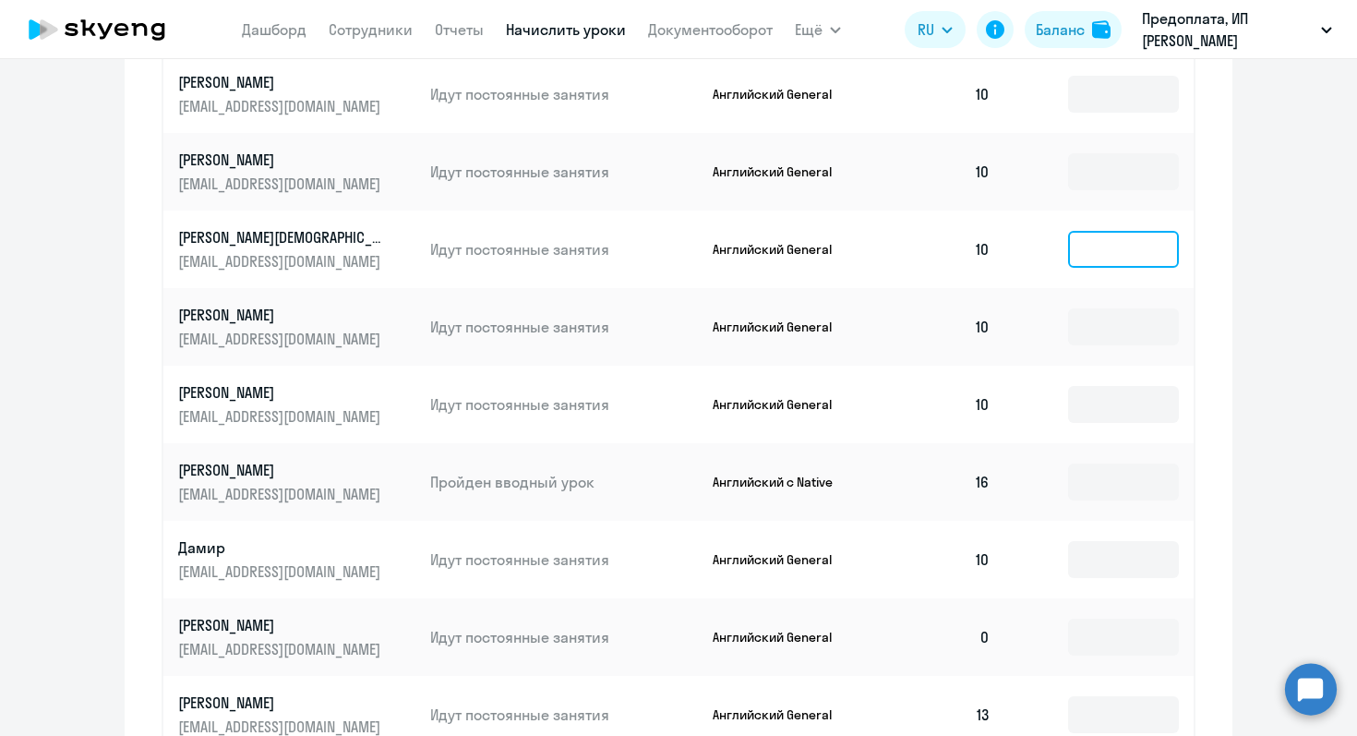
click at [1150, 254] on input at bounding box center [1123, 249] width 111 height 37
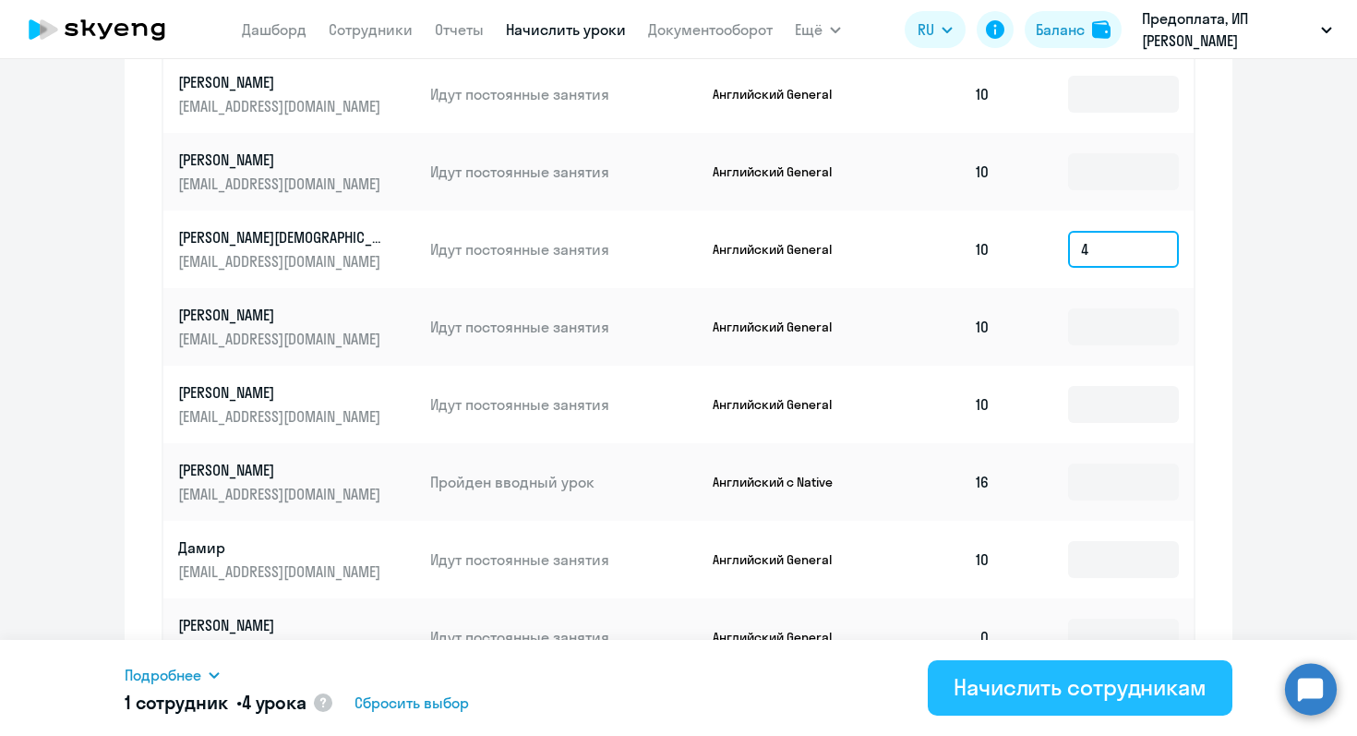
type input "4"
click at [1041, 696] on div "Начислить сотрудникам" at bounding box center [1080, 687] width 253 height 30
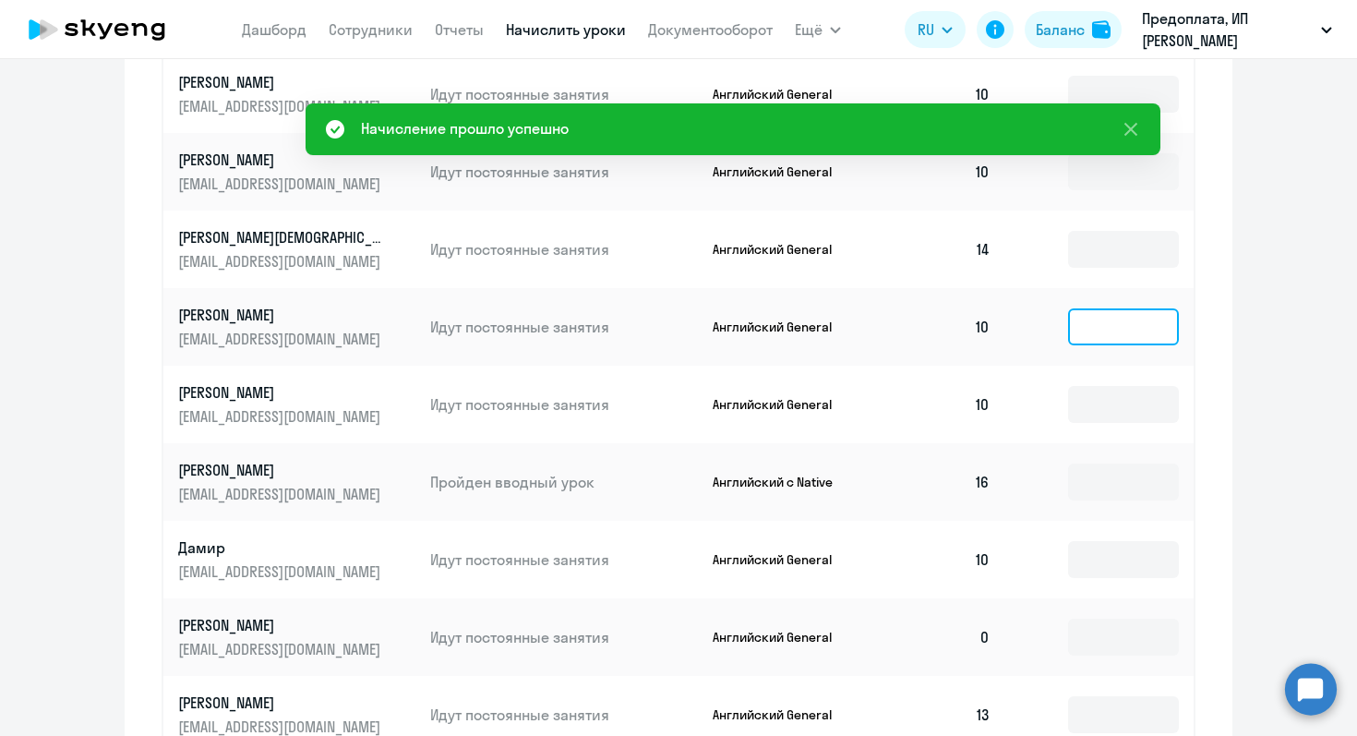
click at [1117, 333] on input at bounding box center [1123, 326] width 111 height 37
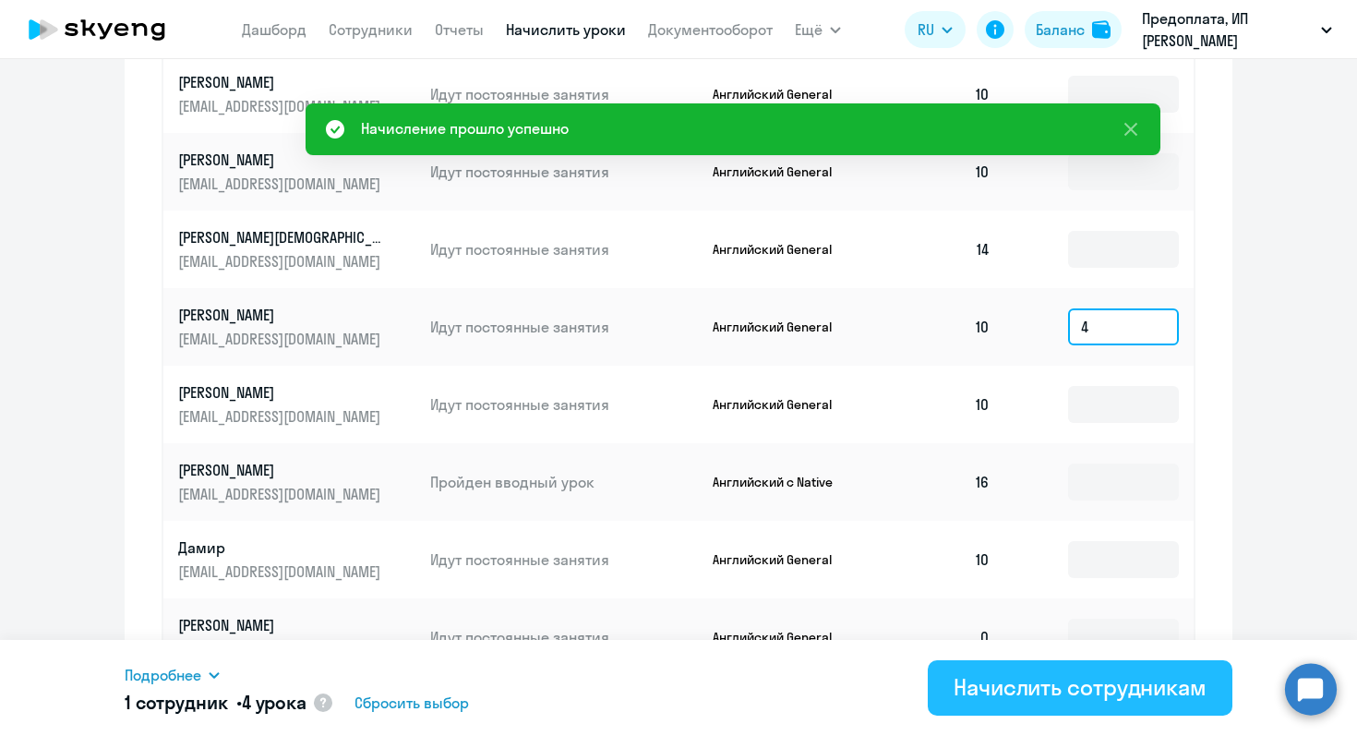
type input "4"
click at [1050, 688] on div "Начислить сотрудникам" at bounding box center [1080, 687] width 253 height 30
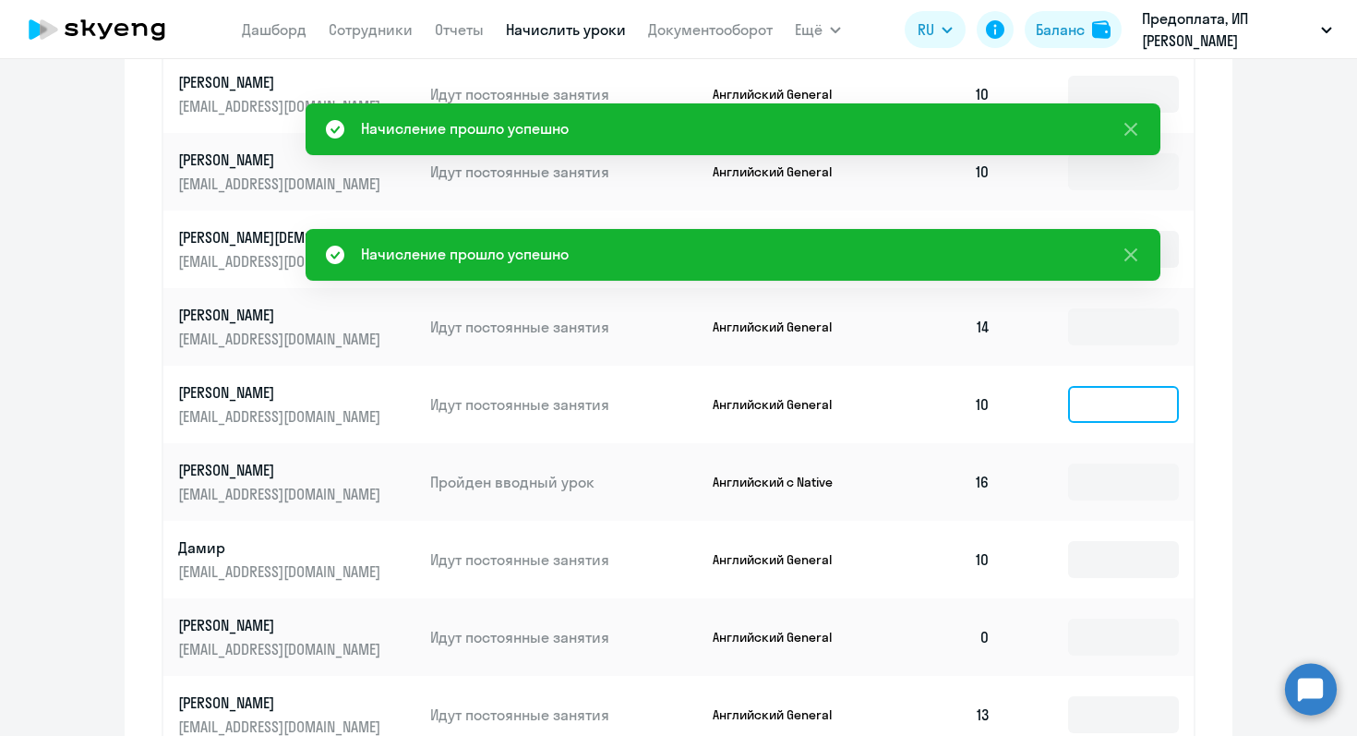
click at [1097, 403] on input at bounding box center [1123, 404] width 111 height 37
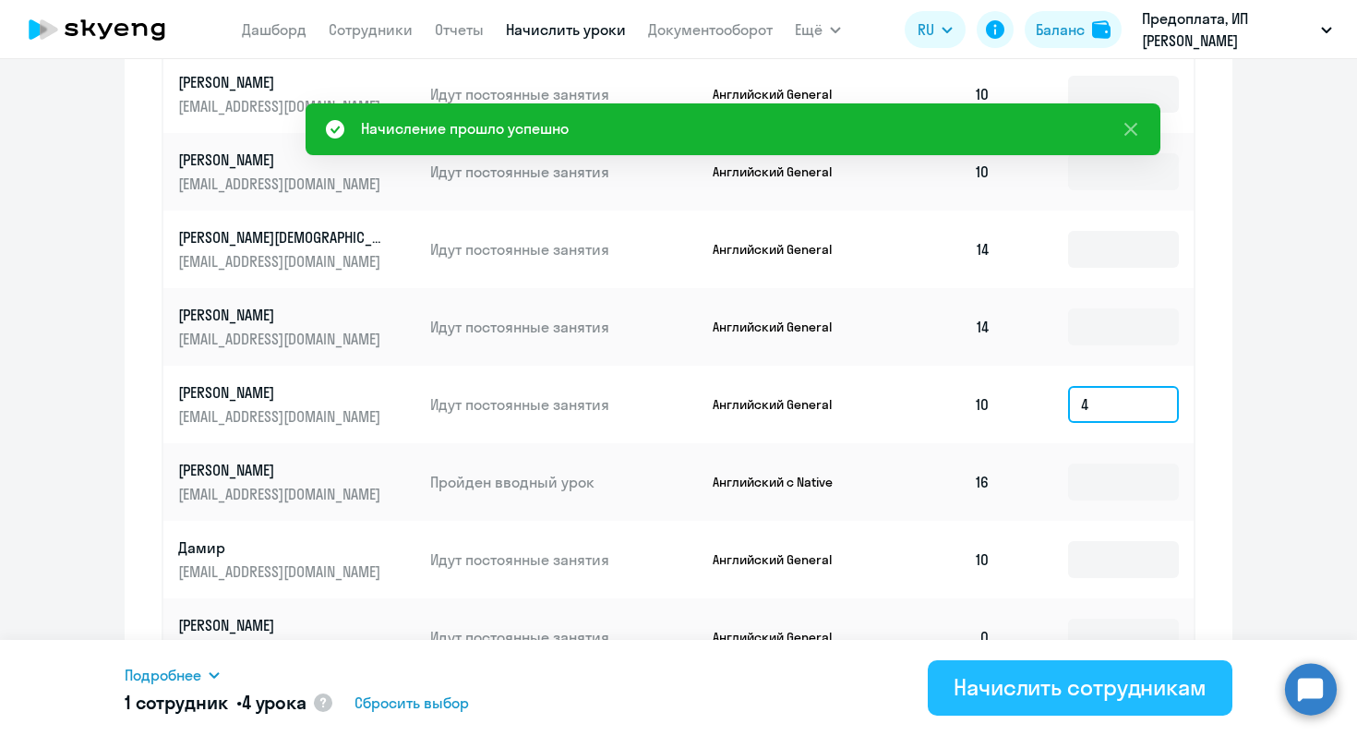
type input "4"
click at [1023, 704] on button "Начислить сотрудникам" at bounding box center [1080, 687] width 305 height 55
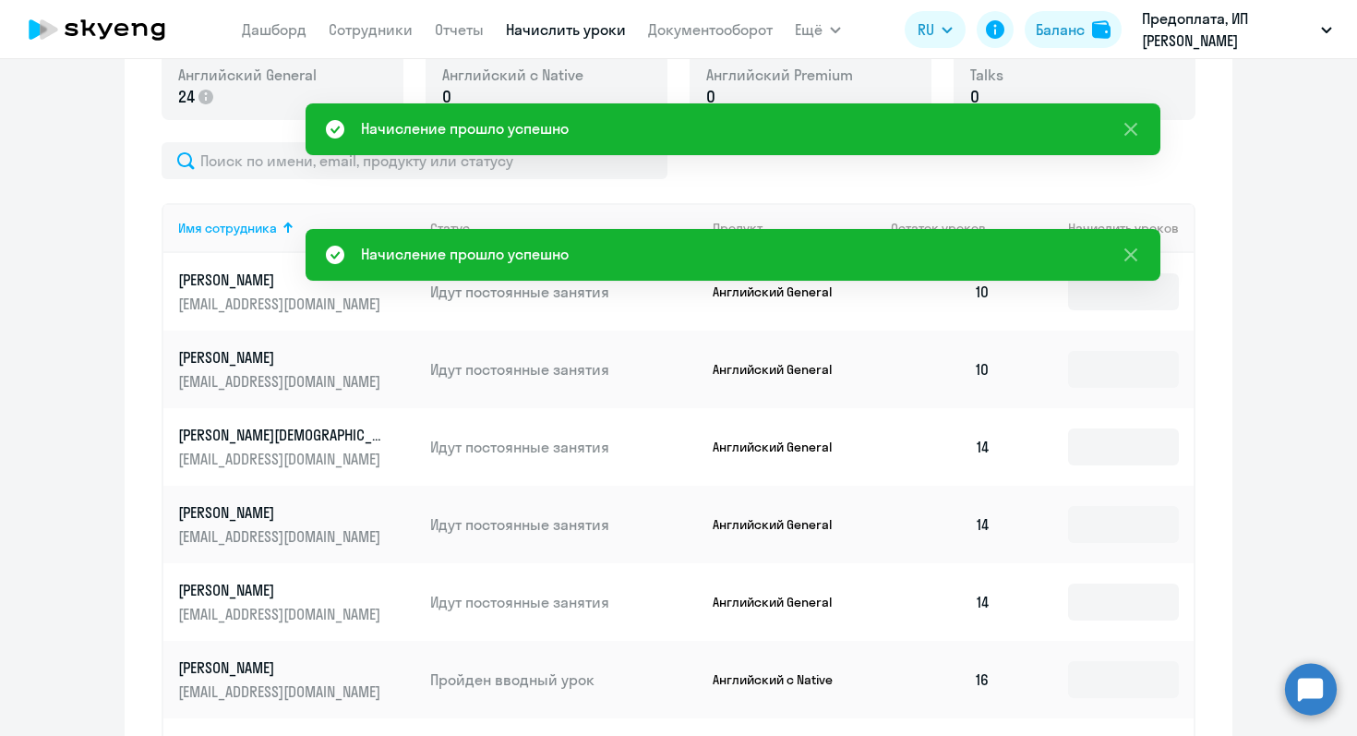
scroll to position [482, 0]
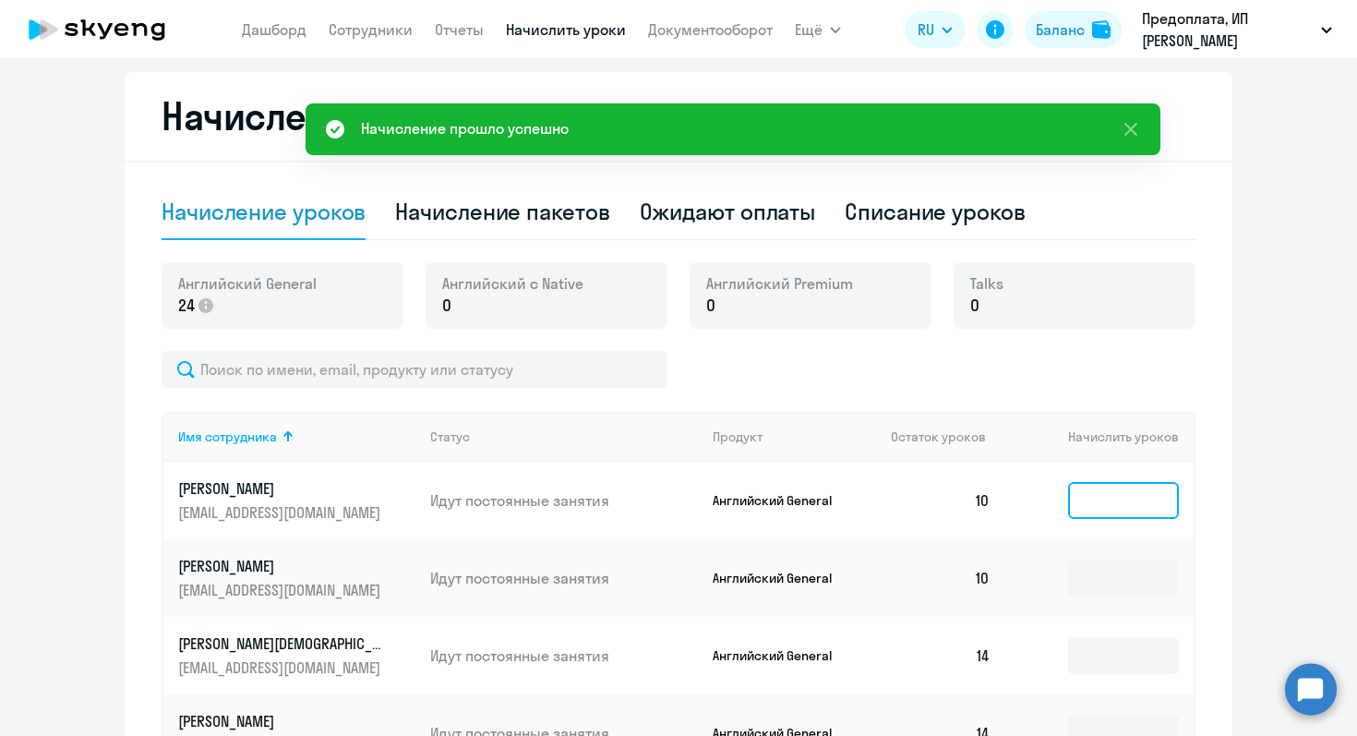
click at [1108, 500] on input at bounding box center [1123, 500] width 111 height 37
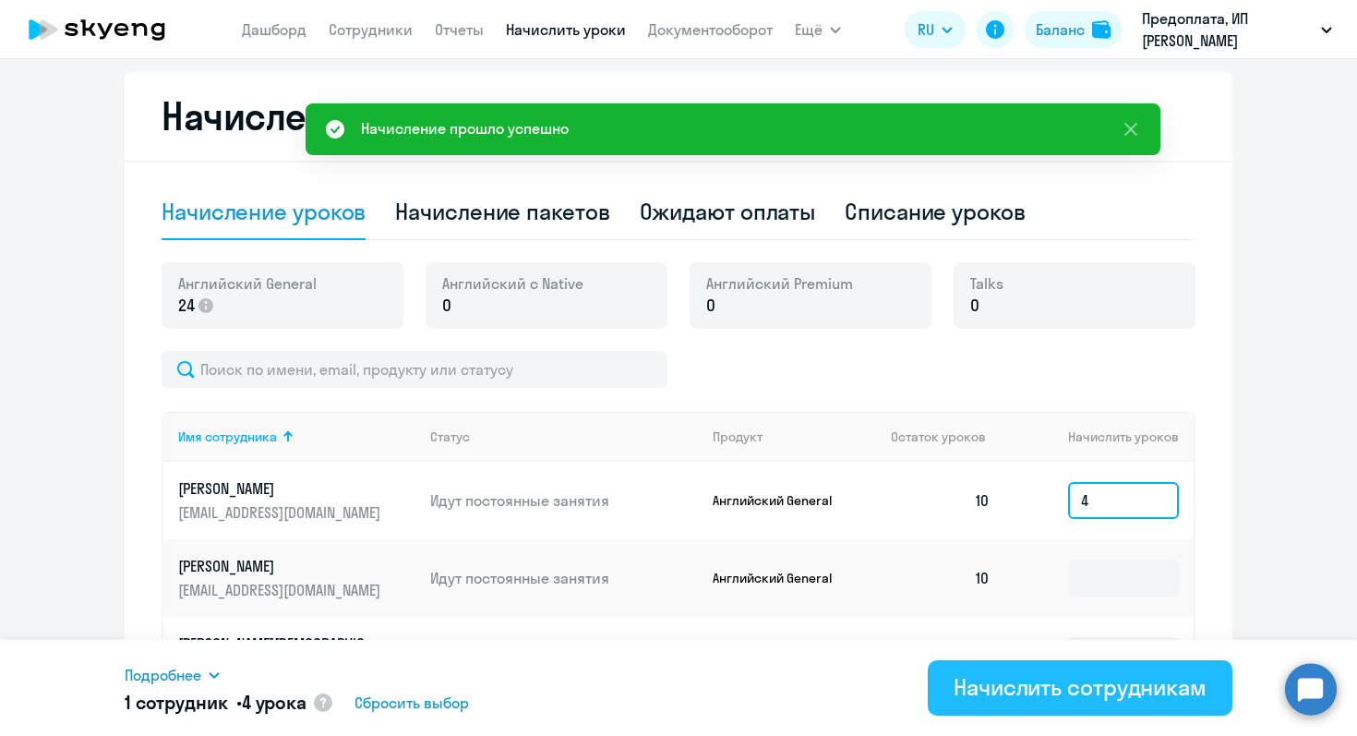
type input "4"
click at [1049, 692] on div "Начислить сотрудникам" at bounding box center [1080, 687] width 253 height 30
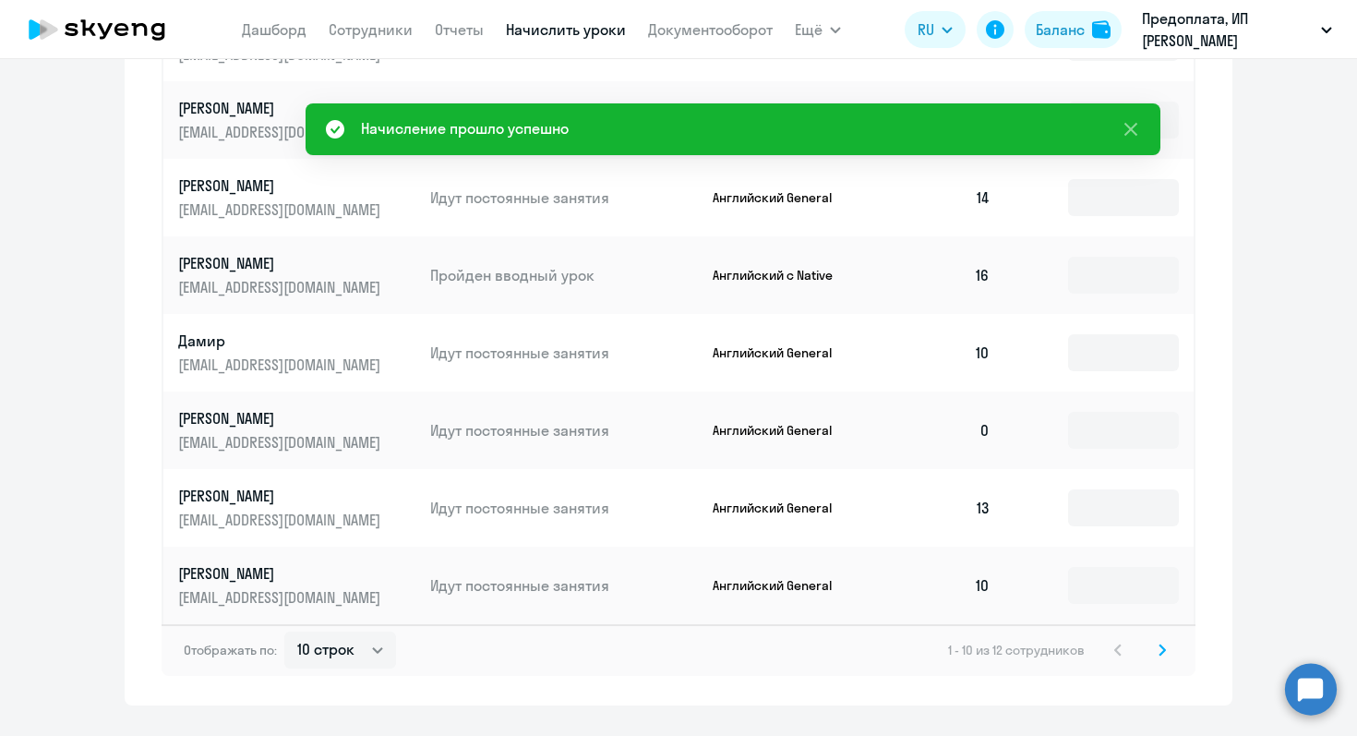
scroll to position [1102, 0]
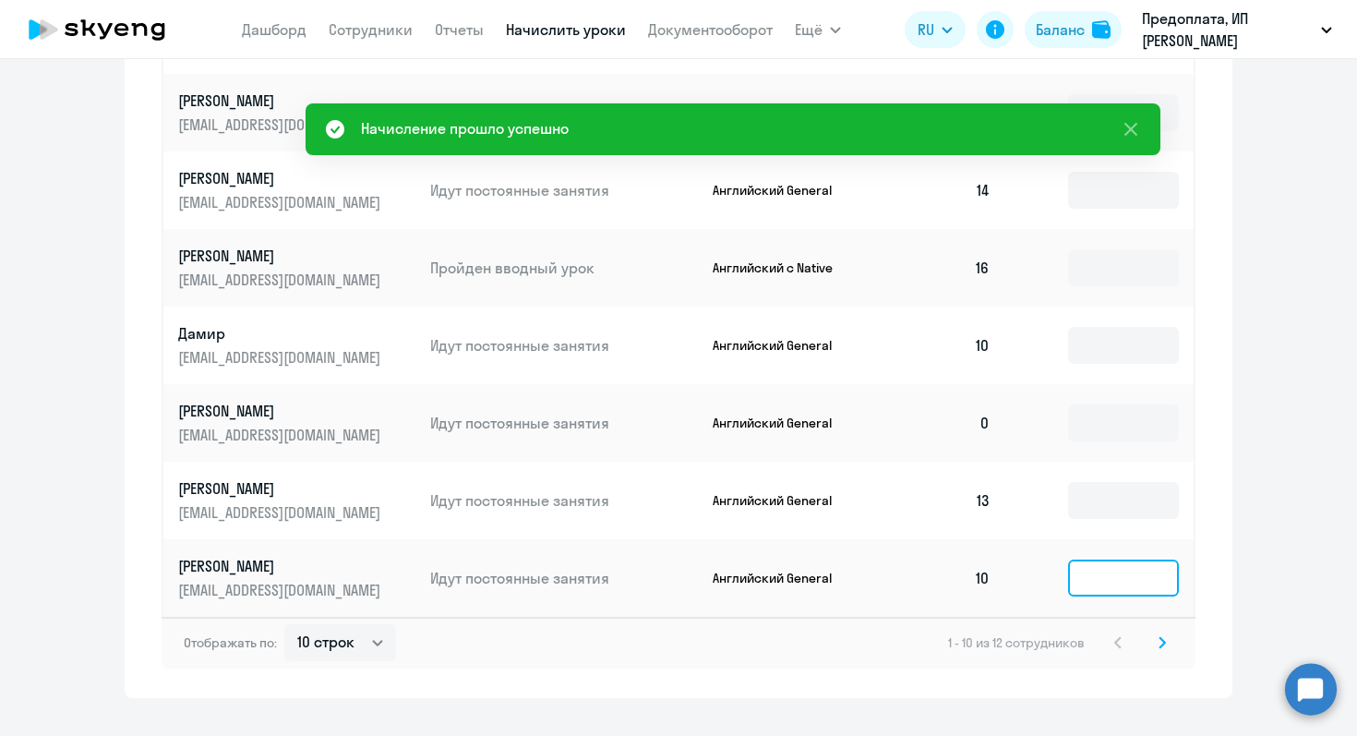
click at [1090, 583] on input at bounding box center [1123, 578] width 111 height 37
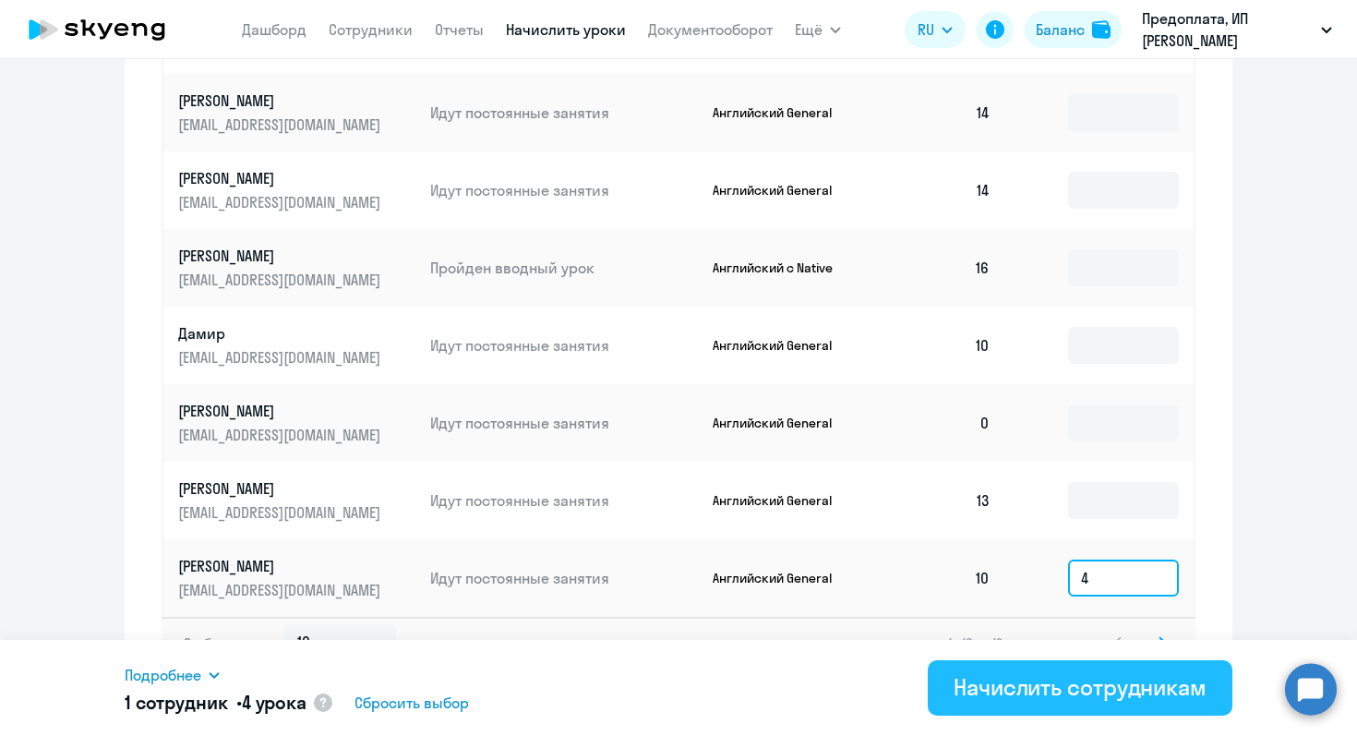
type input "4"
click at [1042, 704] on button "Начислить сотрудникам" at bounding box center [1080, 687] width 305 height 55
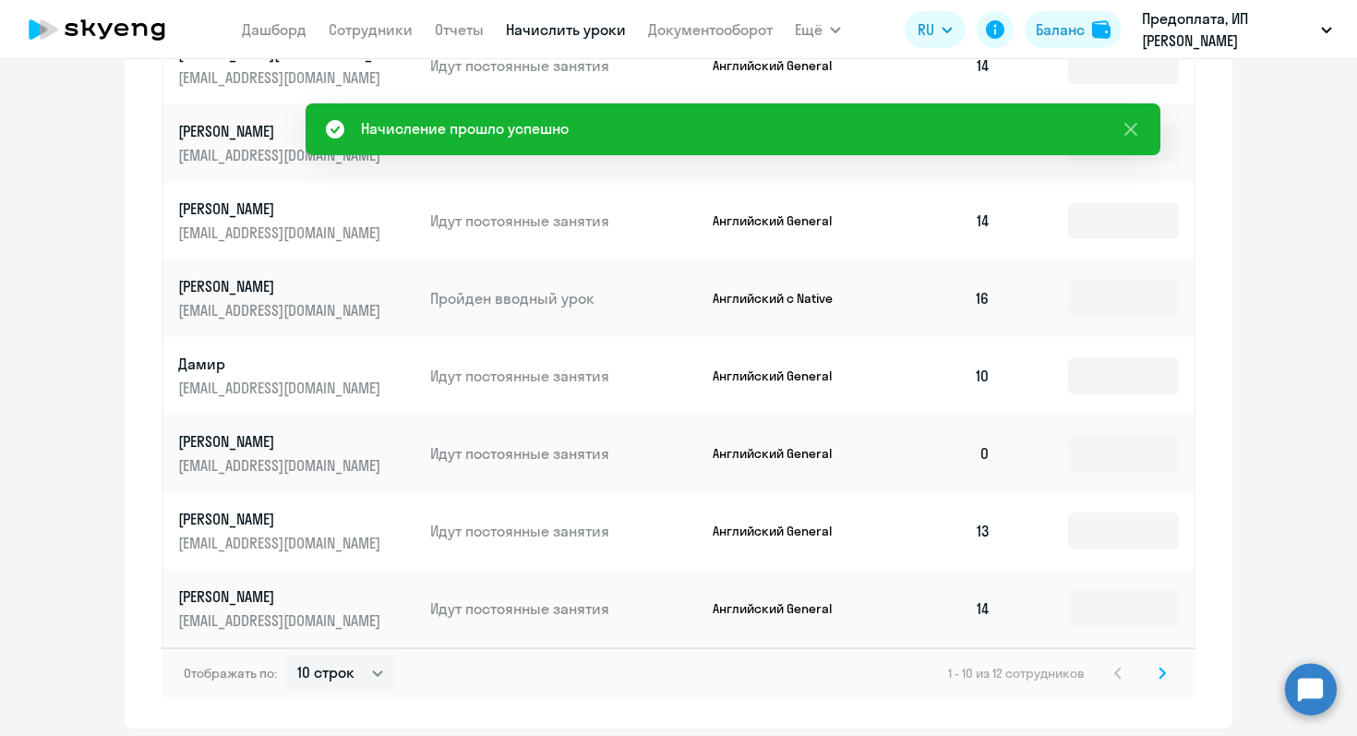
scroll to position [1065, 0]
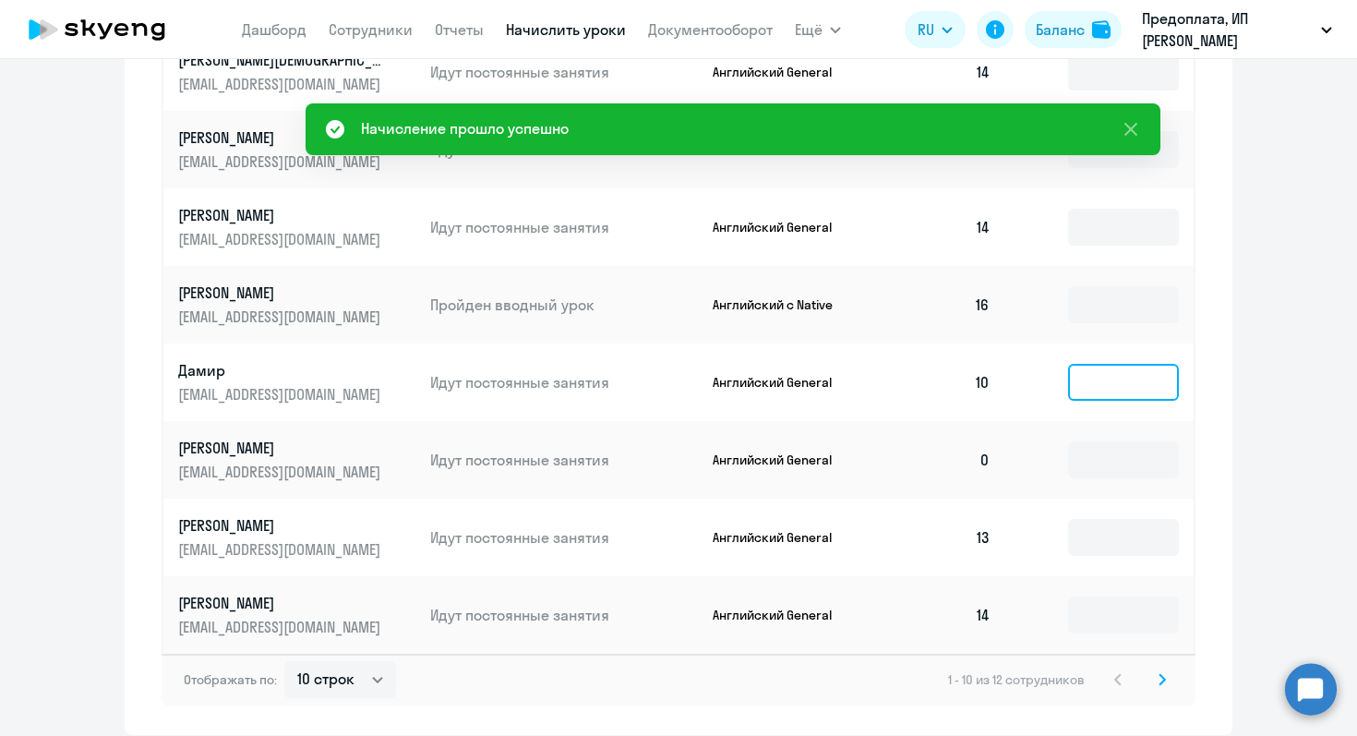
click at [1123, 376] on input at bounding box center [1123, 382] width 111 height 37
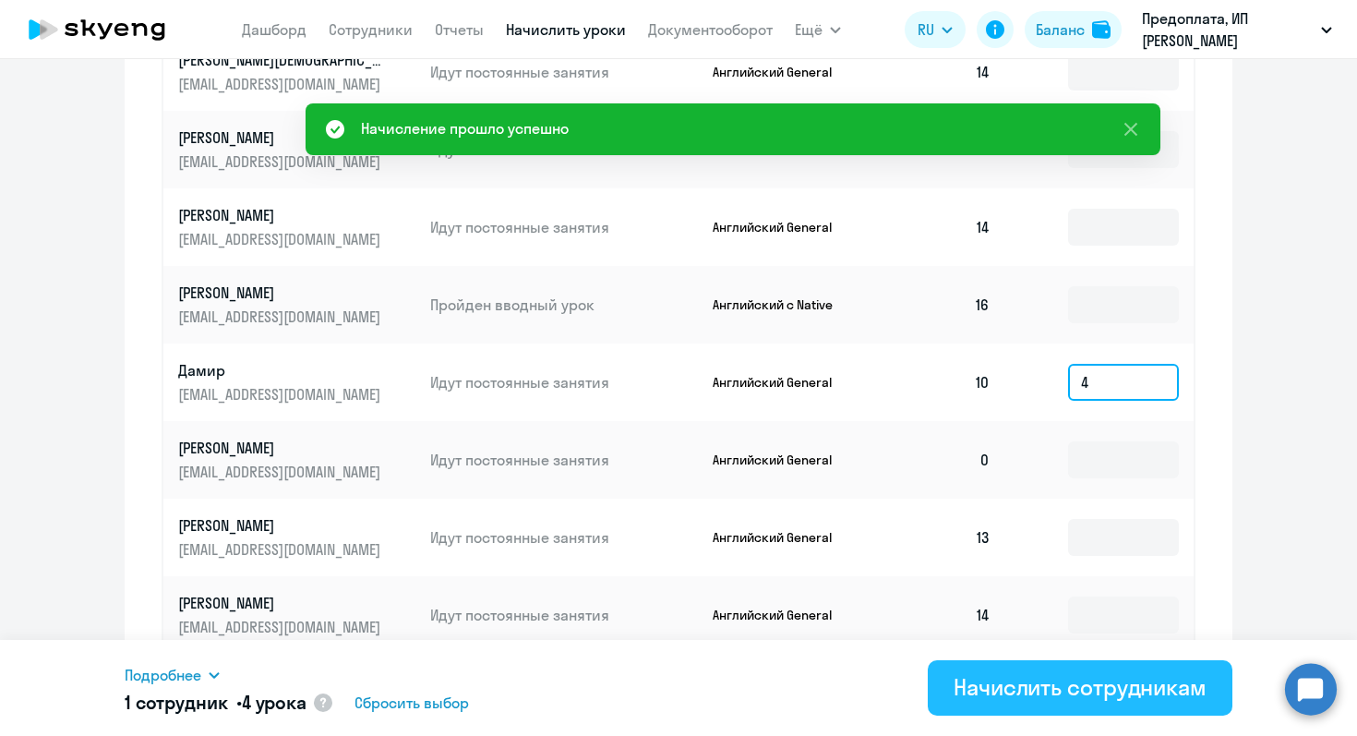
type input "4"
click at [1059, 687] on div "Начислить сотрудникам" at bounding box center [1080, 687] width 253 height 30
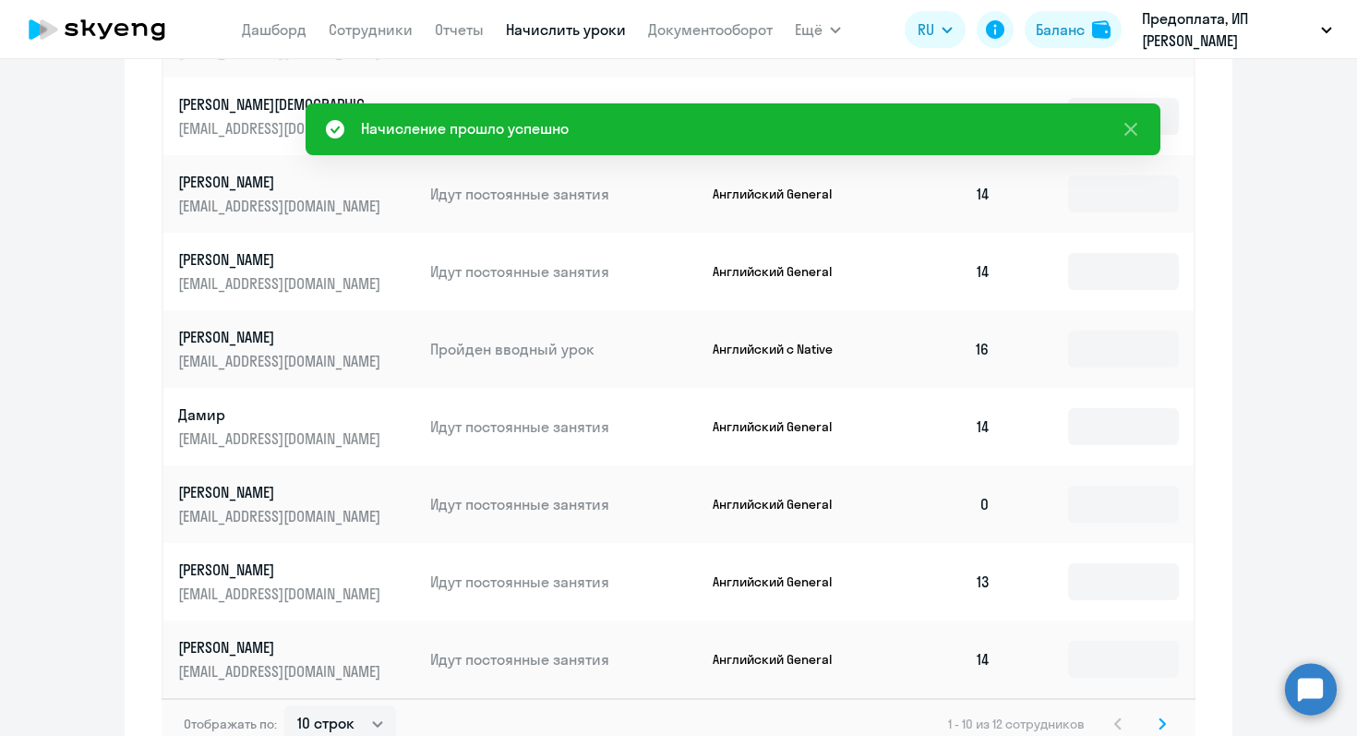
scroll to position [1138, 0]
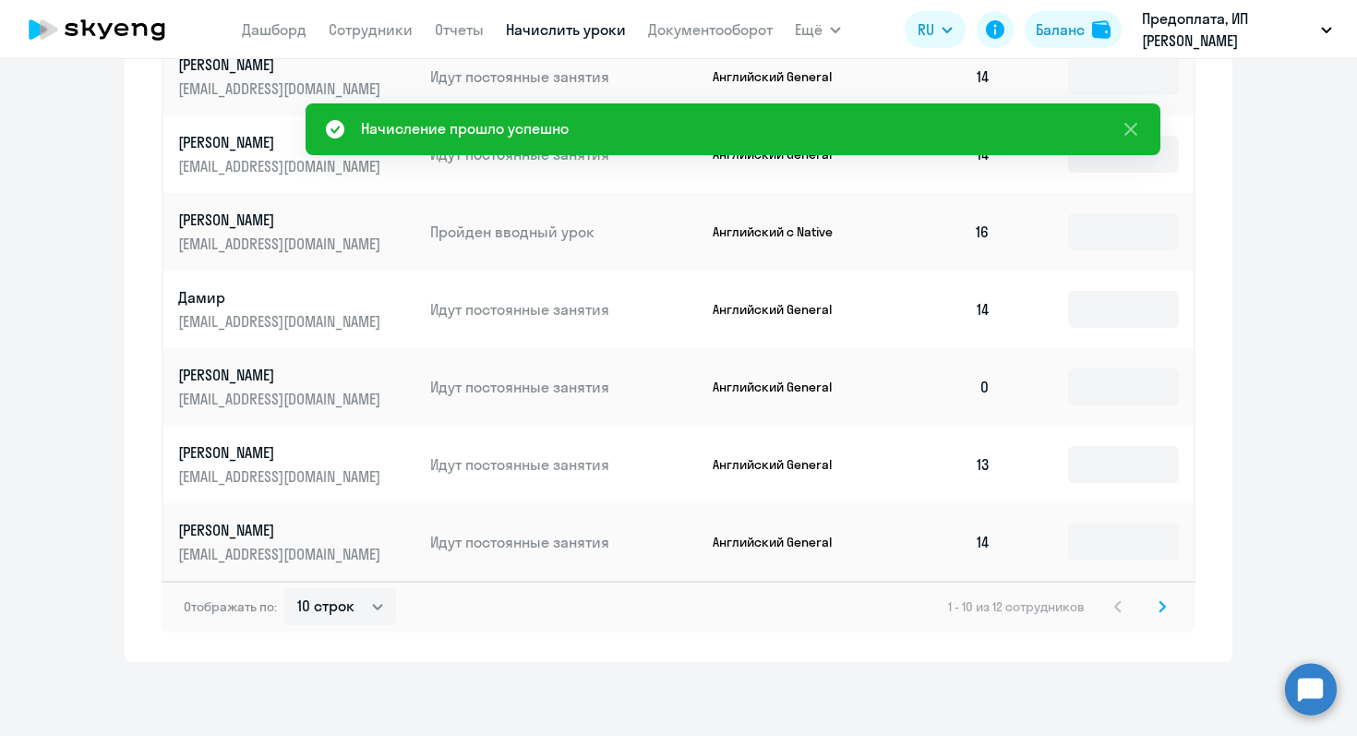
click at [1163, 607] on icon at bounding box center [1163, 606] width 6 height 10
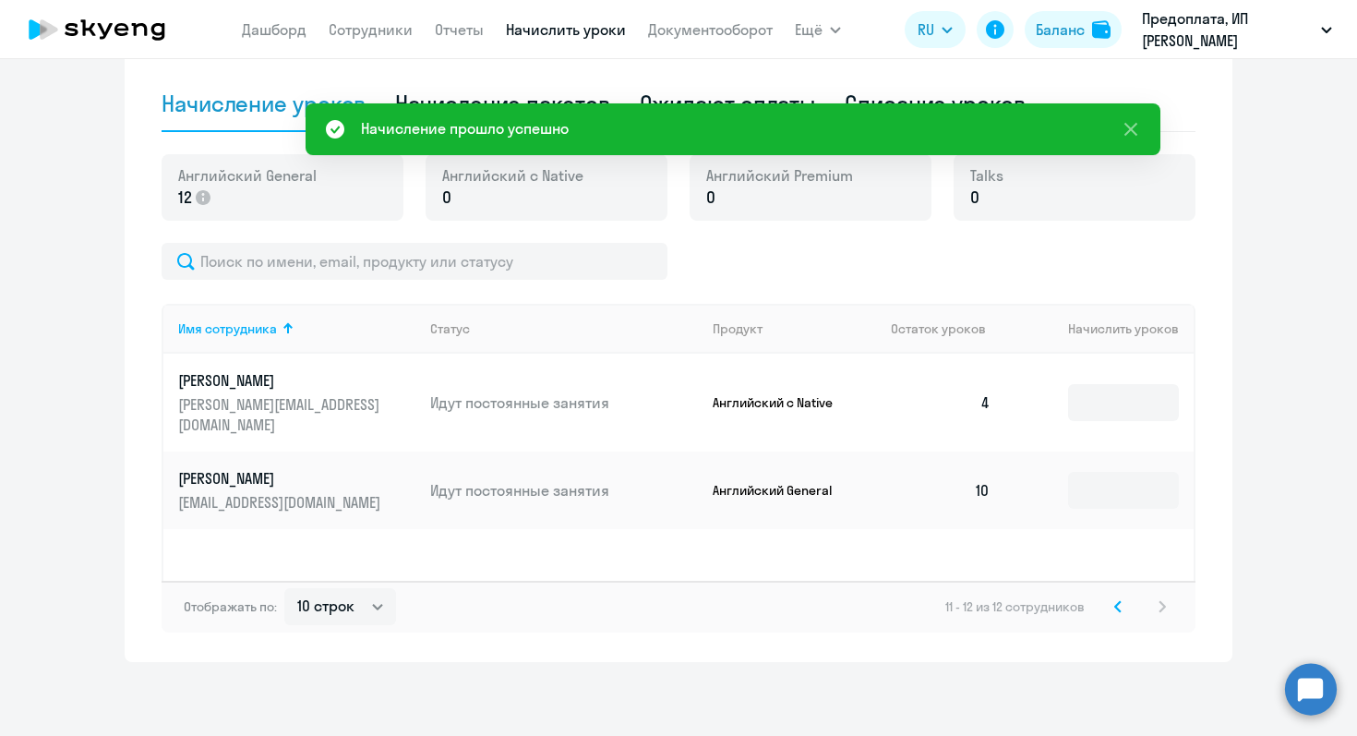
scroll to position [590, 0]
click at [1107, 472] on input at bounding box center [1123, 490] width 111 height 37
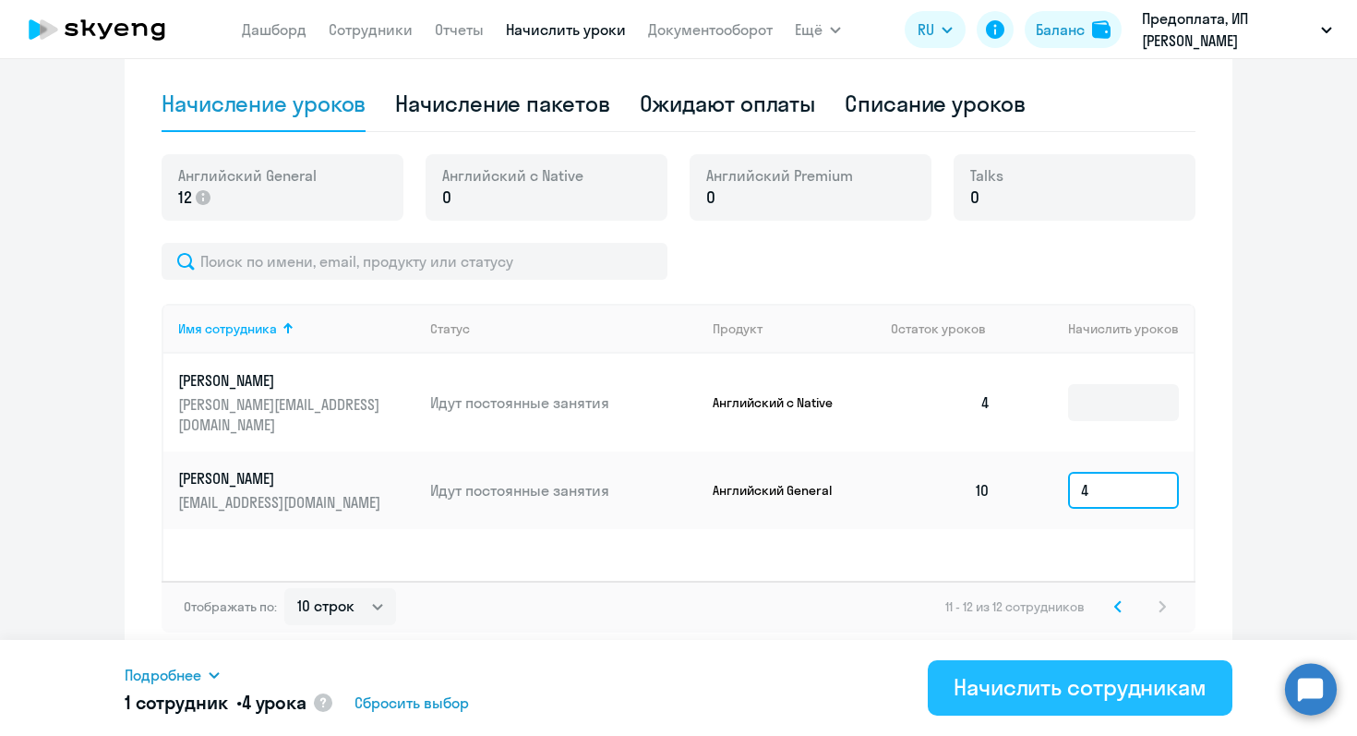
type input "4"
click at [1036, 691] on div "Начислить сотрудникам" at bounding box center [1080, 687] width 253 height 30
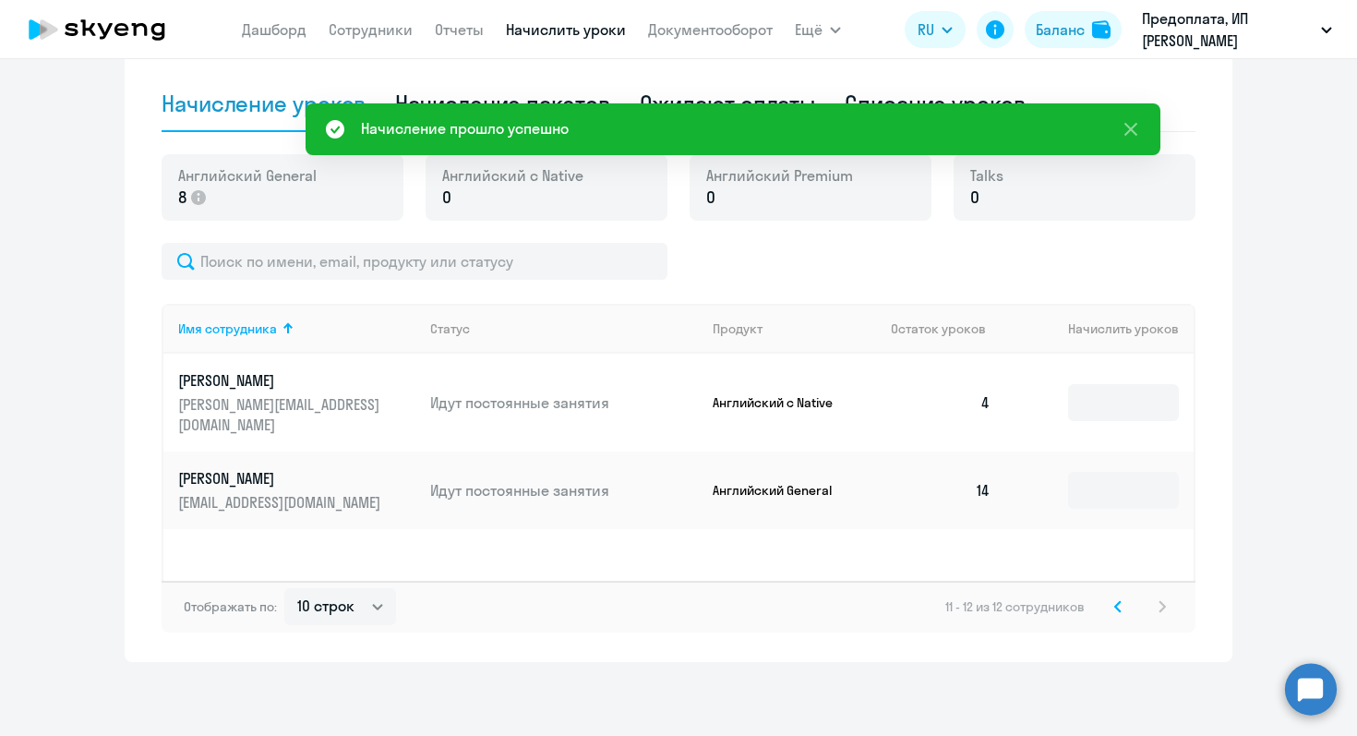
click at [1111, 608] on svg-icon at bounding box center [1118, 607] width 22 height 22
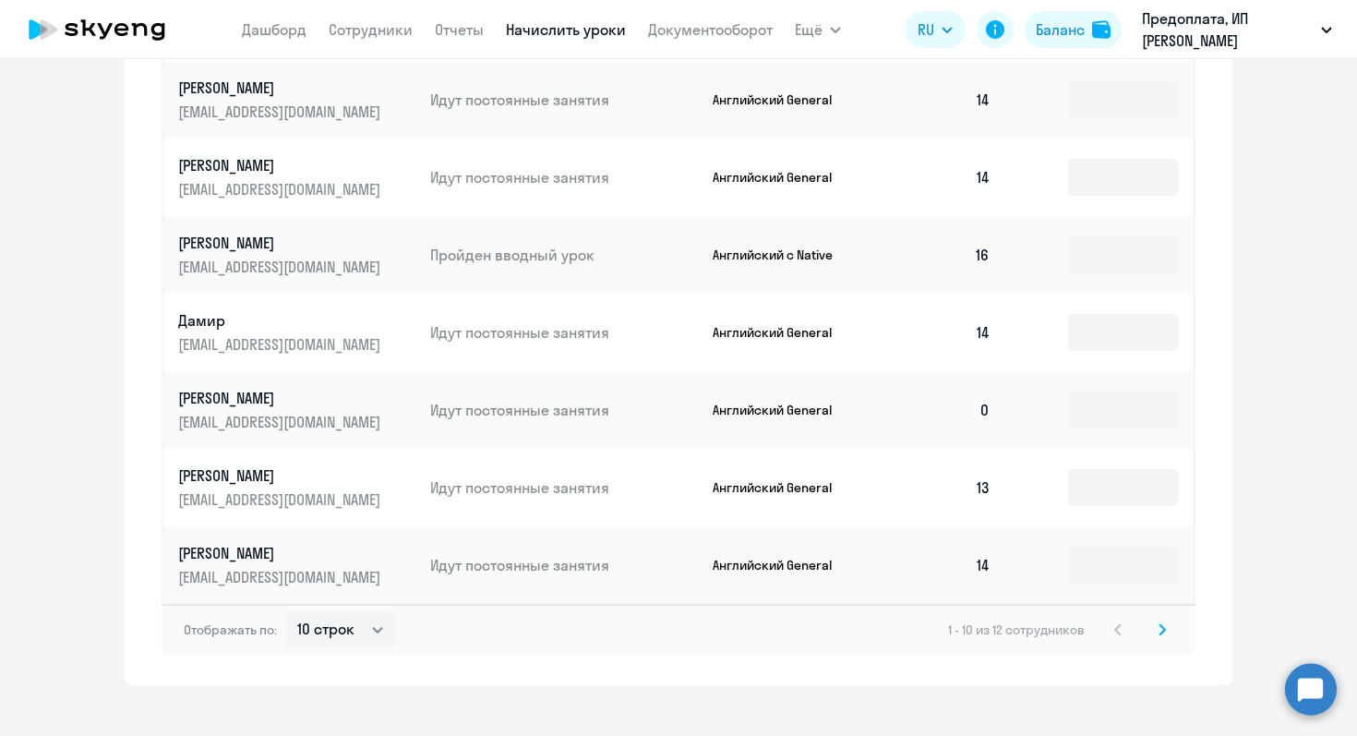
scroll to position [1138, 0]
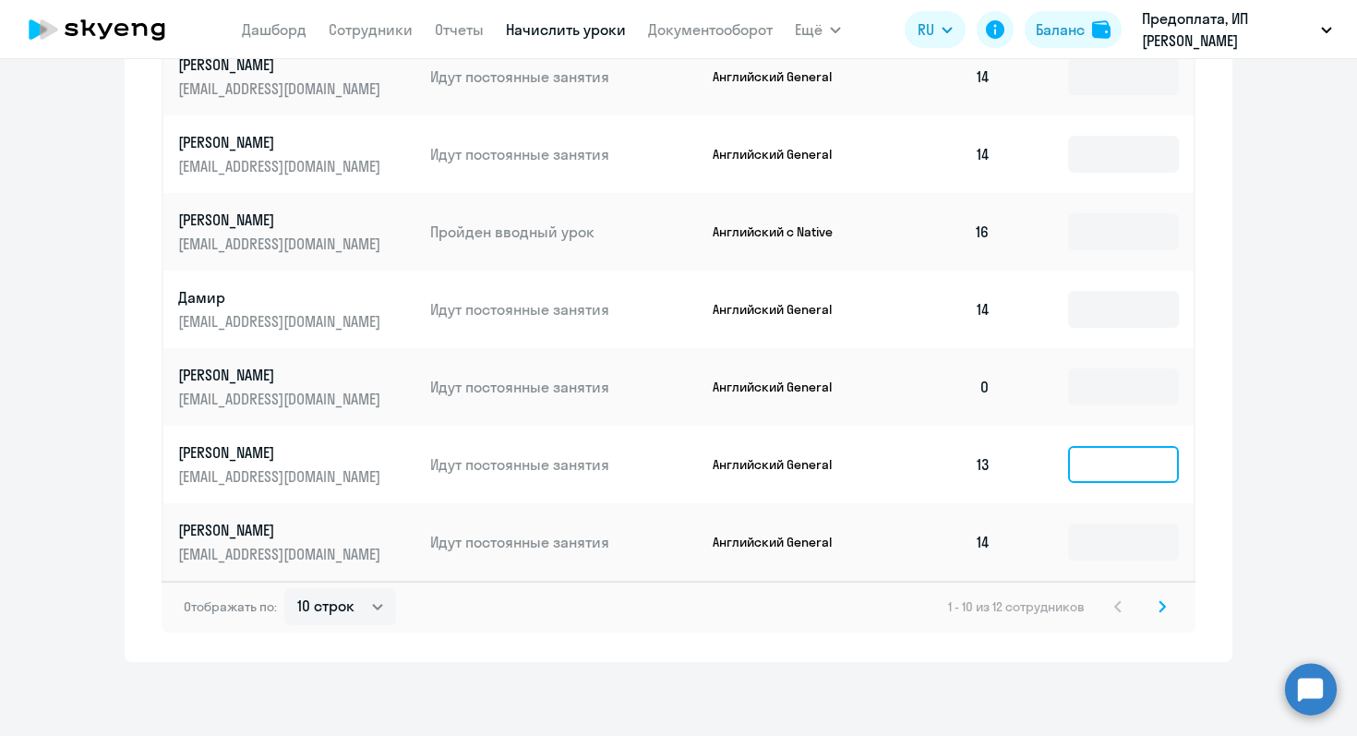
click at [1098, 464] on input at bounding box center [1123, 464] width 111 height 37
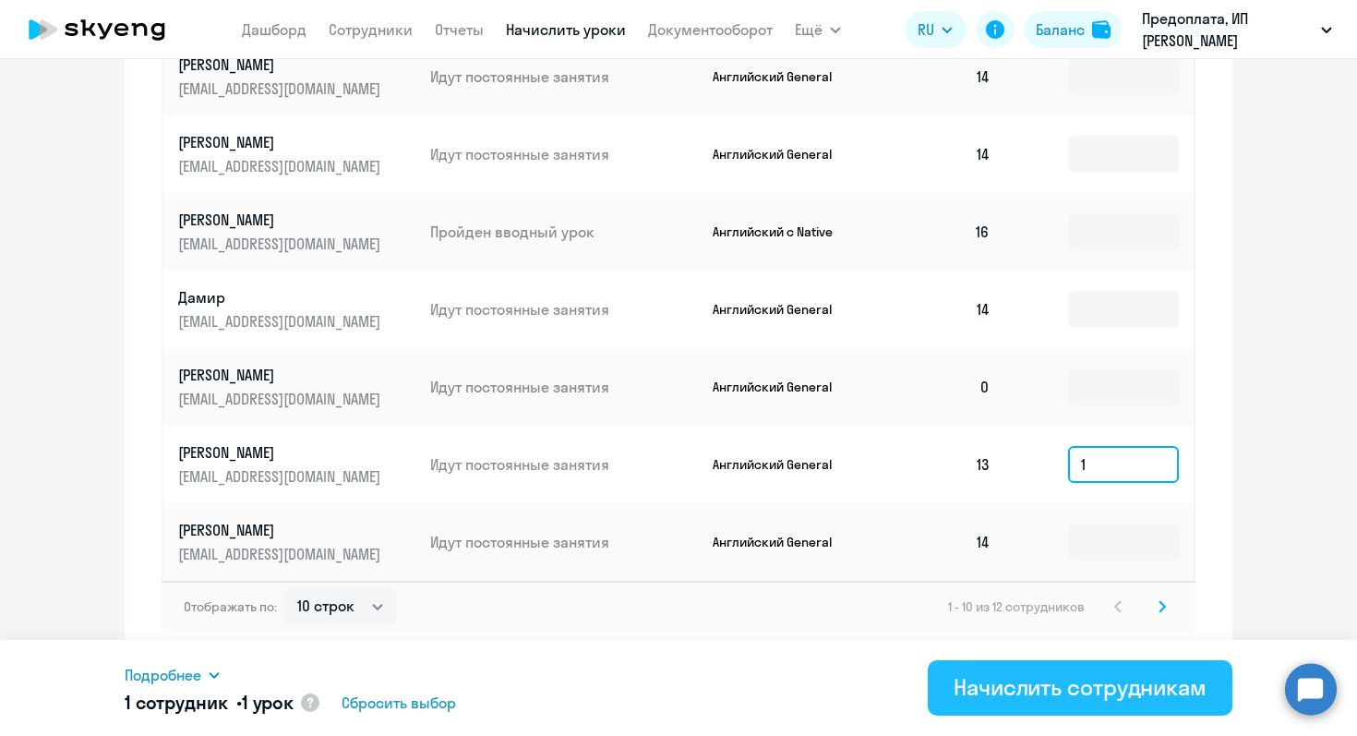
type input "1"
click at [1050, 685] on div "Начислить сотрудникам" at bounding box center [1080, 687] width 253 height 30
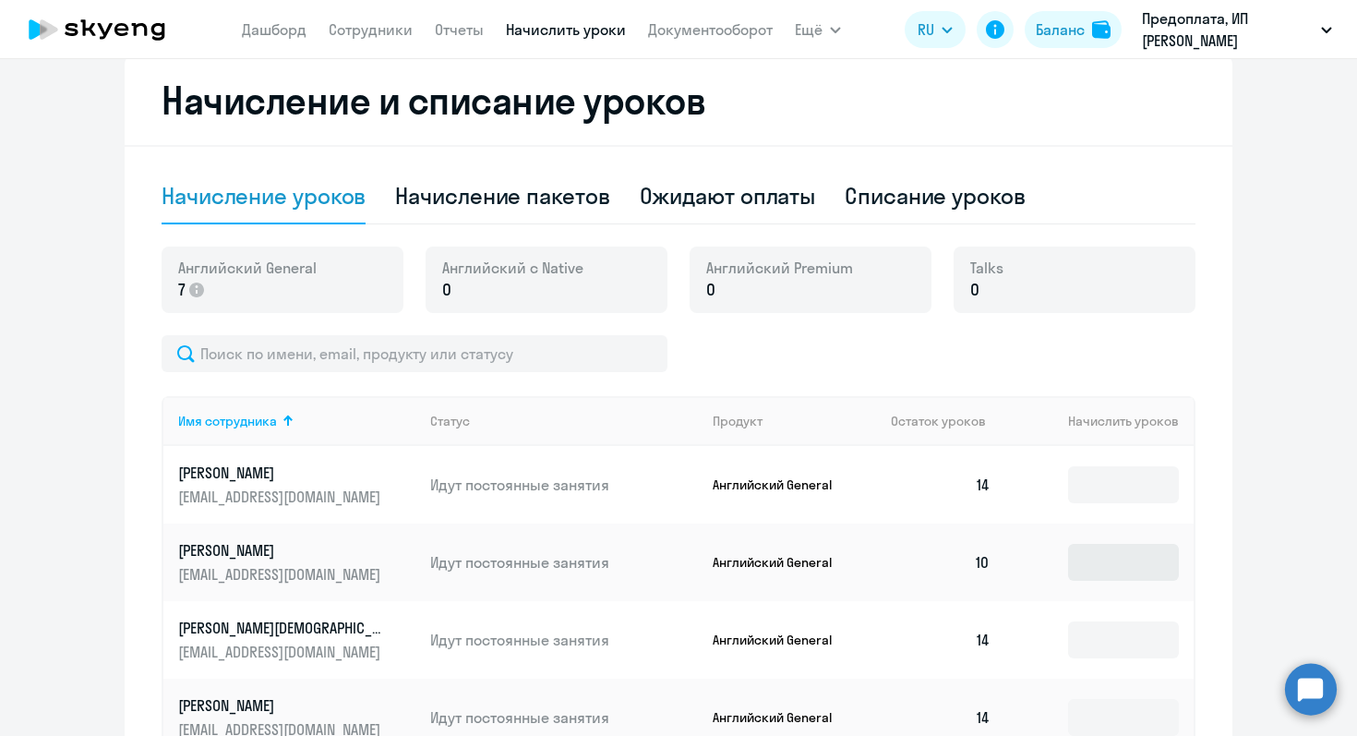
scroll to position [664, 0]
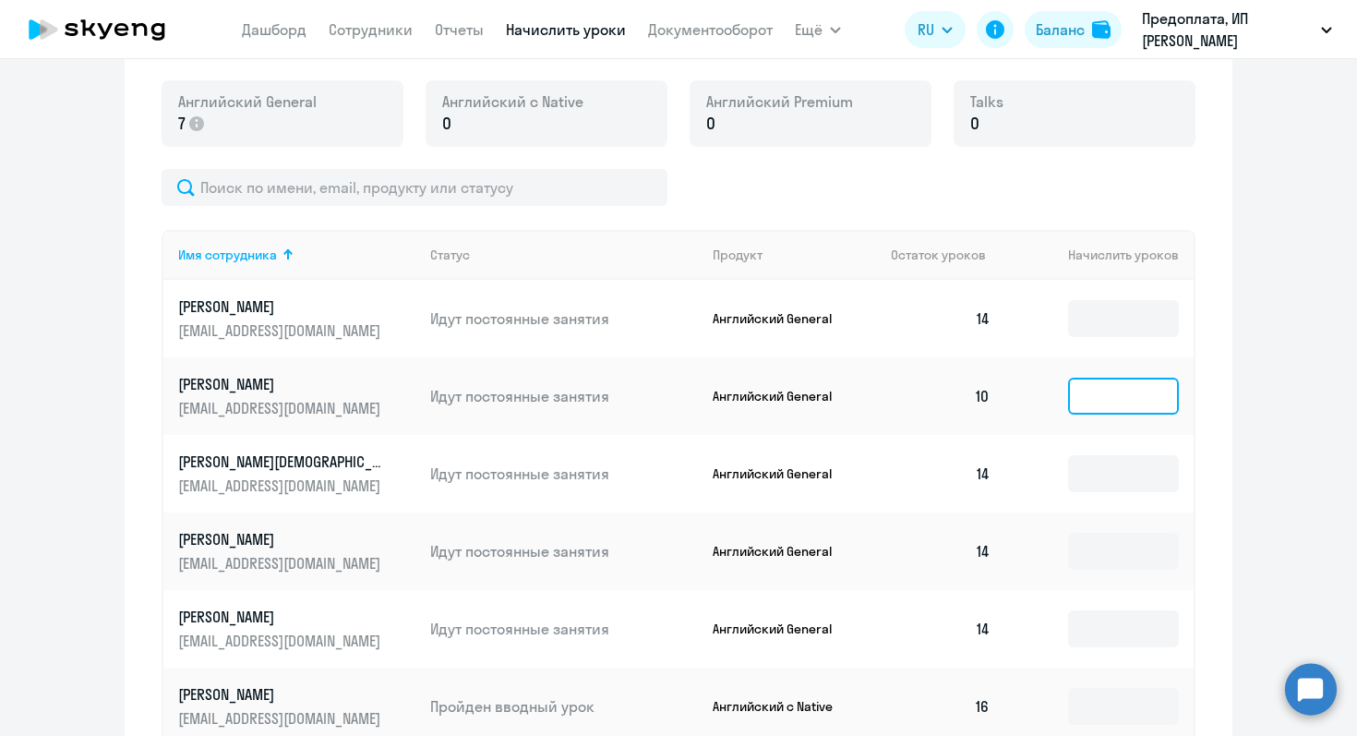
click at [1118, 403] on input at bounding box center [1123, 396] width 111 height 37
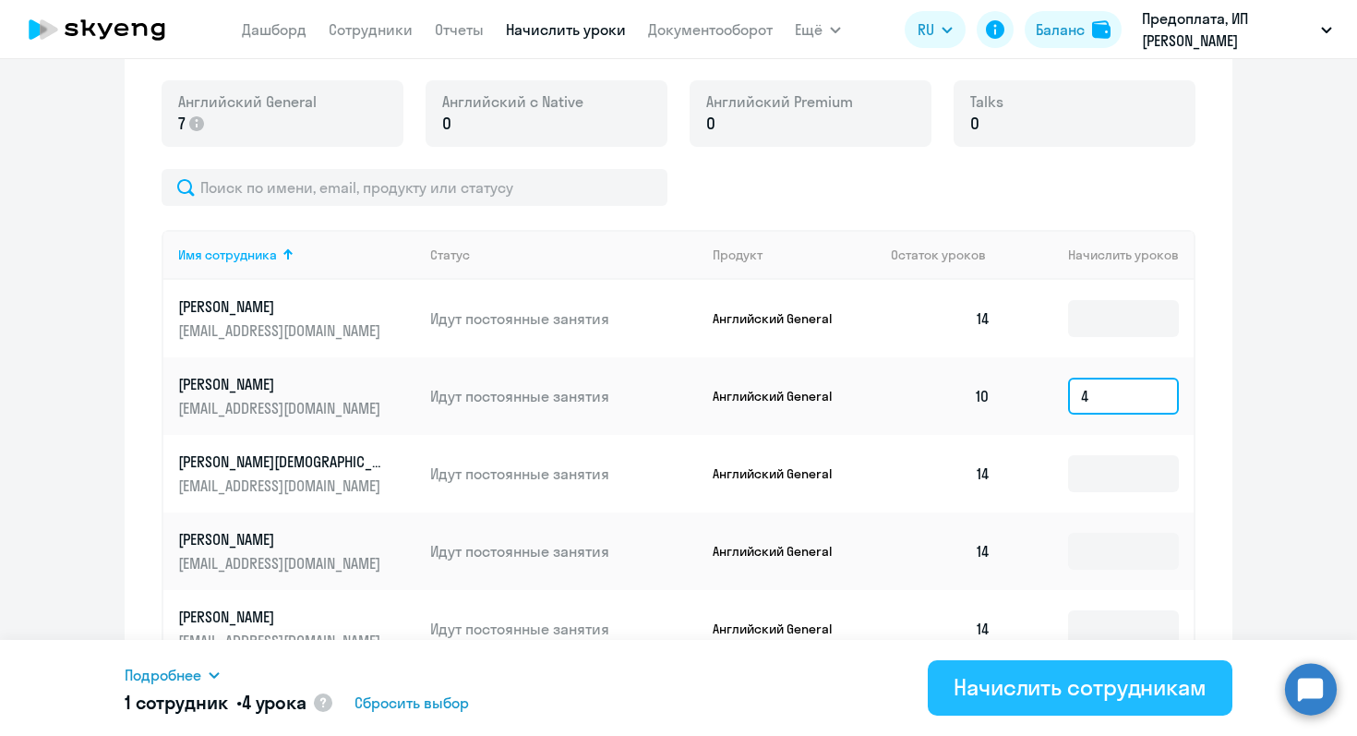
type input "4"
click at [1053, 698] on div "Начислить сотрудникам" at bounding box center [1080, 687] width 253 height 30
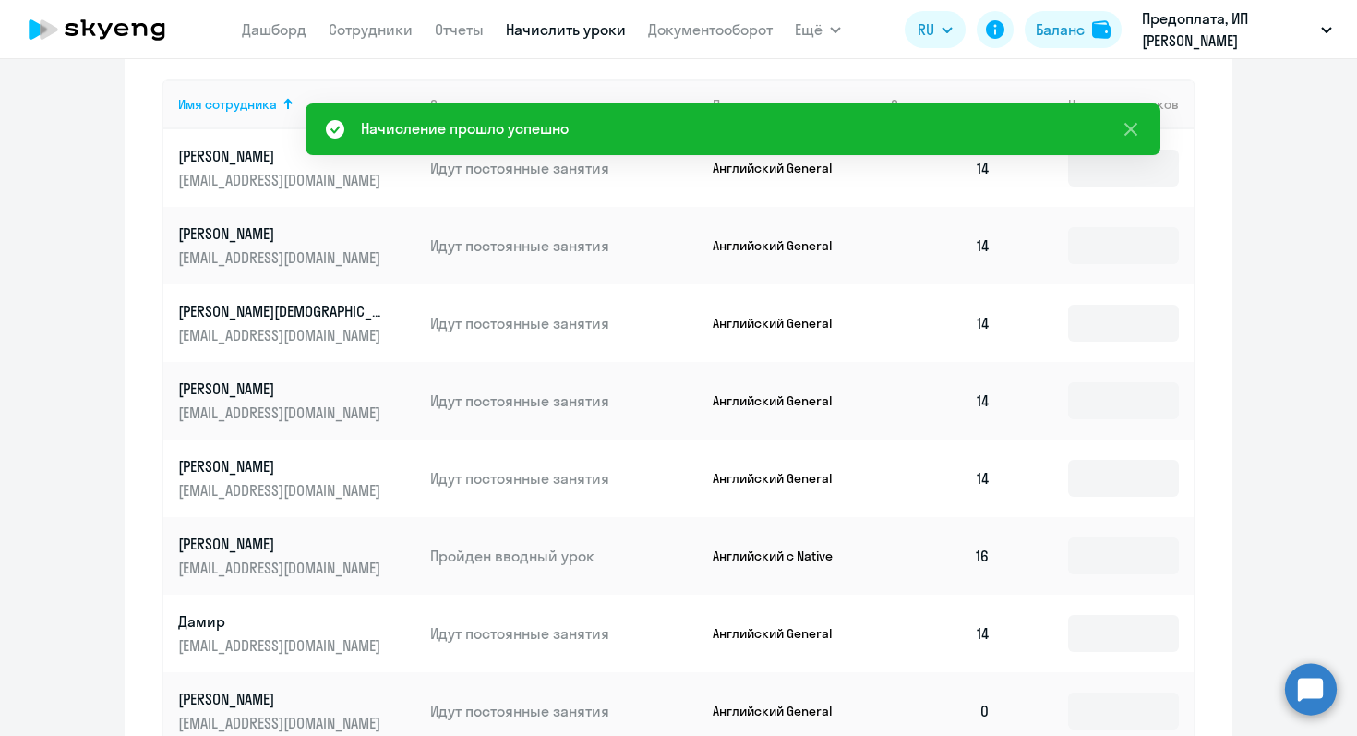
scroll to position [811, 0]
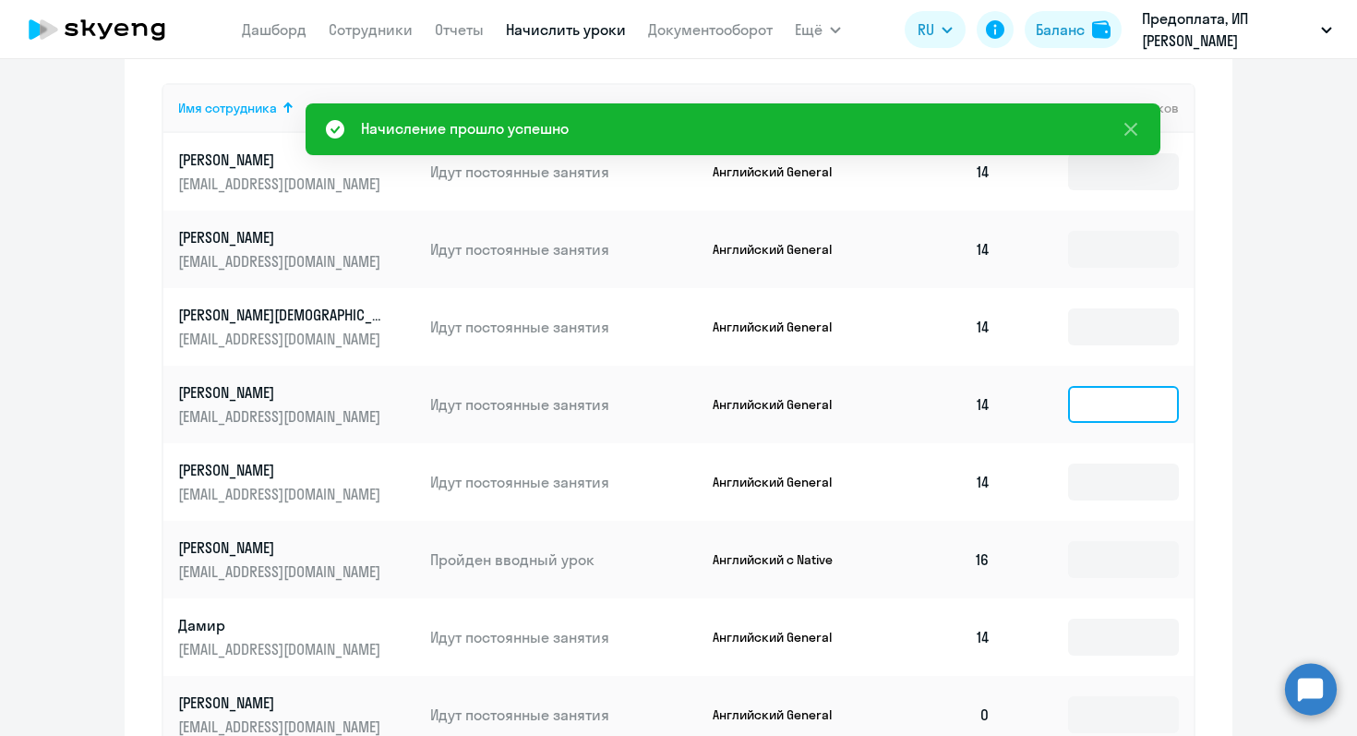
click at [1124, 411] on input at bounding box center [1123, 404] width 111 height 37
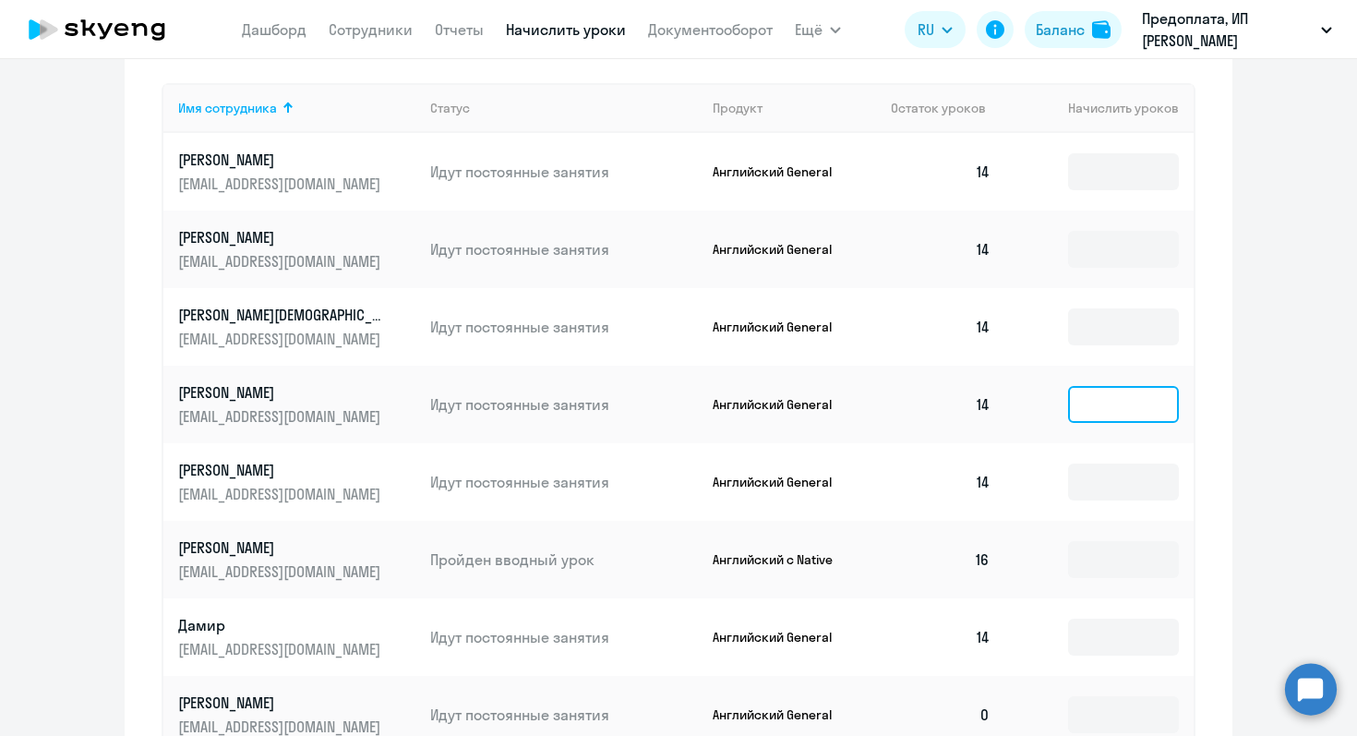
type input "2"
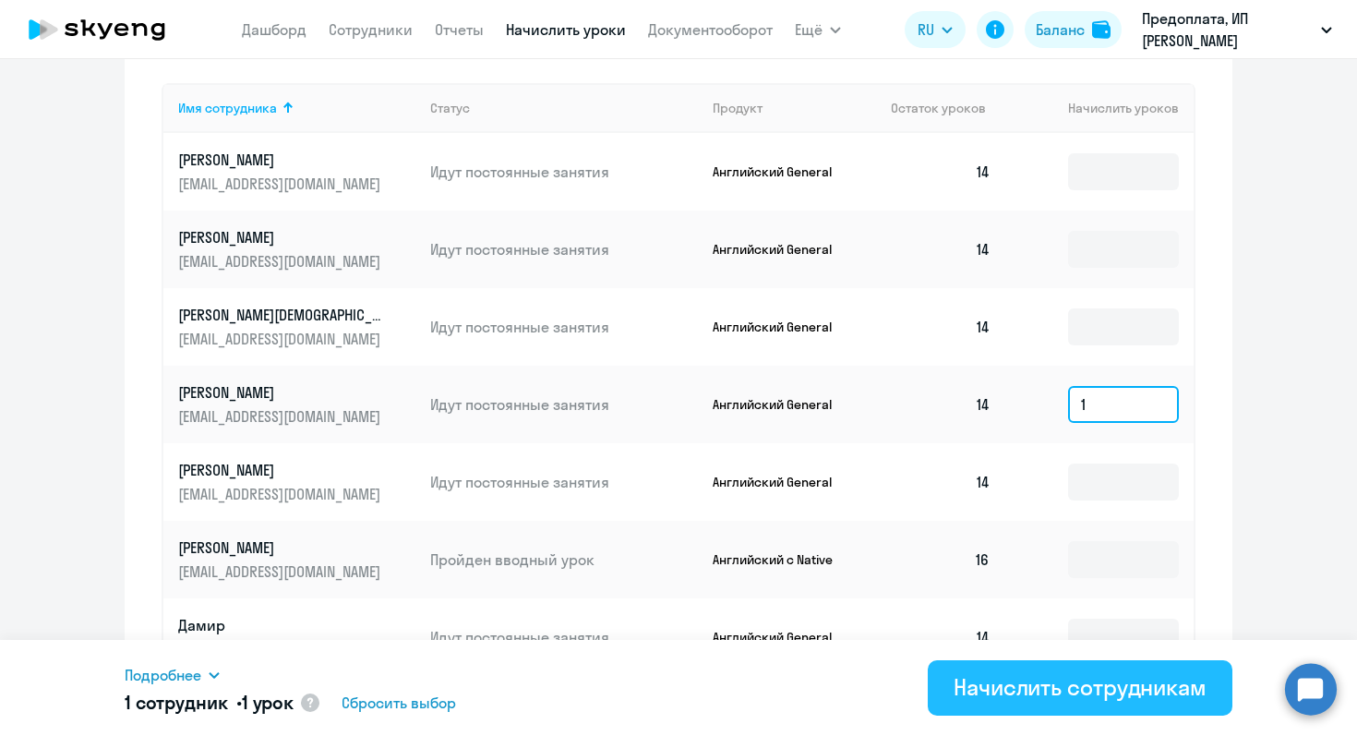
type input "1"
click at [1035, 677] on div "Начислить сотрудникам" at bounding box center [1080, 687] width 253 height 30
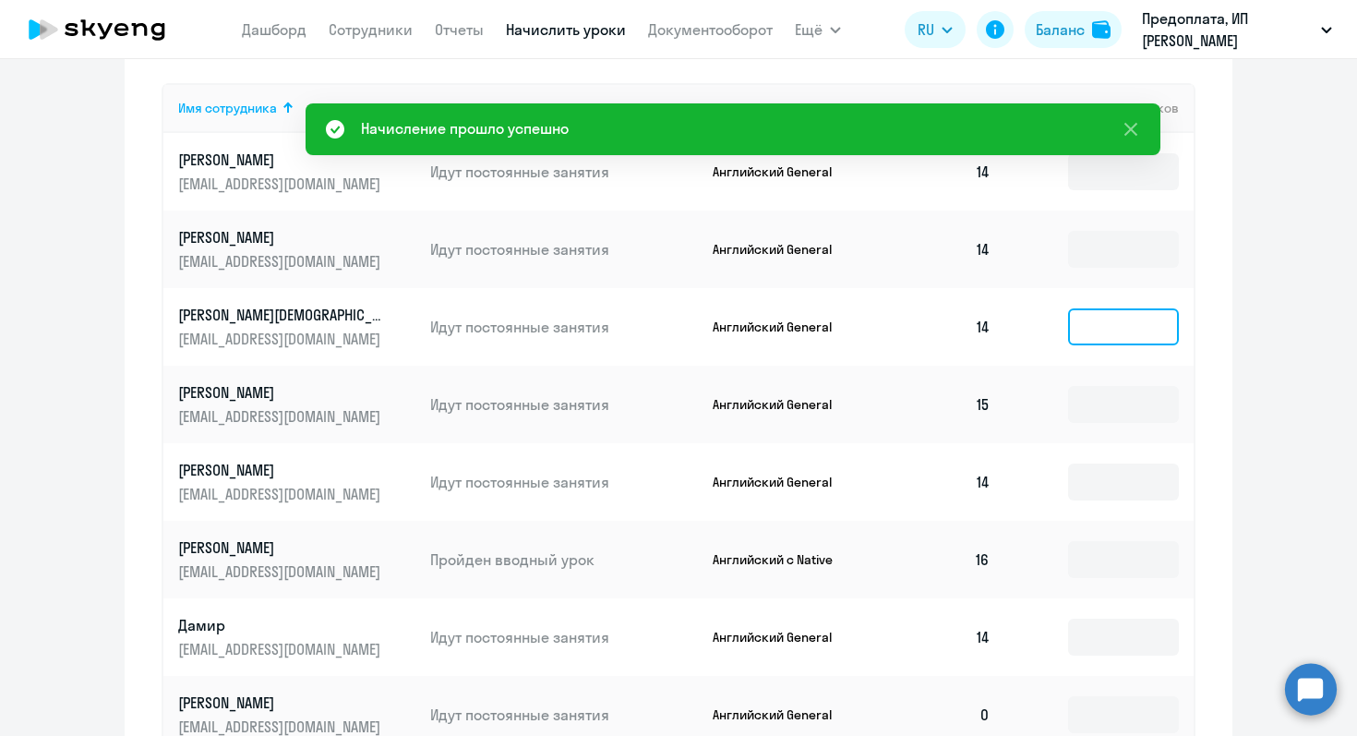
click at [1105, 321] on input at bounding box center [1123, 326] width 111 height 37
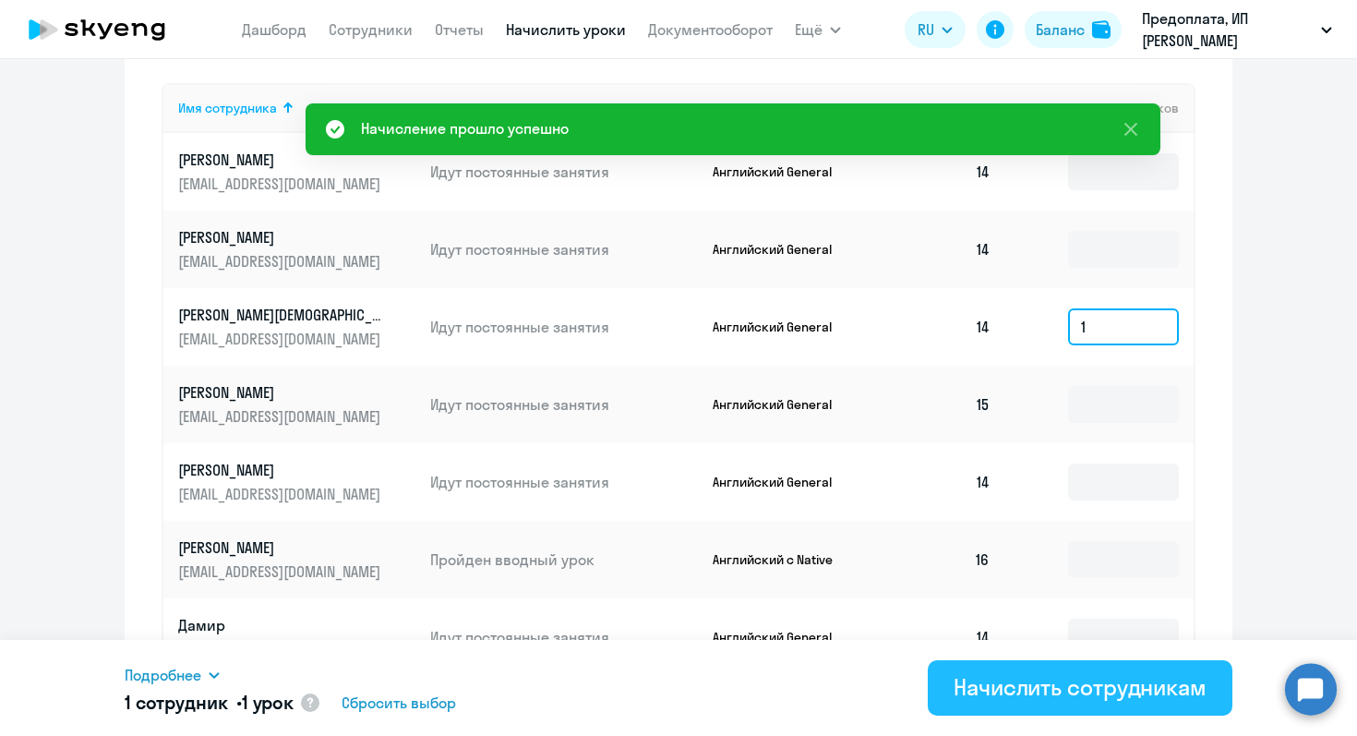
type input "1"
click at [1007, 692] on div "Начислить сотрудникам" at bounding box center [1080, 687] width 253 height 30
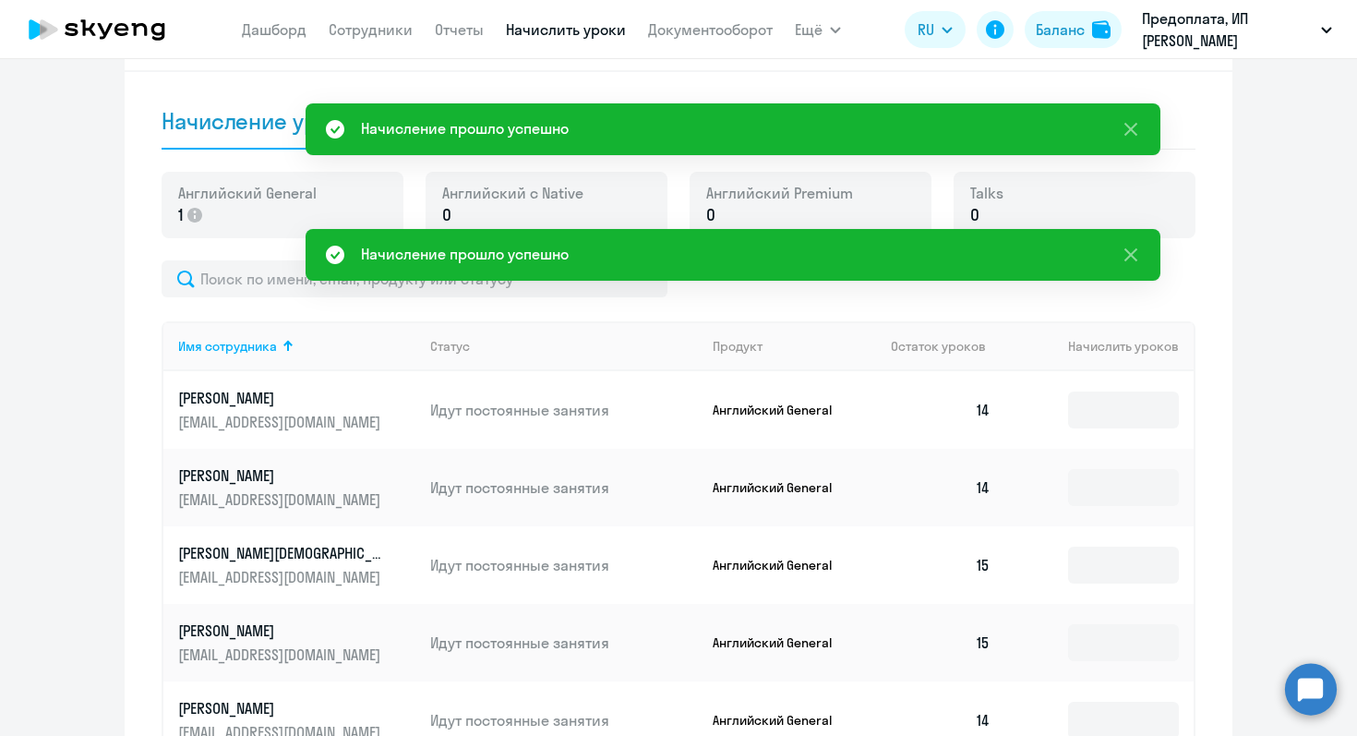
scroll to position [688, 0]
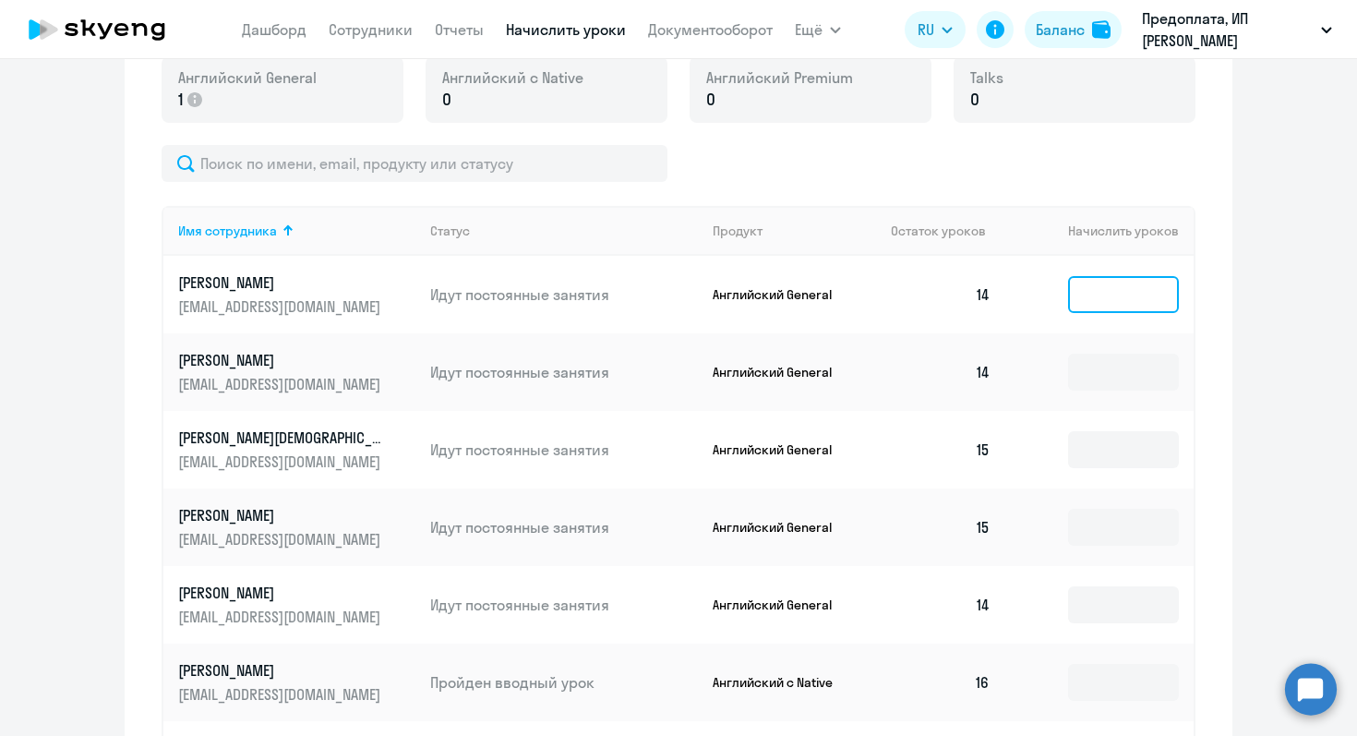
click at [1111, 303] on input at bounding box center [1123, 294] width 111 height 37
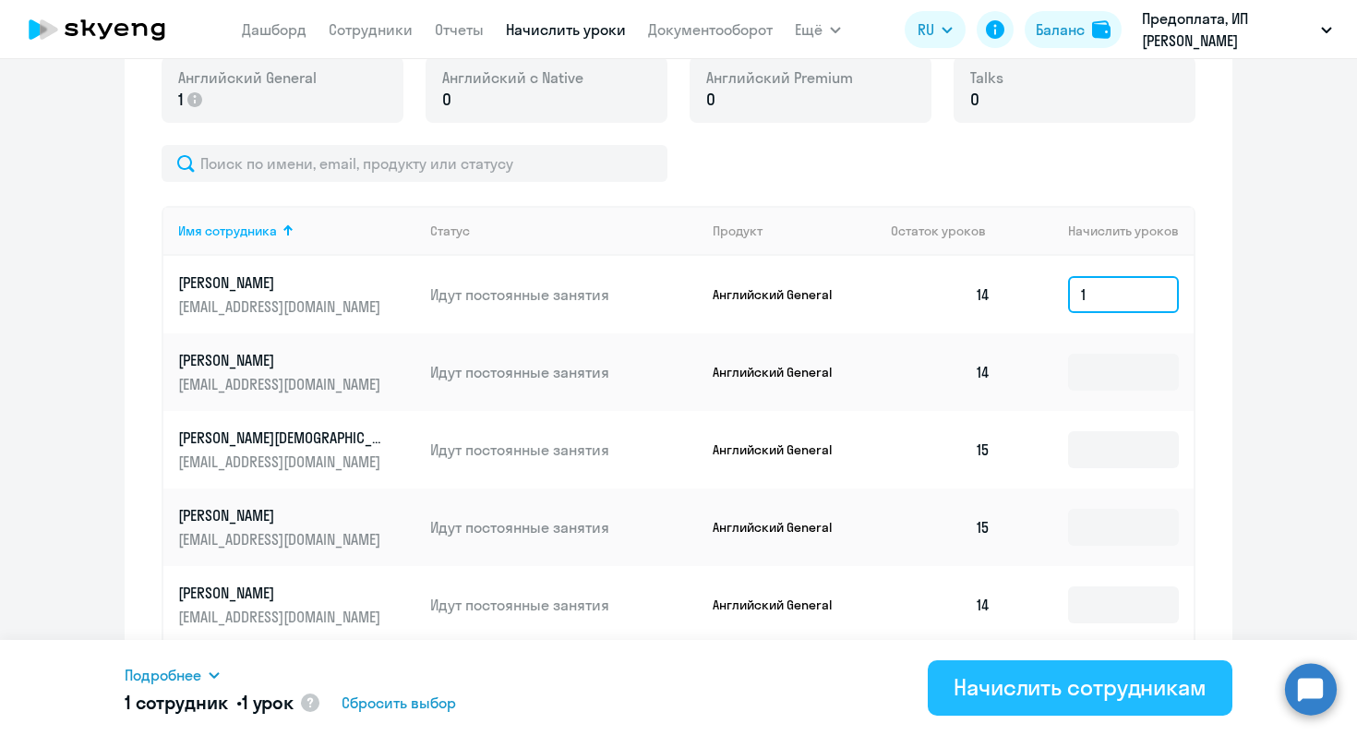
type input "1"
click at [1035, 688] on div "Начислить сотрудникам" at bounding box center [1080, 687] width 253 height 30
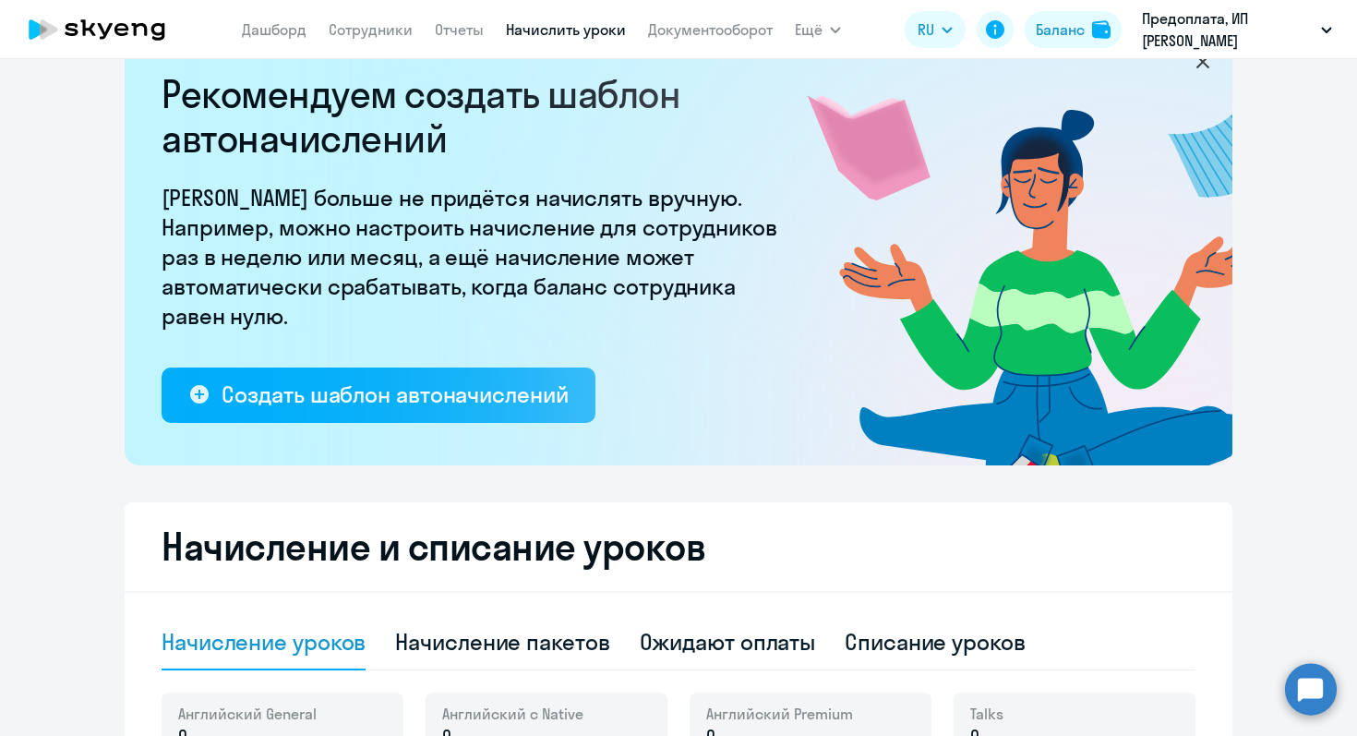
scroll to position [0, 0]
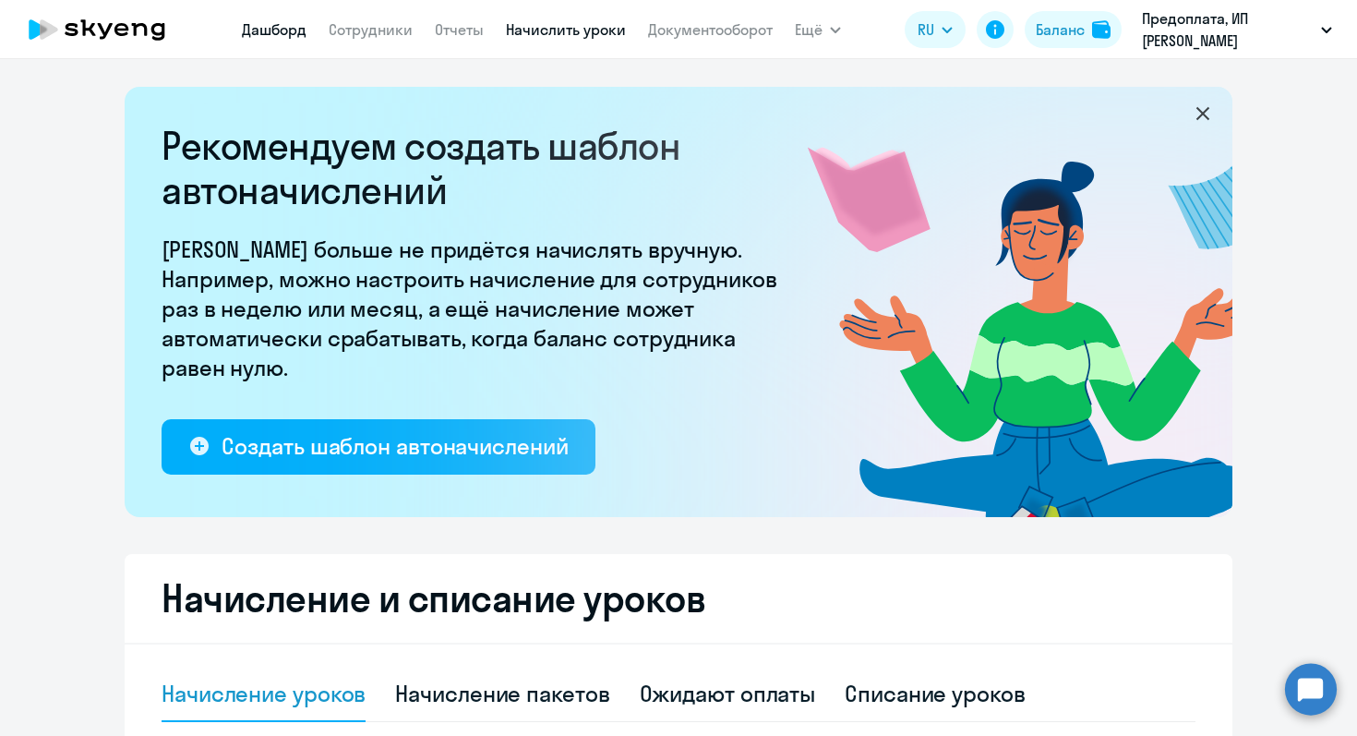
click at [279, 31] on link "Дашборд" at bounding box center [274, 29] width 65 height 18
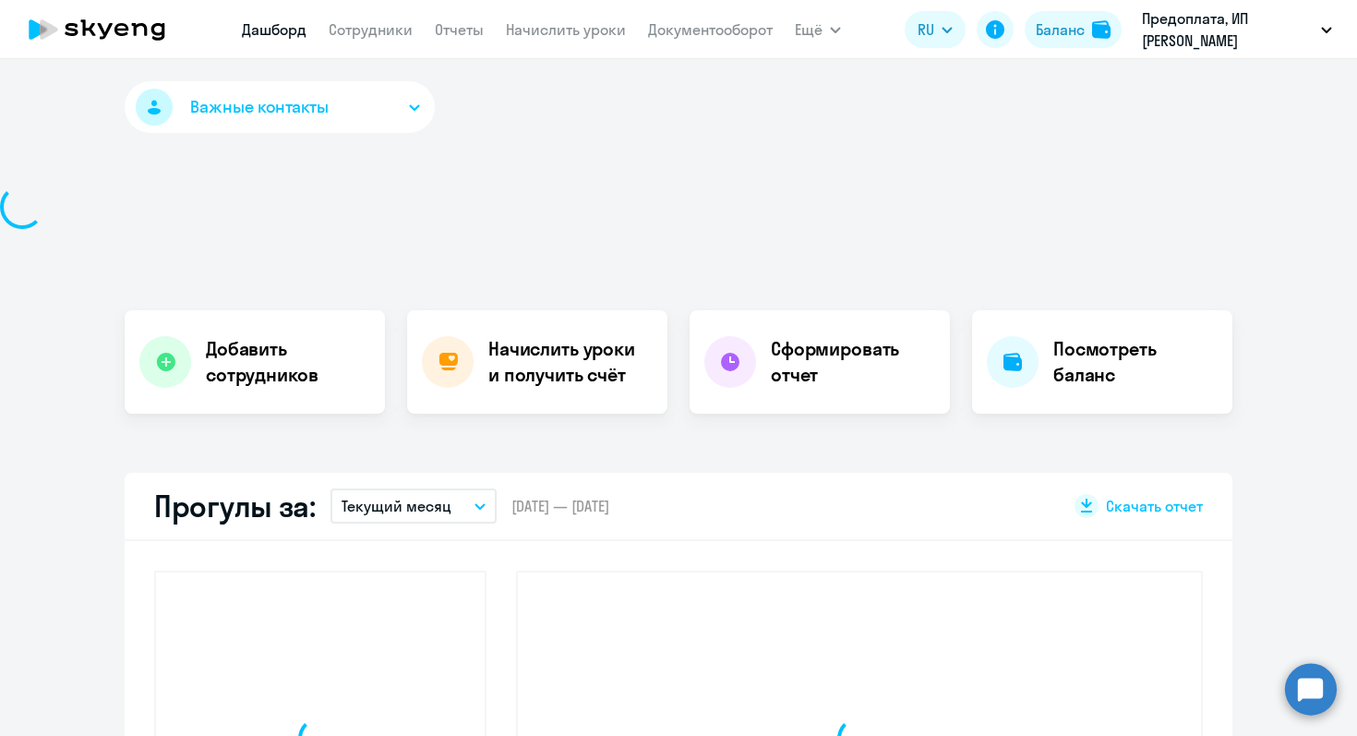
select select "30"
